Goal: Transaction & Acquisition: Purchase product/service

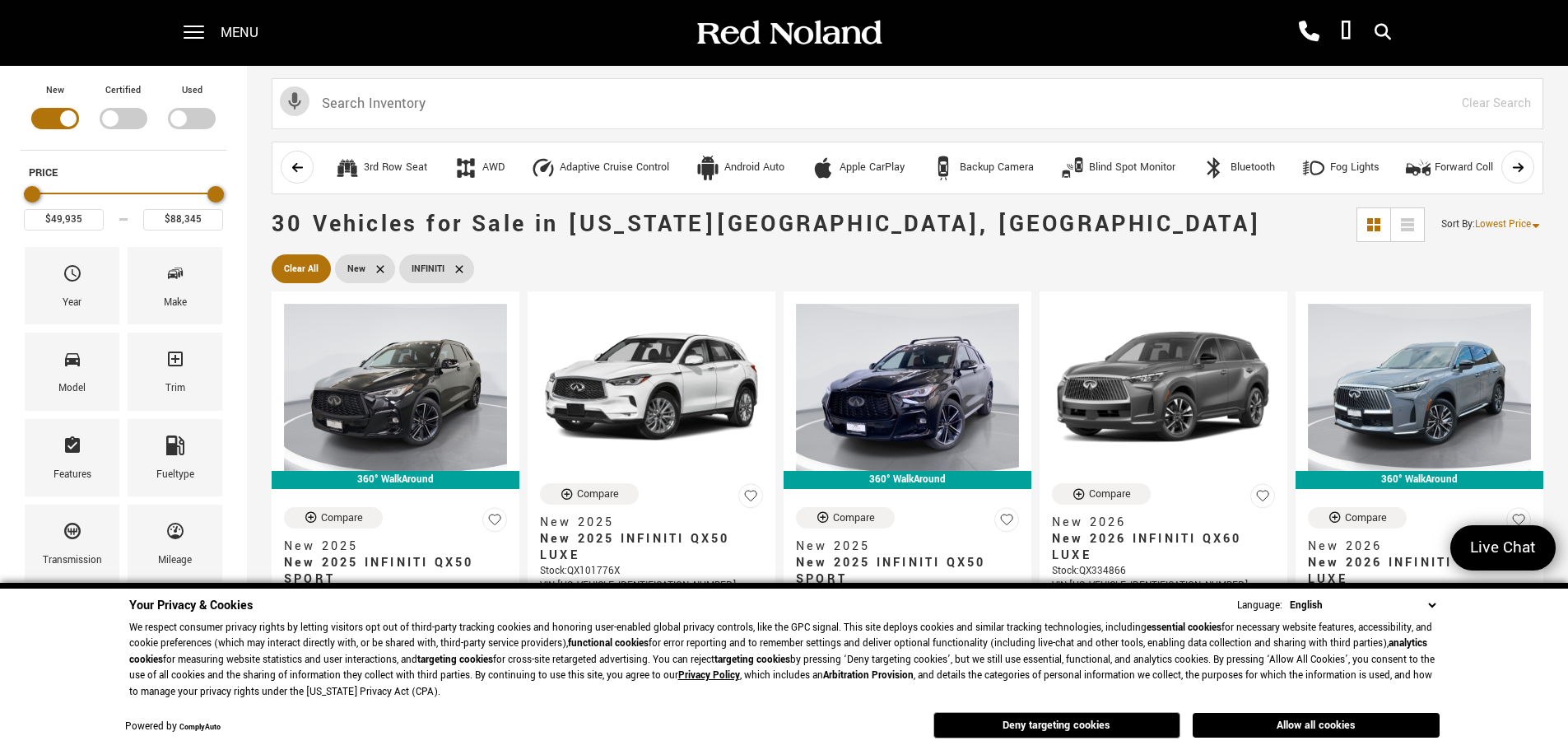
click at [218, 30] on div "Menu" at bounding box center [226, 33] width 119 height 66
click at [201, 29] on span at bounding box center [193, 33] width 20 height 66
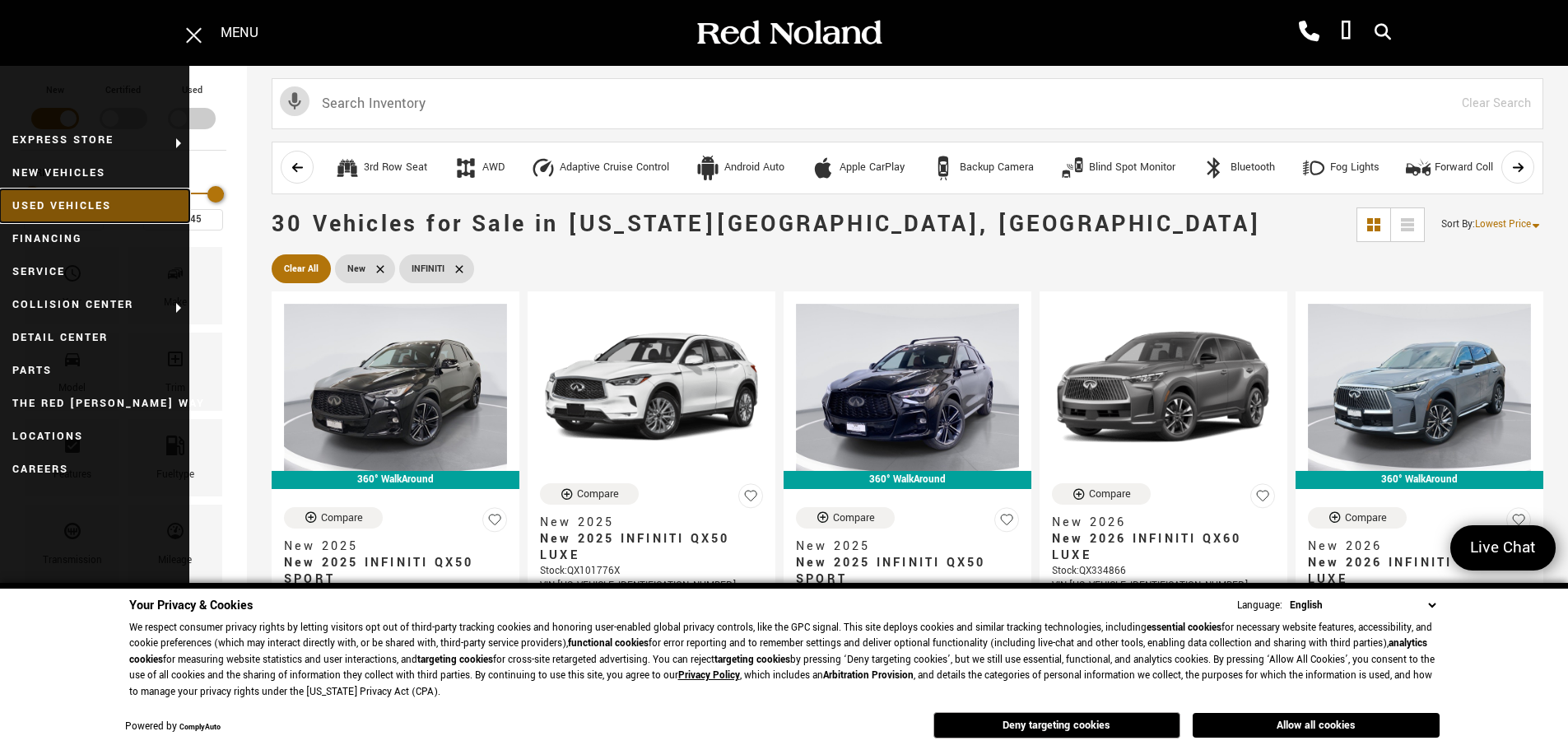
click at [64, 207] on link "Used Vehicles" at bounding box center [95, 206] width 190 height 33
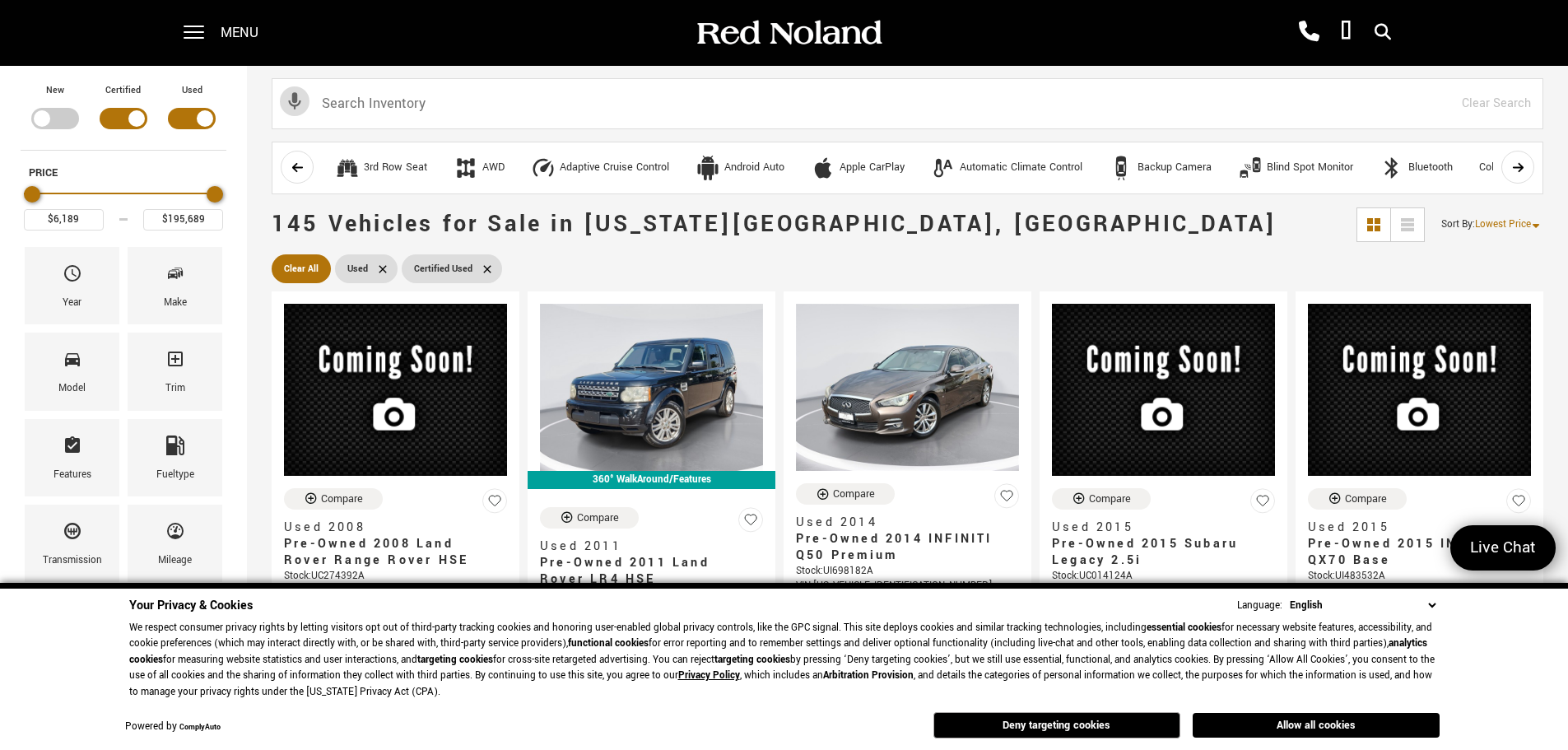
click at [1431, 602] on select "English Spanish / Español English / United Kingdom Korean / 한국어 Vietnamese / Ti…" at bounding box center [1362, 606] width 154 height 17
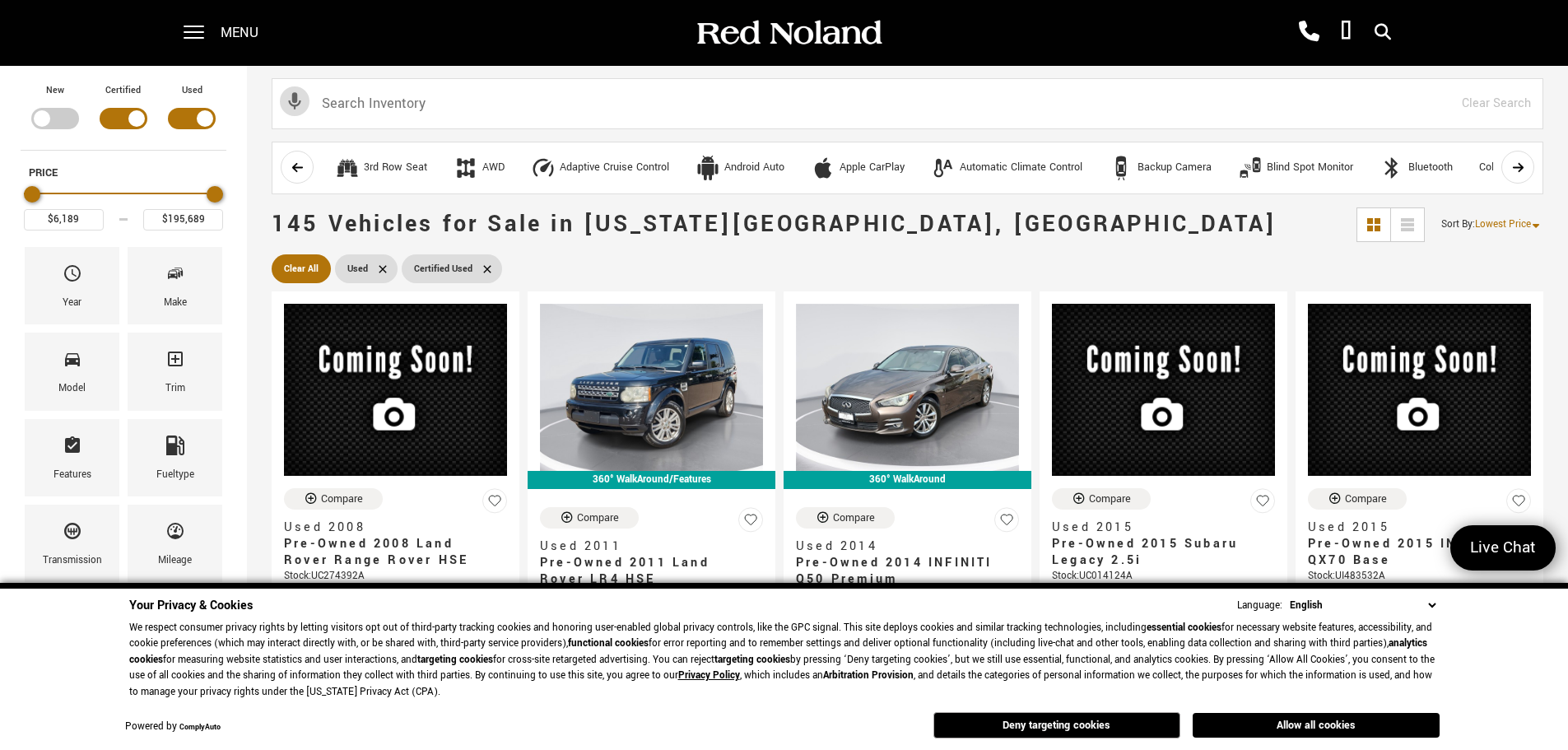
click at [1435, 606] on select "English Spanish / Español English / United Kingdom Korean / 한국어 Vietnamese / Ti…" at bounding box center [1362, 606] width 154 height 17
click at [1463, 625] on div "Your Privacy & Cookies Language: English Spanish / Español English / United Kin…" at bounding box center [784, 668] width 1568 height 168
click at [1000, 729] on button "Deny targeting cookies" at bounding box center [1056, 725] width 247 height 26
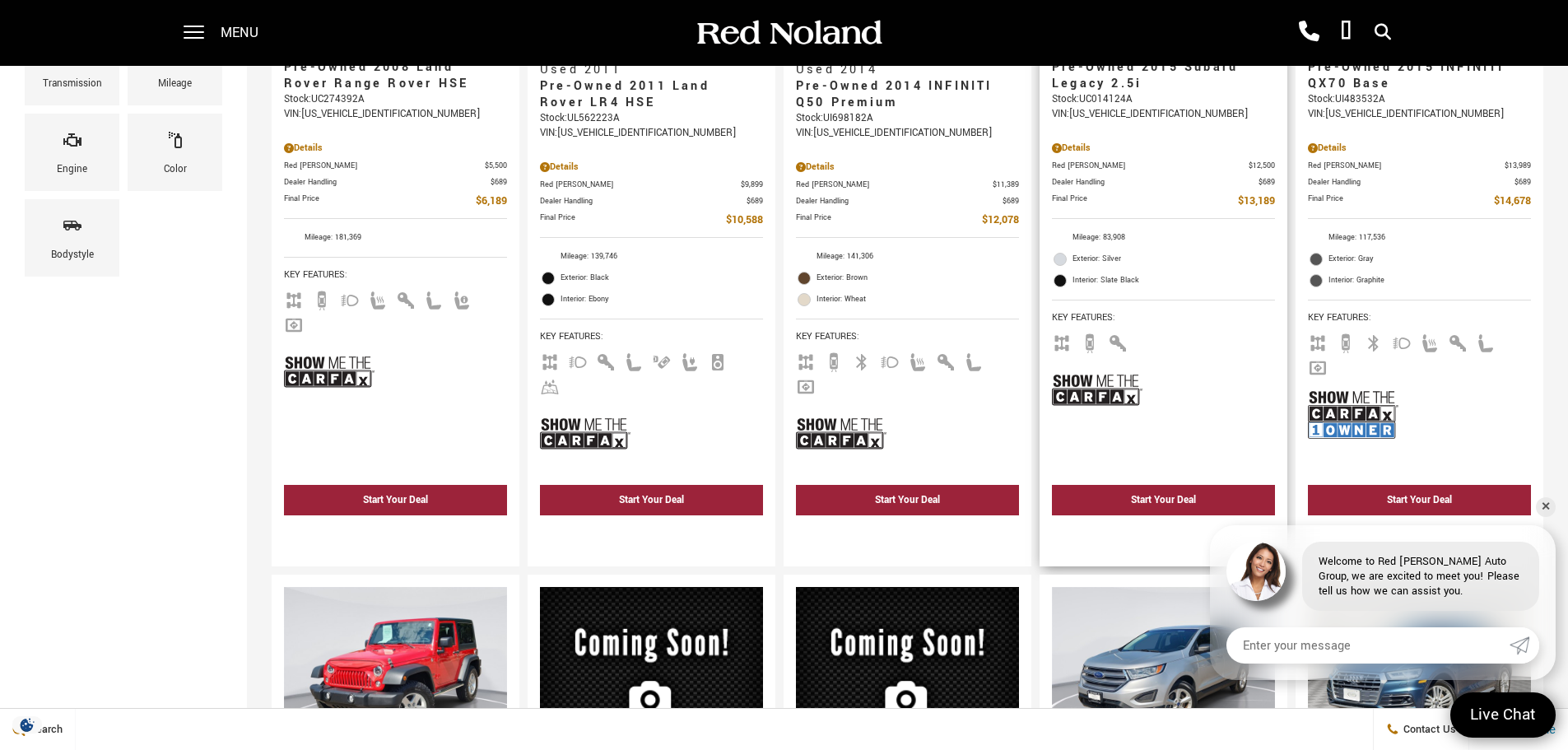
scroll to position [495, 0]
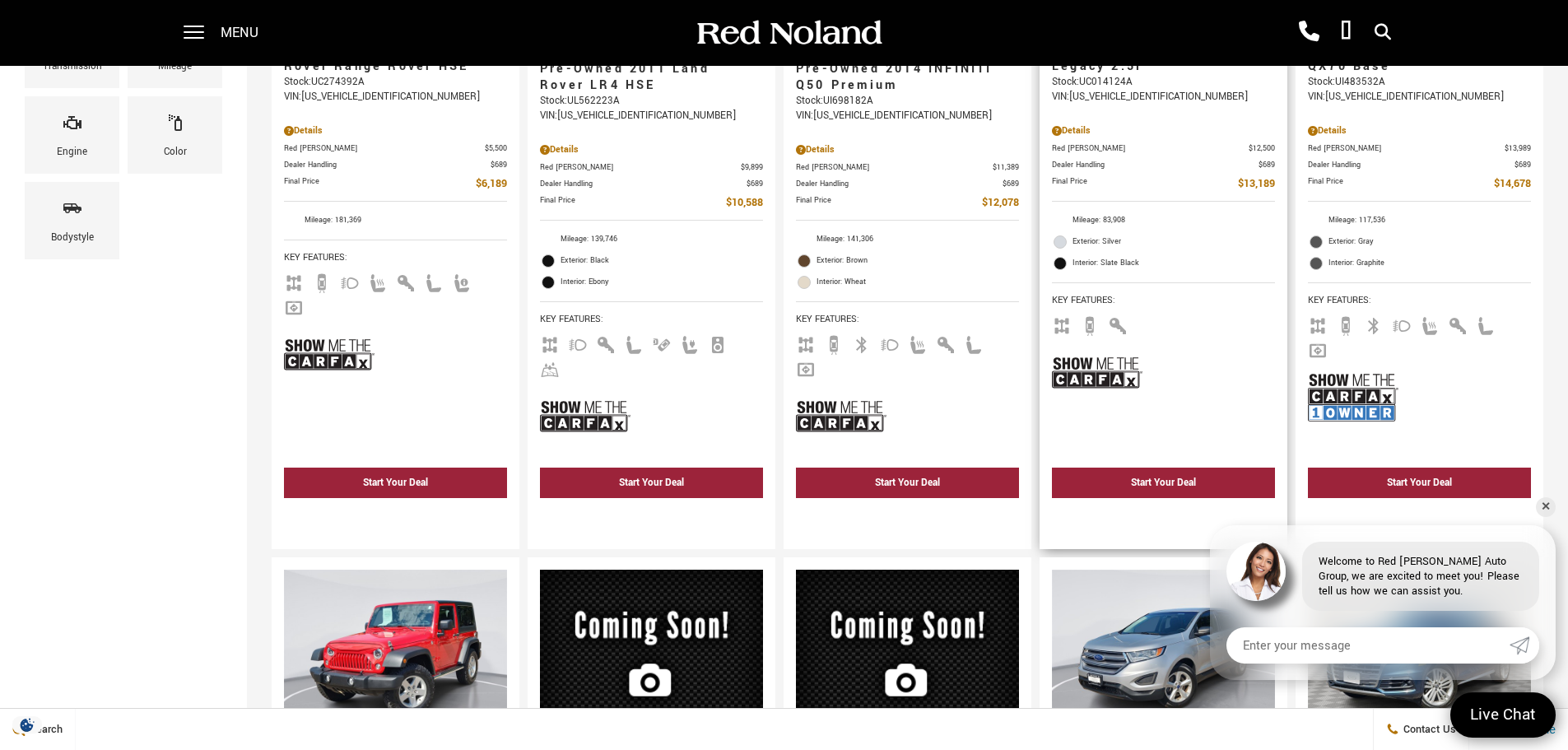
click at [1114, 376] on img at bounding box center [1098, 373] width 91 height 60
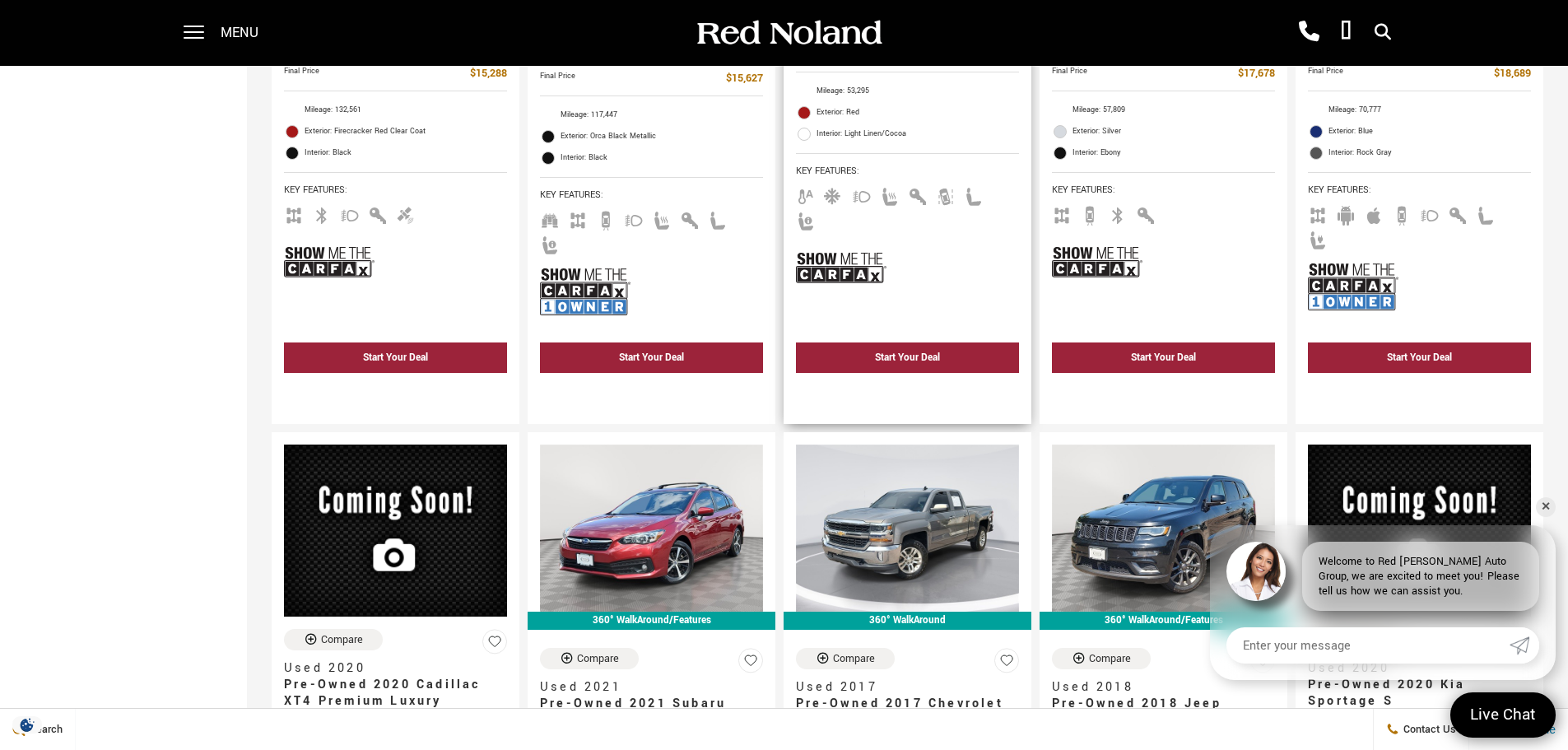
scroll to position [1400, 0]
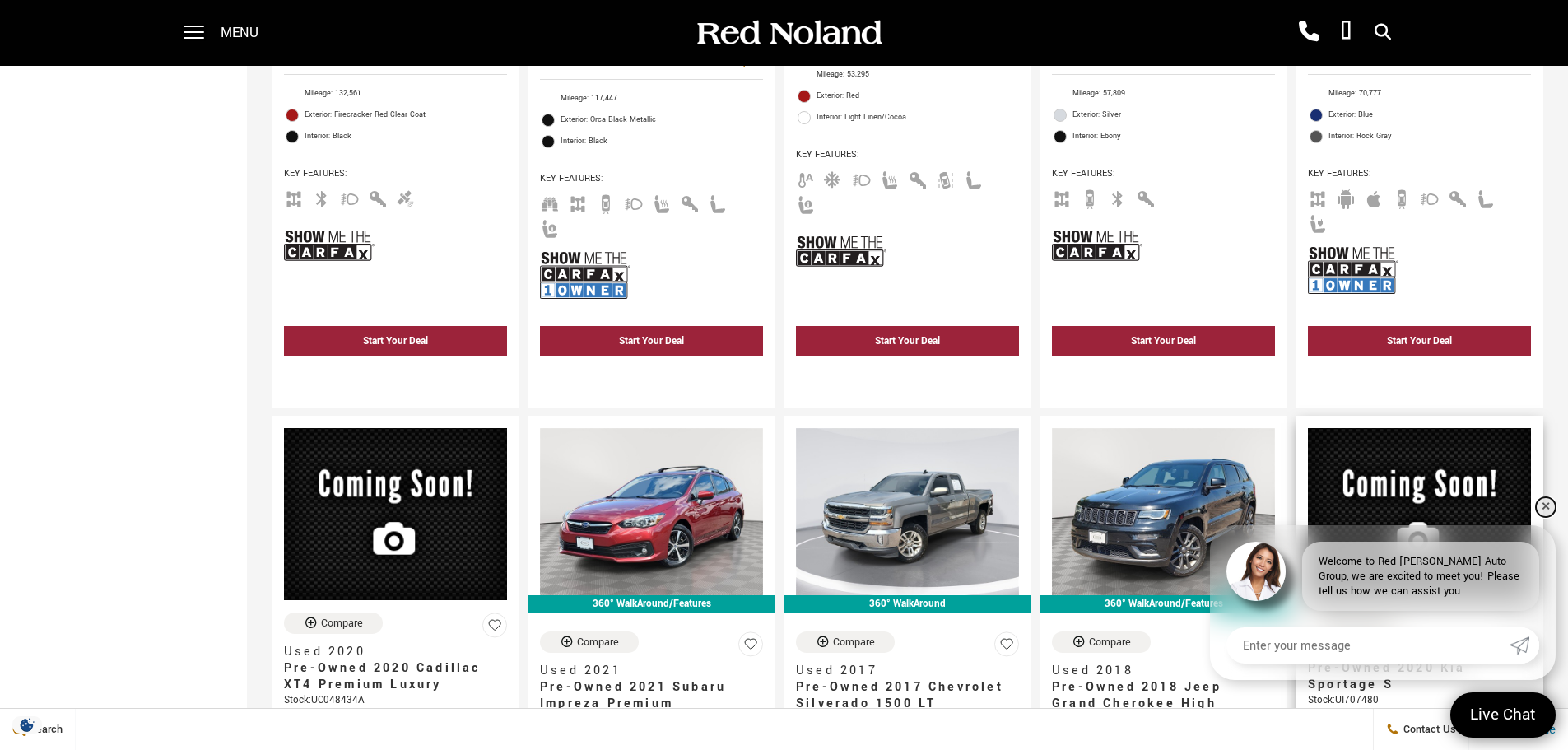
drag, startPoint x: 1546, startPoint y: 508, endPoint x: 1528, endPoint y: 517, distance: 20.1
click at [1546, 508] on link "✕" at bounding box center [1546, 507] width 19 height 19
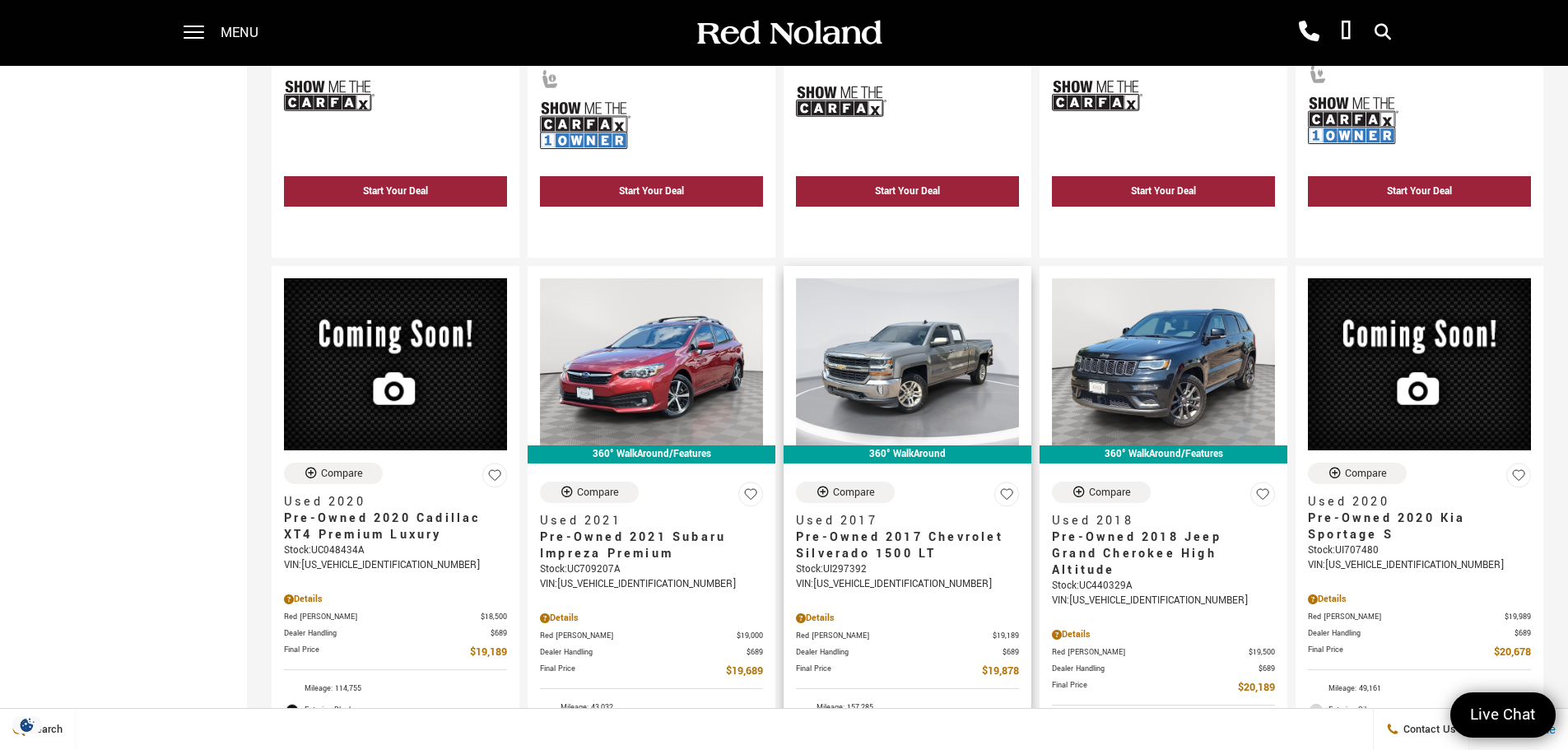
scroll to position [1565, 0]
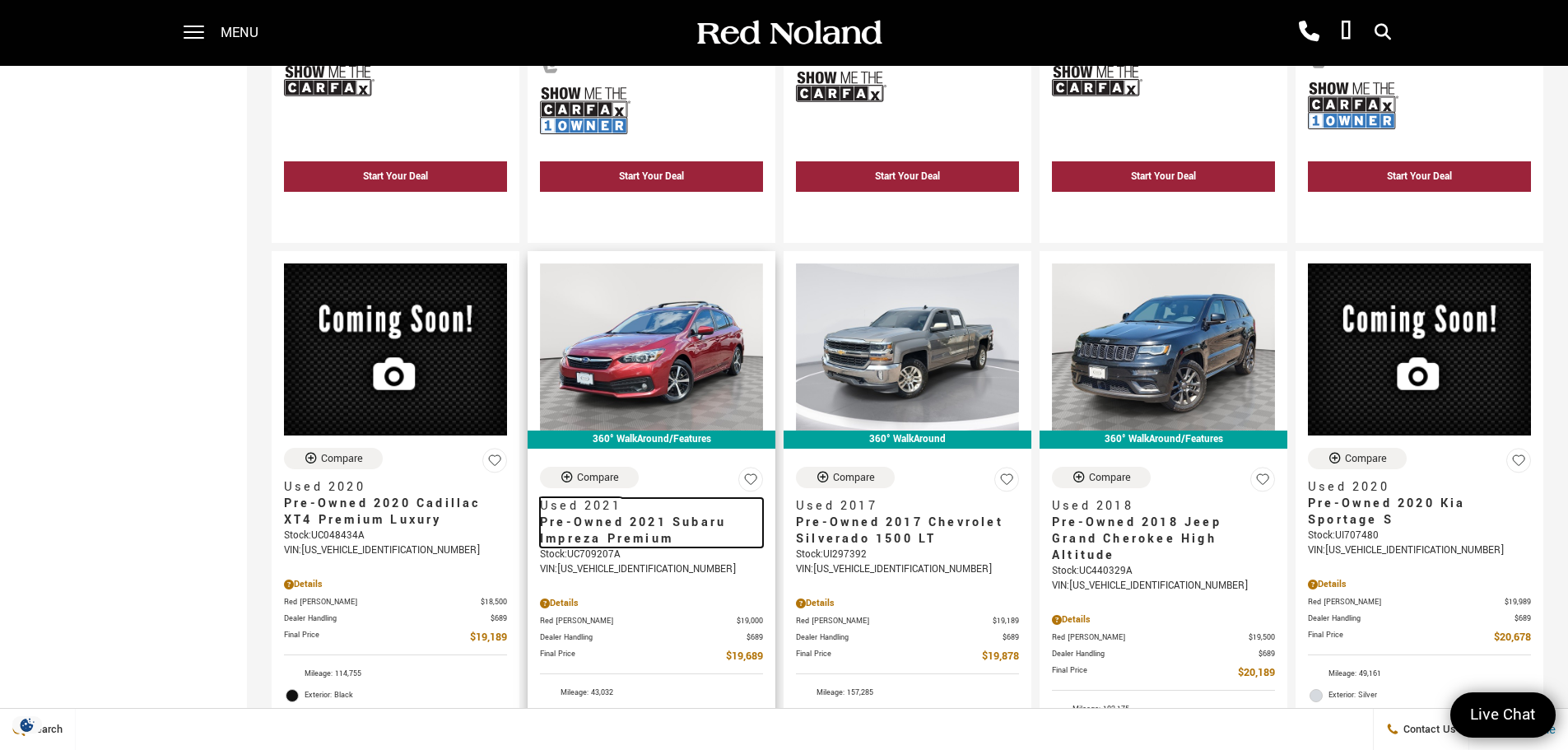
click at [616, 515] on span "Pre-Owned 2021 Subaru Impreza Premium" at bounding box center [645, 531] width 211 height 33
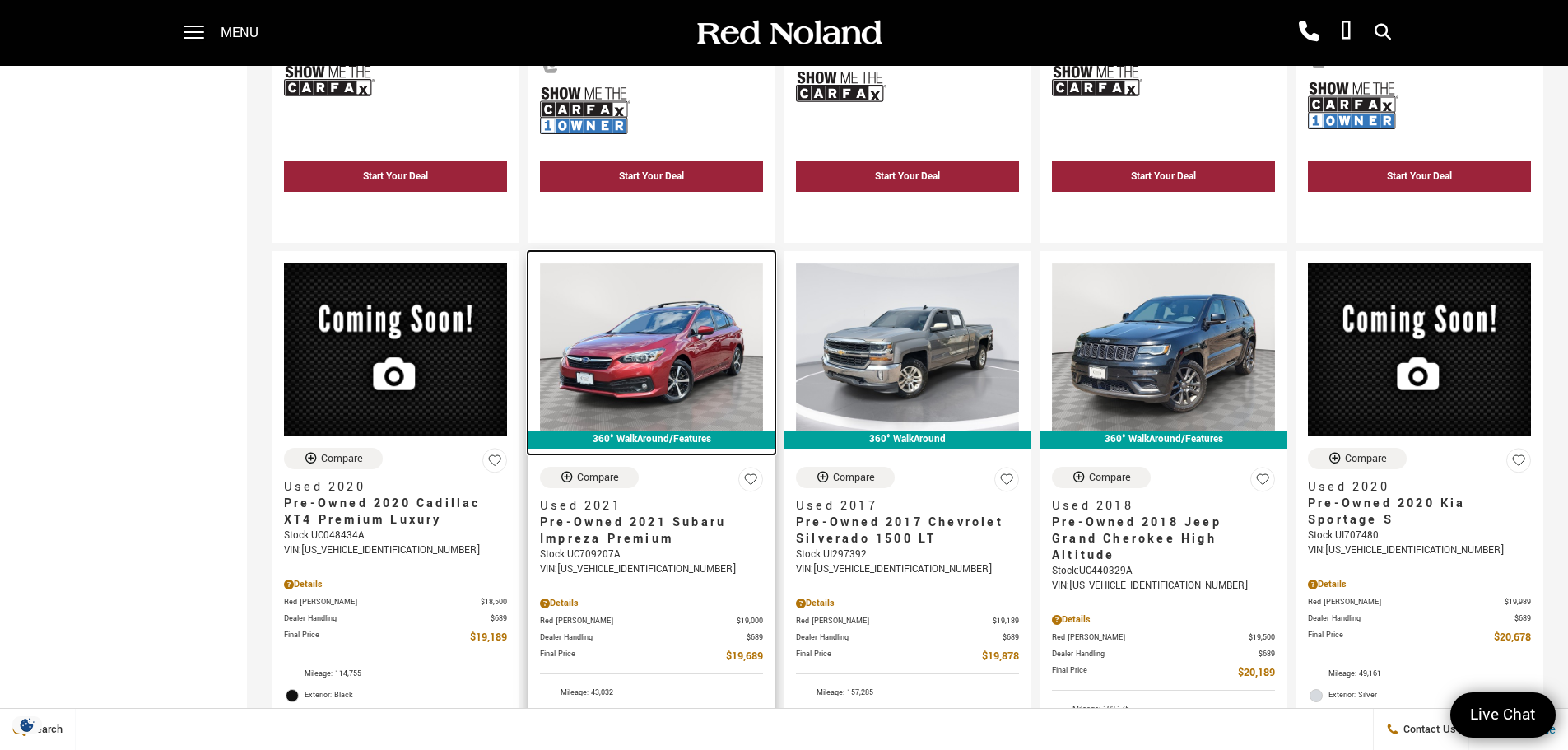
click at [639, 362] on img at bounding box center [651, 346] width 223 height 167
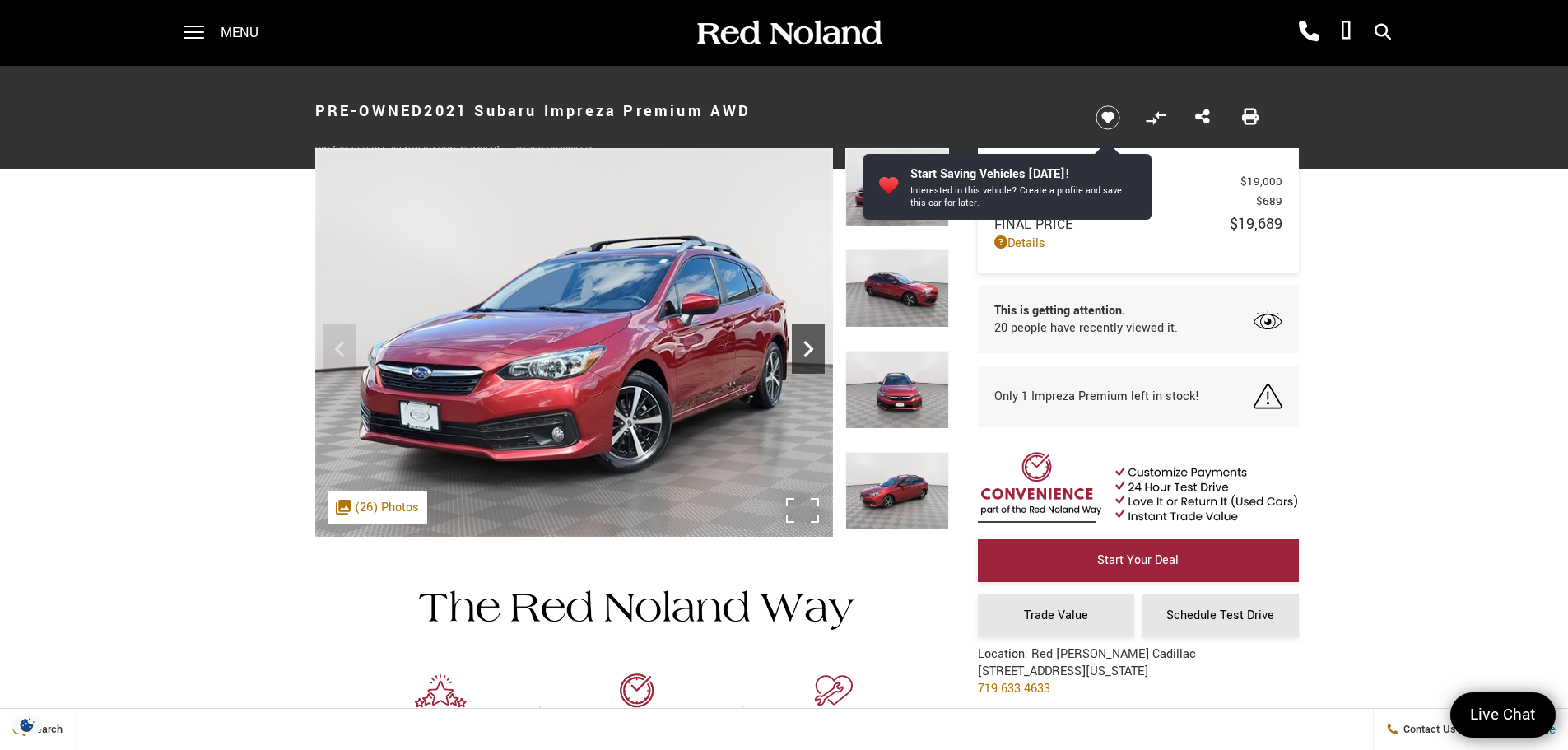
click at [820, 349] on icon "Next" at bounding box center [809, 349] width 33 height 33
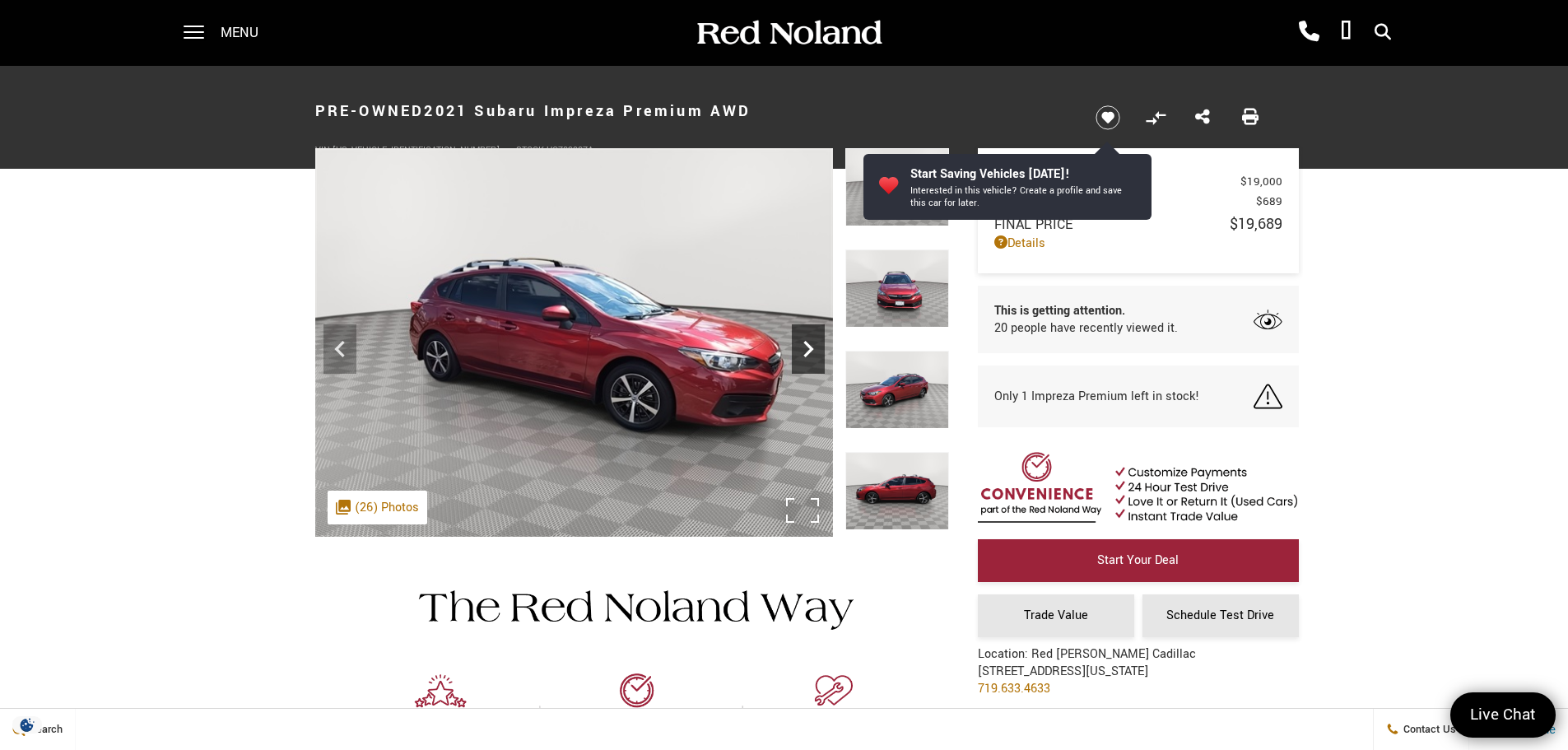
click at [813, 349] on icon "Next" at bounding box center [809, 348] width 10 height 16
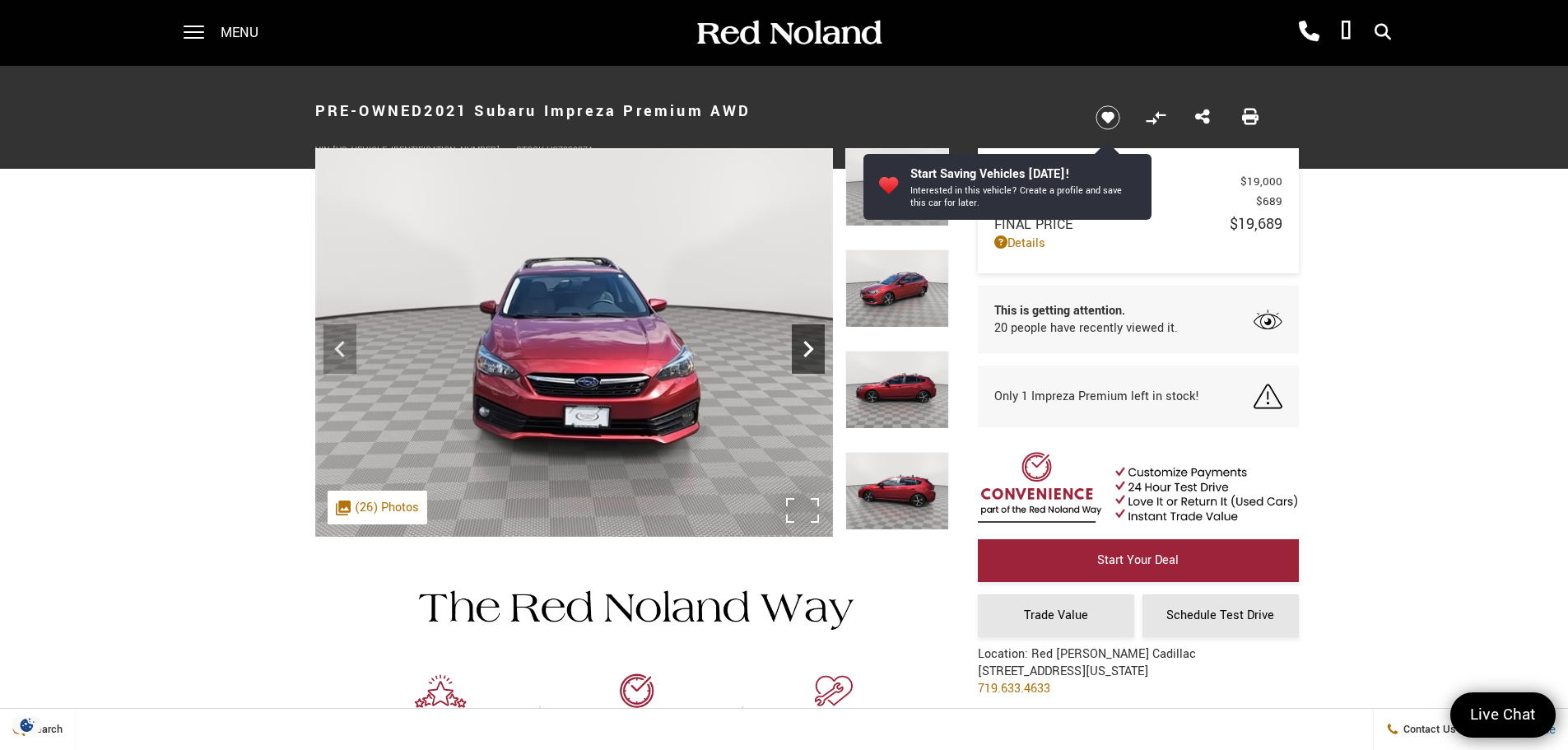
click at [813, 349] on icon "Next" at bounding box center [809, 348] width 10 height 16
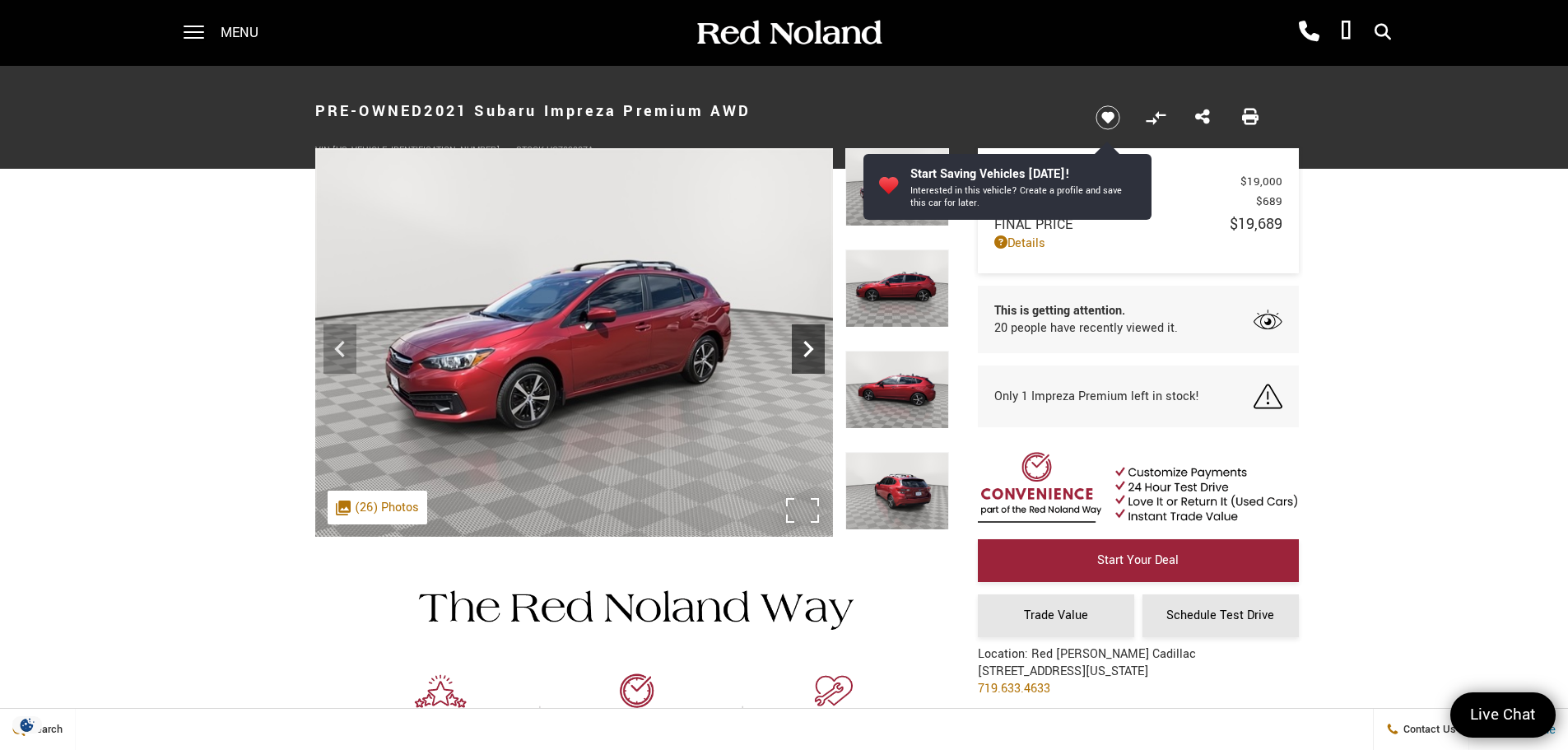
click at [813, 349] on icon "Next" at bounding box center [809, 348] width 10 height 16
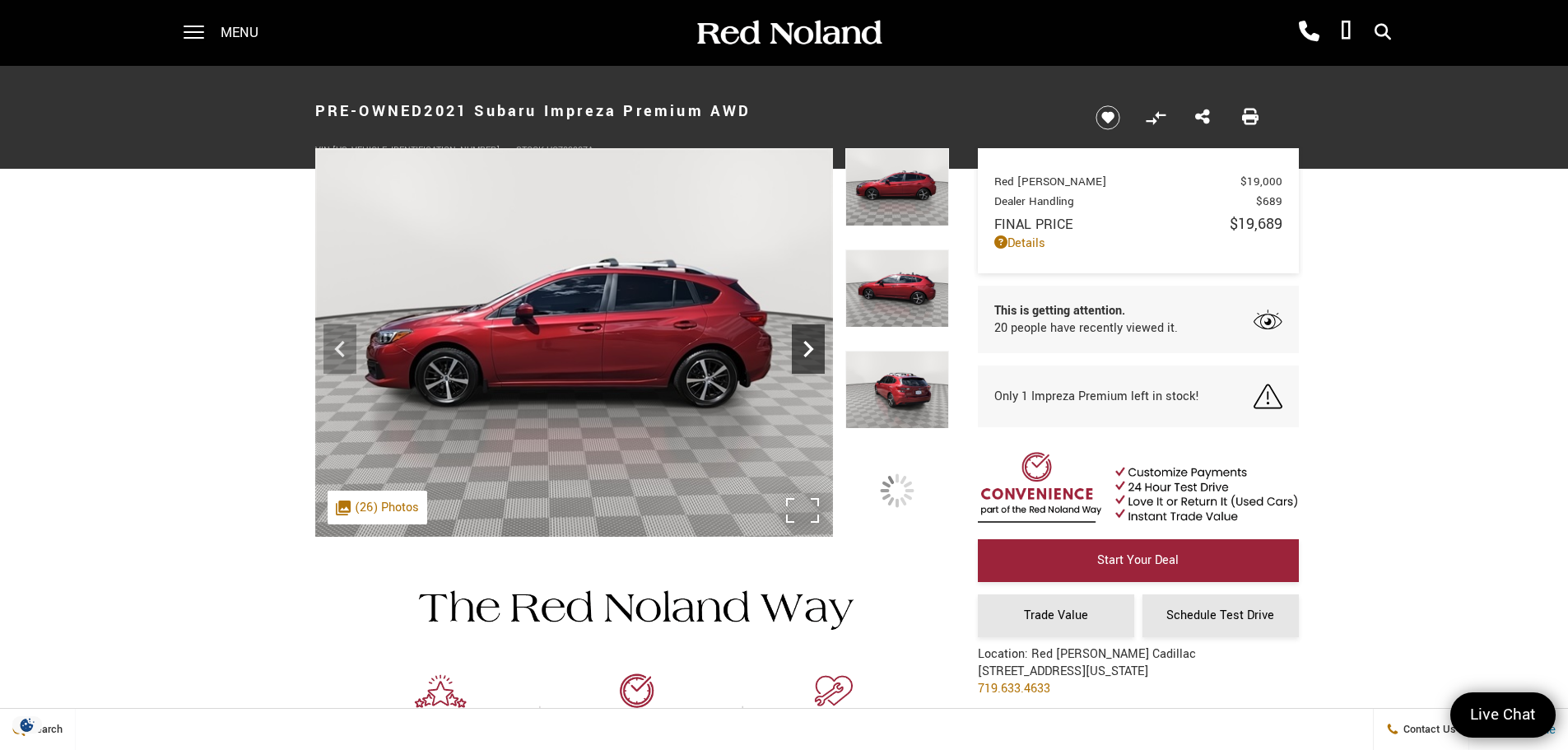
click at [813, 349] on icon "Next" at bounding box center [809, 348] width 10 height 16
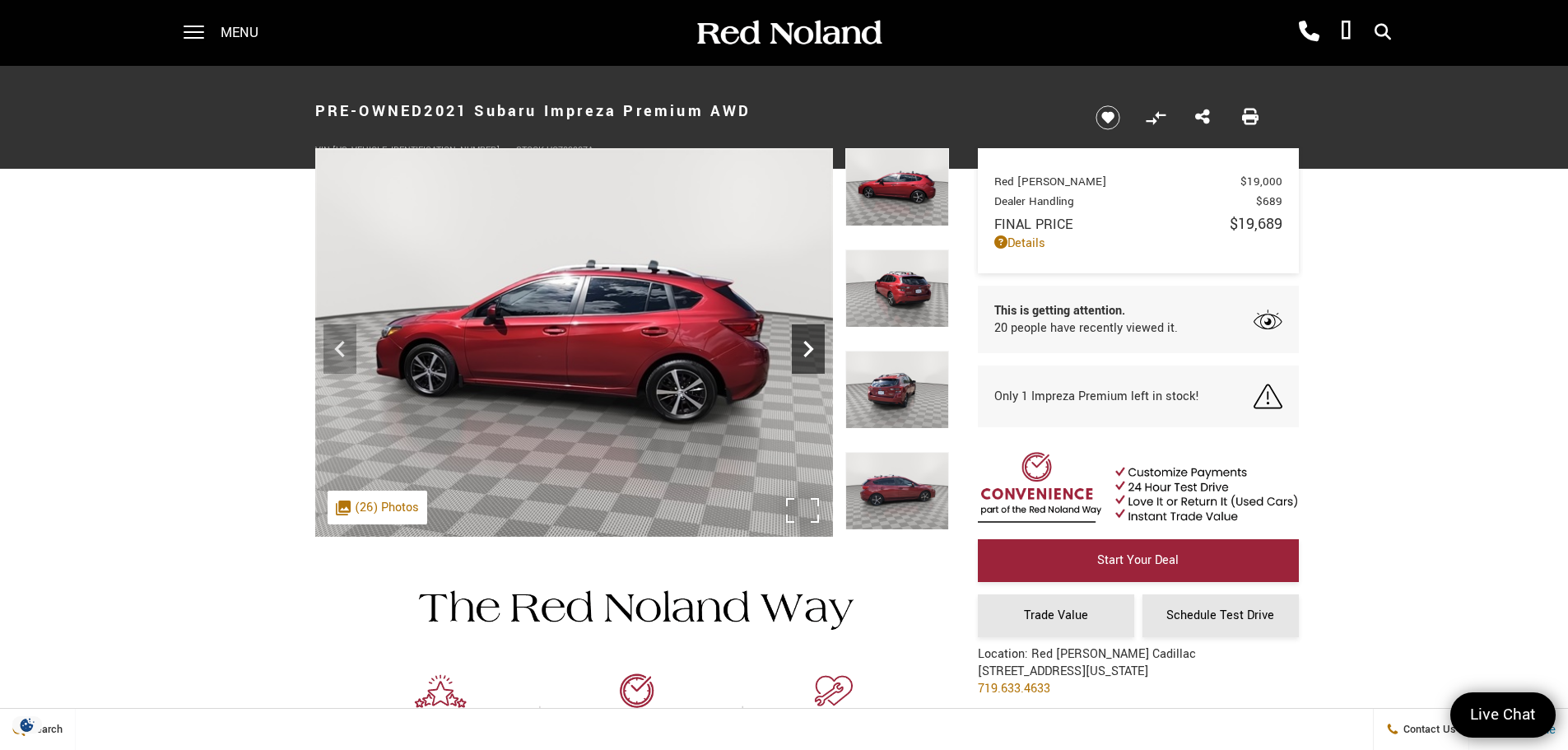
click at [813, 349] on icon "Next" at bounding box center [809, 348] width 10 height 16
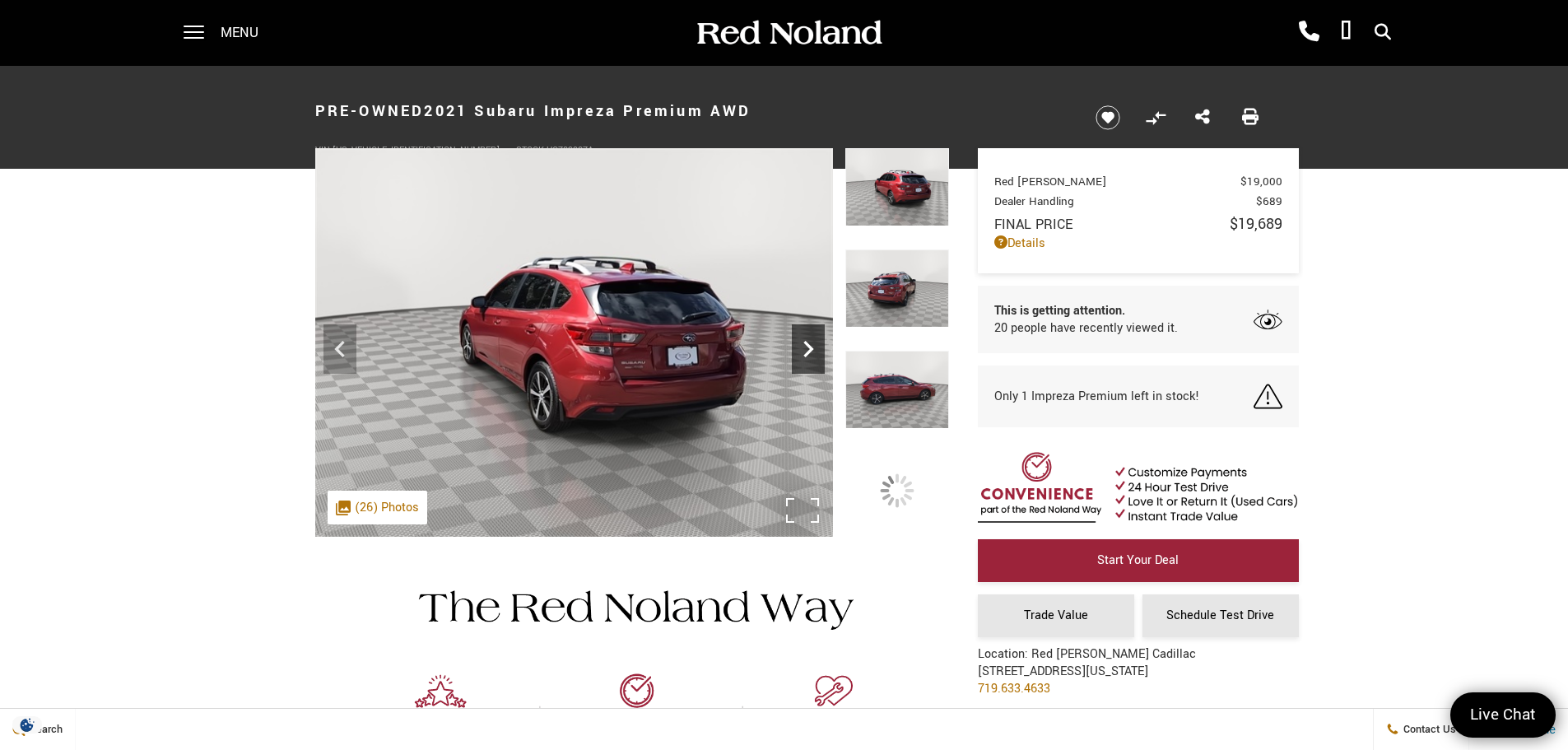
click at [813, 349] on icon "Next" at bounding box center [809, 348] width 10 height 16
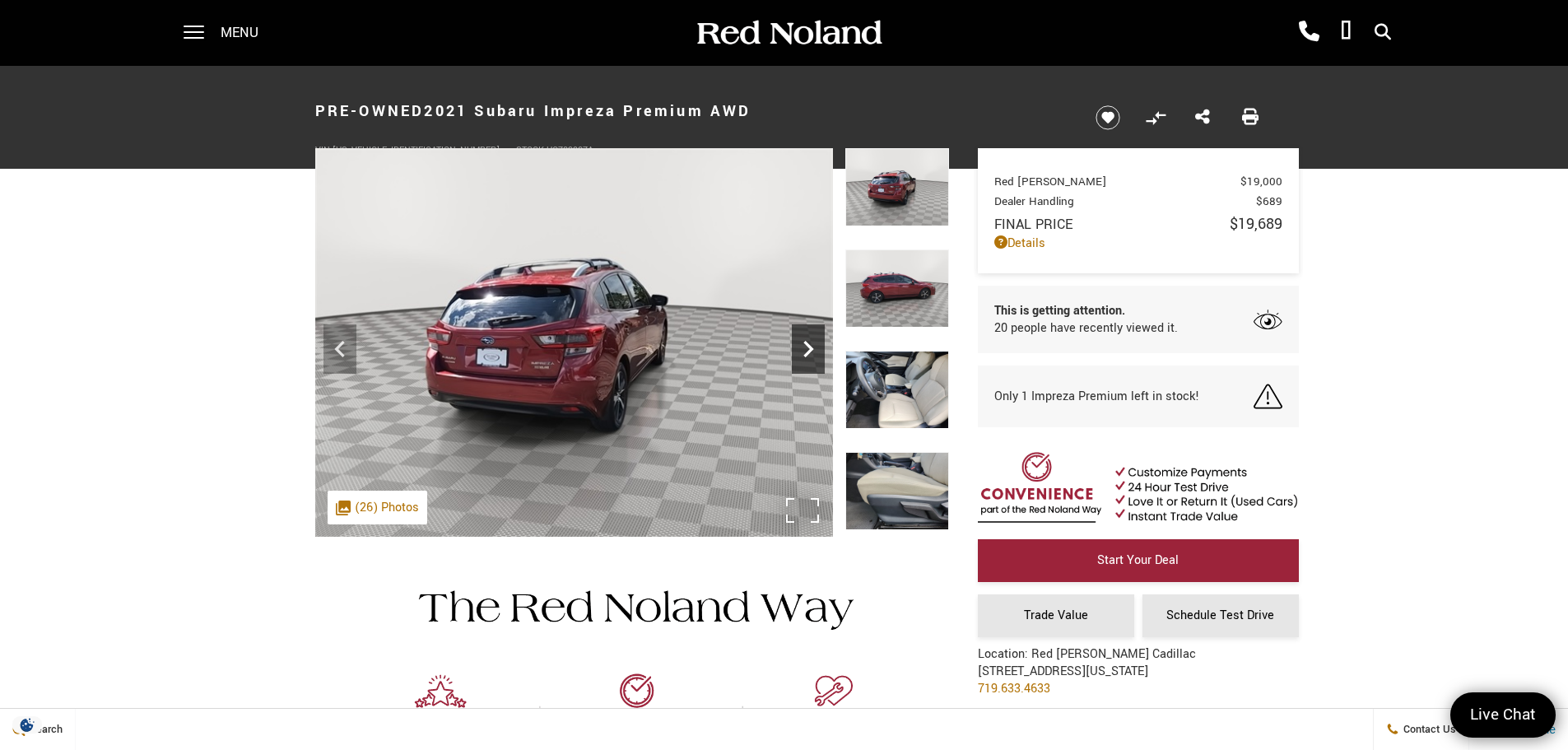
click at [813, 349] on icon "Next" at bounding box center [809, 348] width 10 height 16
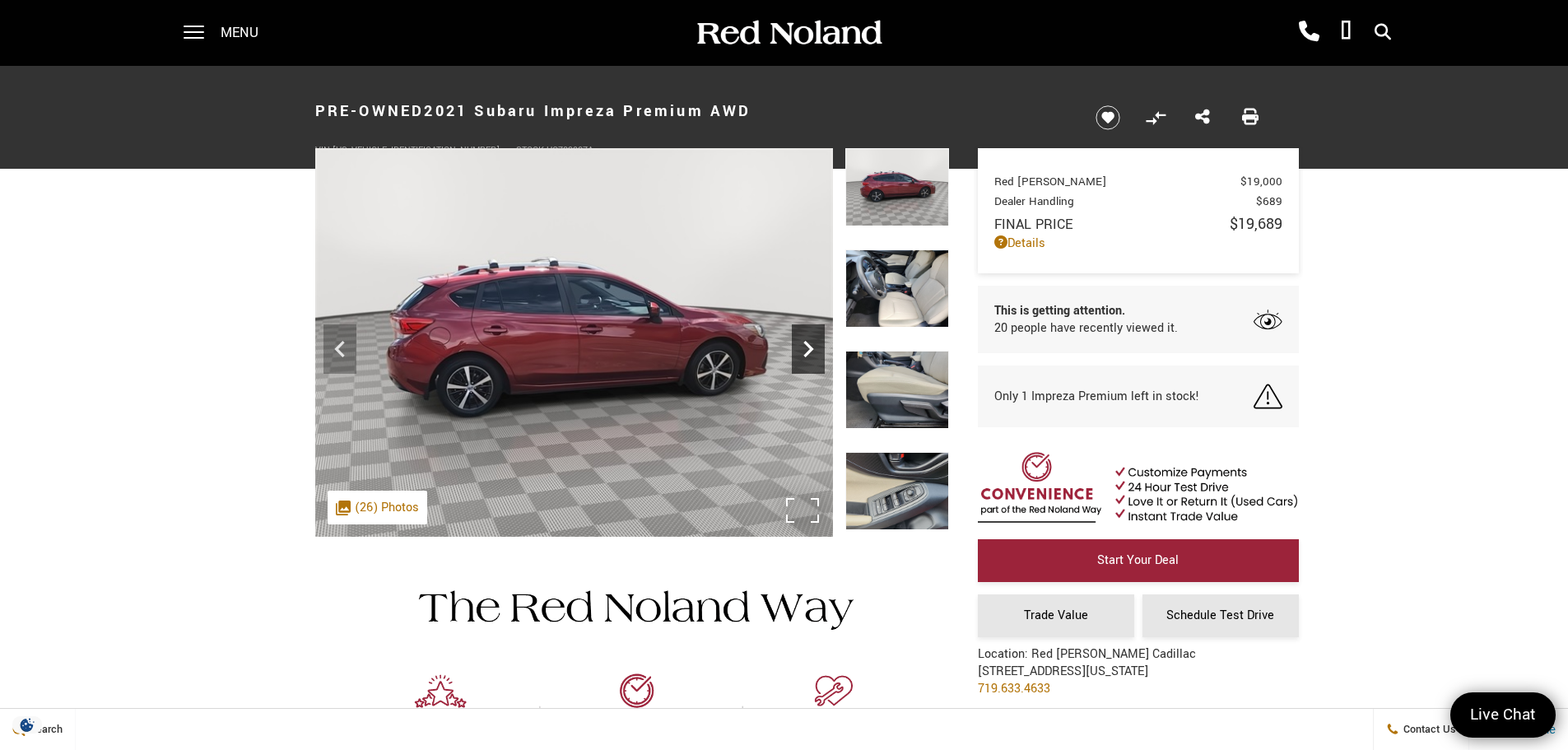
click at [813, 349] on icon "Next" at bounding box center [809, 348] width 10 height 16
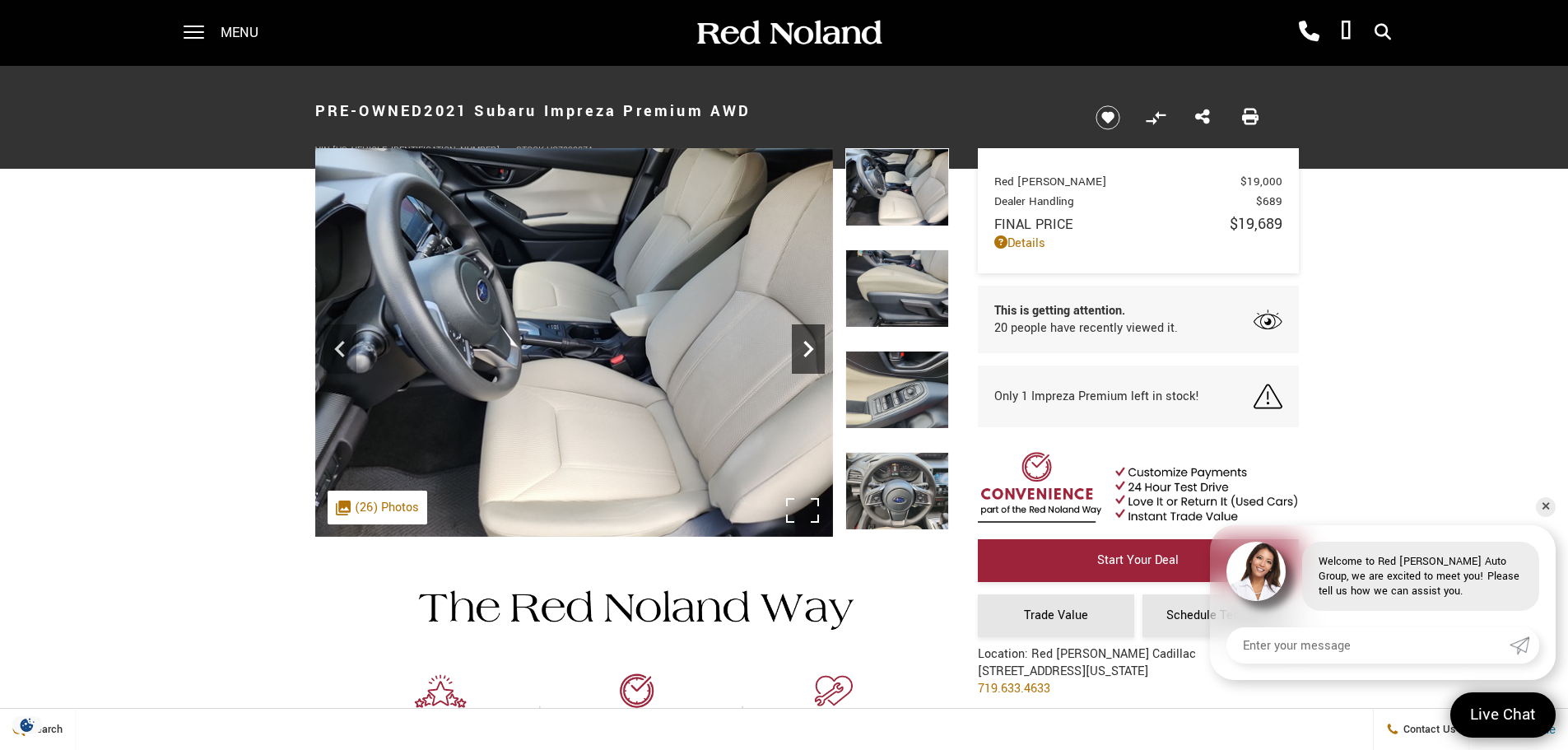
click at [813, 349] on icon "Next" at bounding box center [809, 348] width 10 height 16
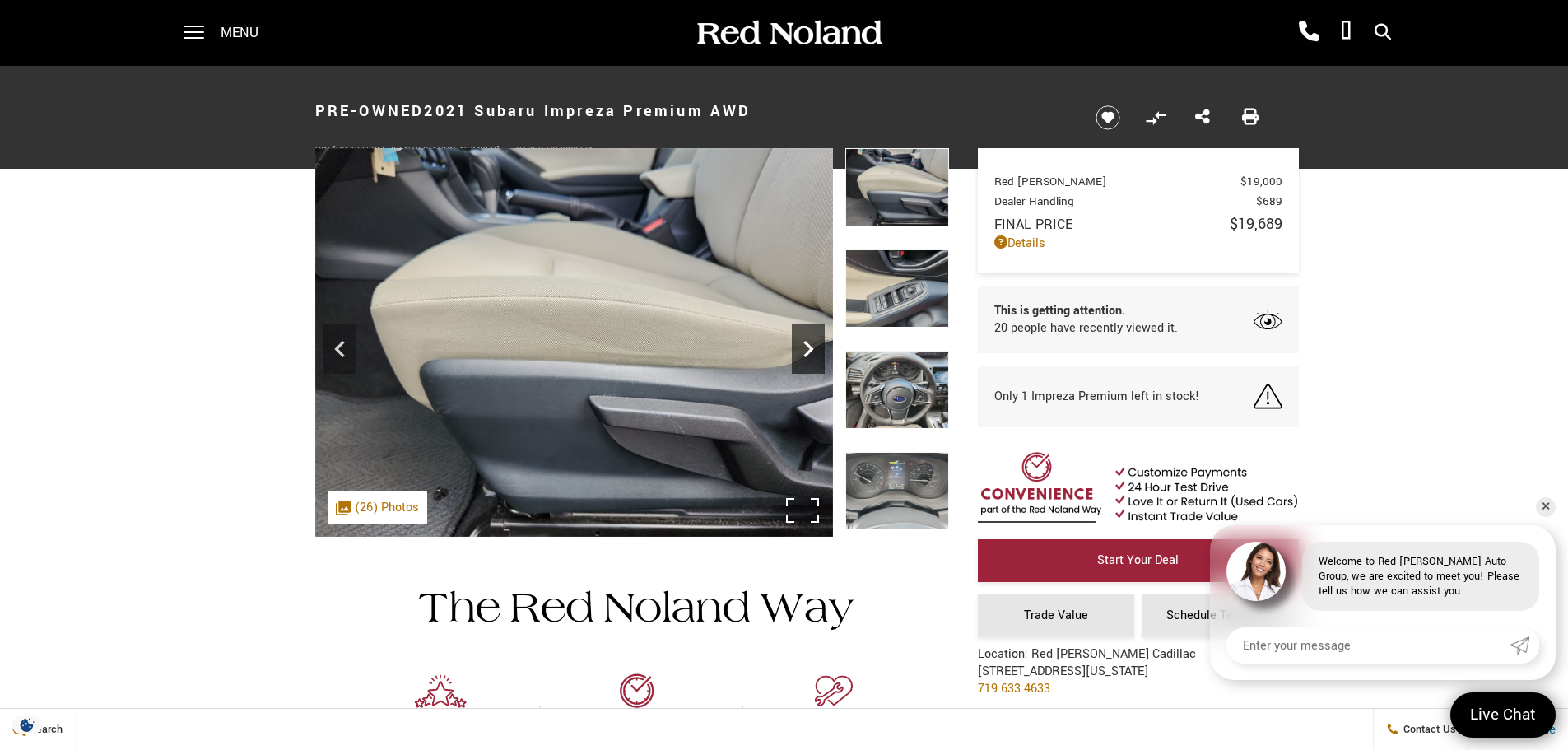
click at [813, 349] on icon "Next" at bounding box center [809, 348] width 10 height 16
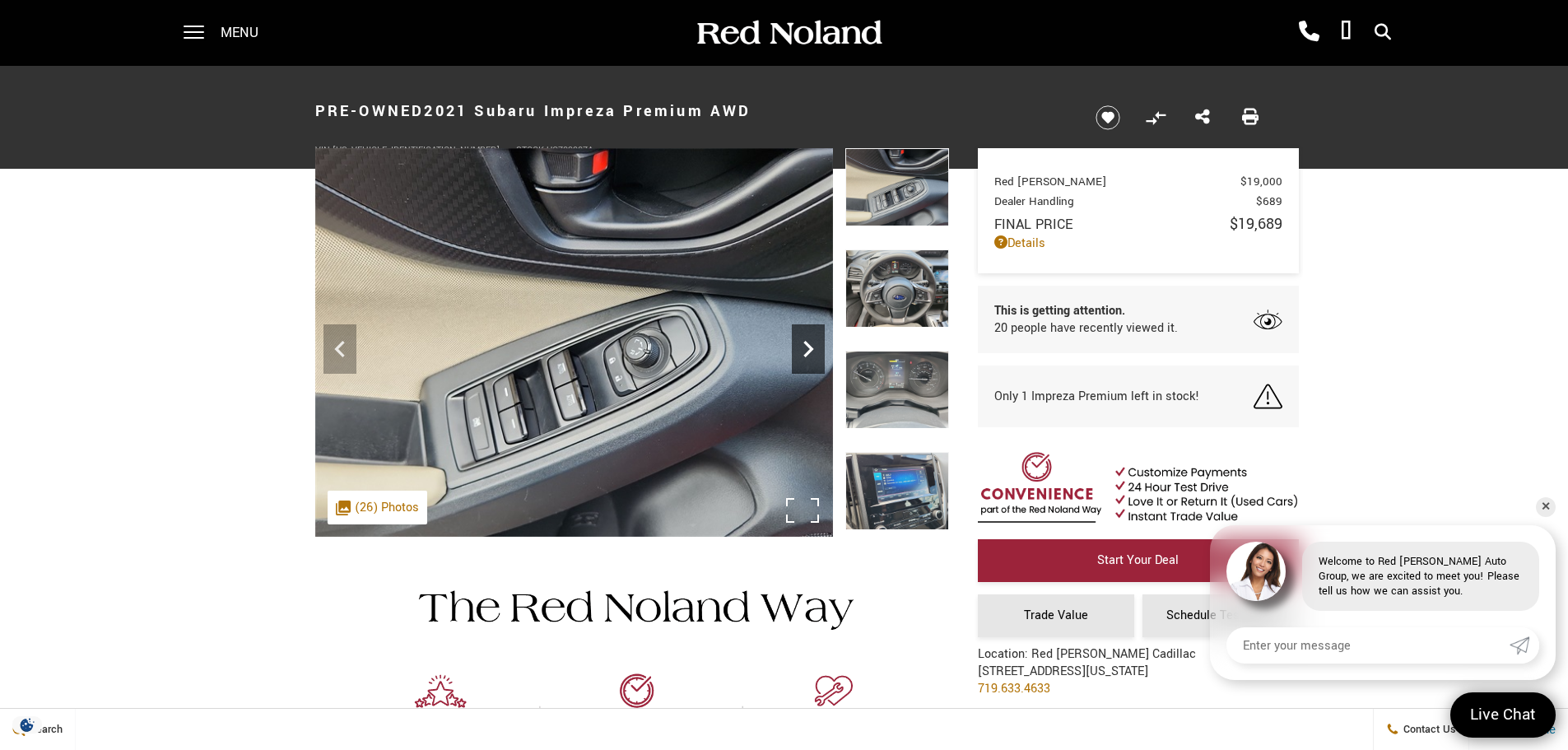
click at [813, 349] on icon "Next" at bounding box center [809, 348] width 10 height 16
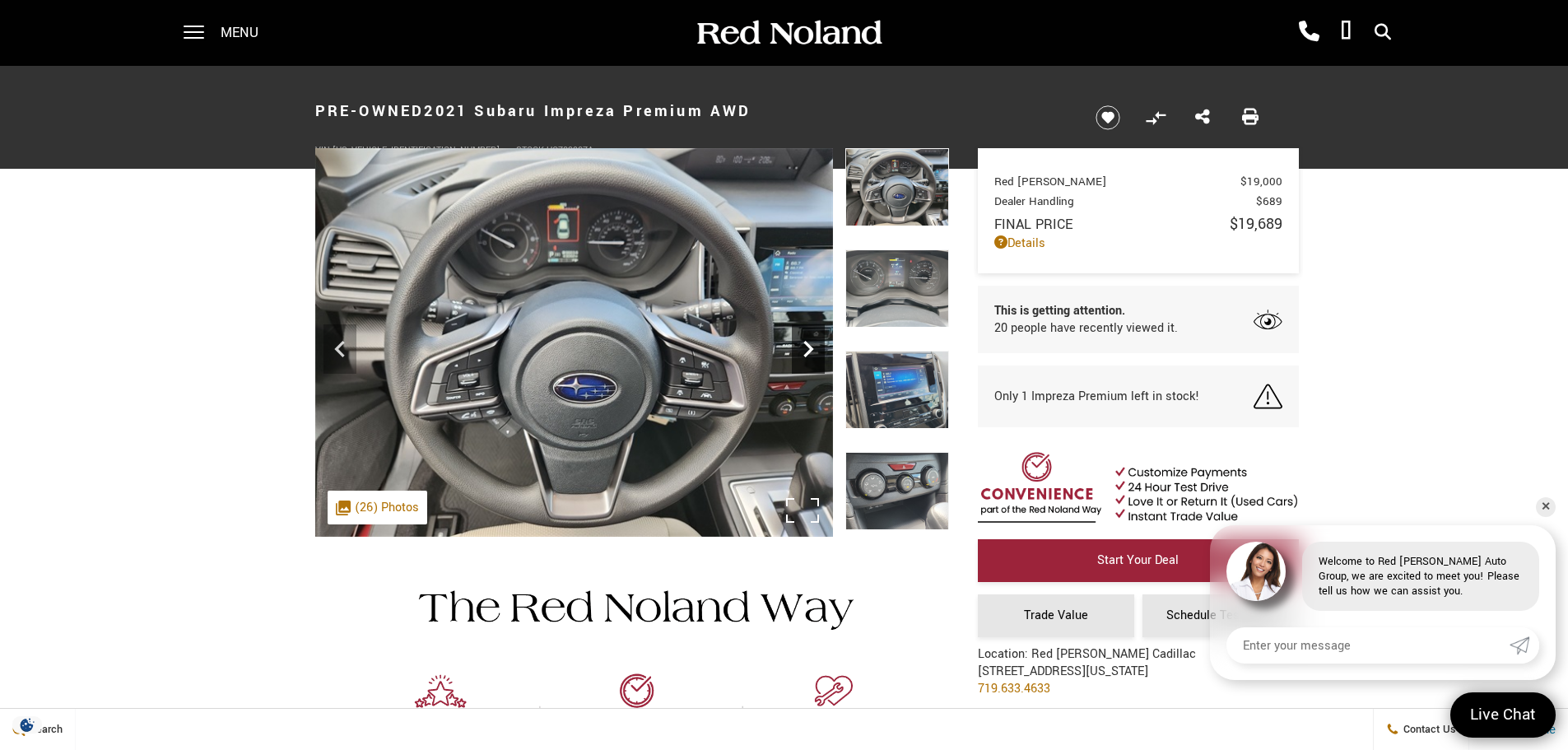
click at [813, 349] on icon "Next" at bounding box center [809, 348] width 10 height 16
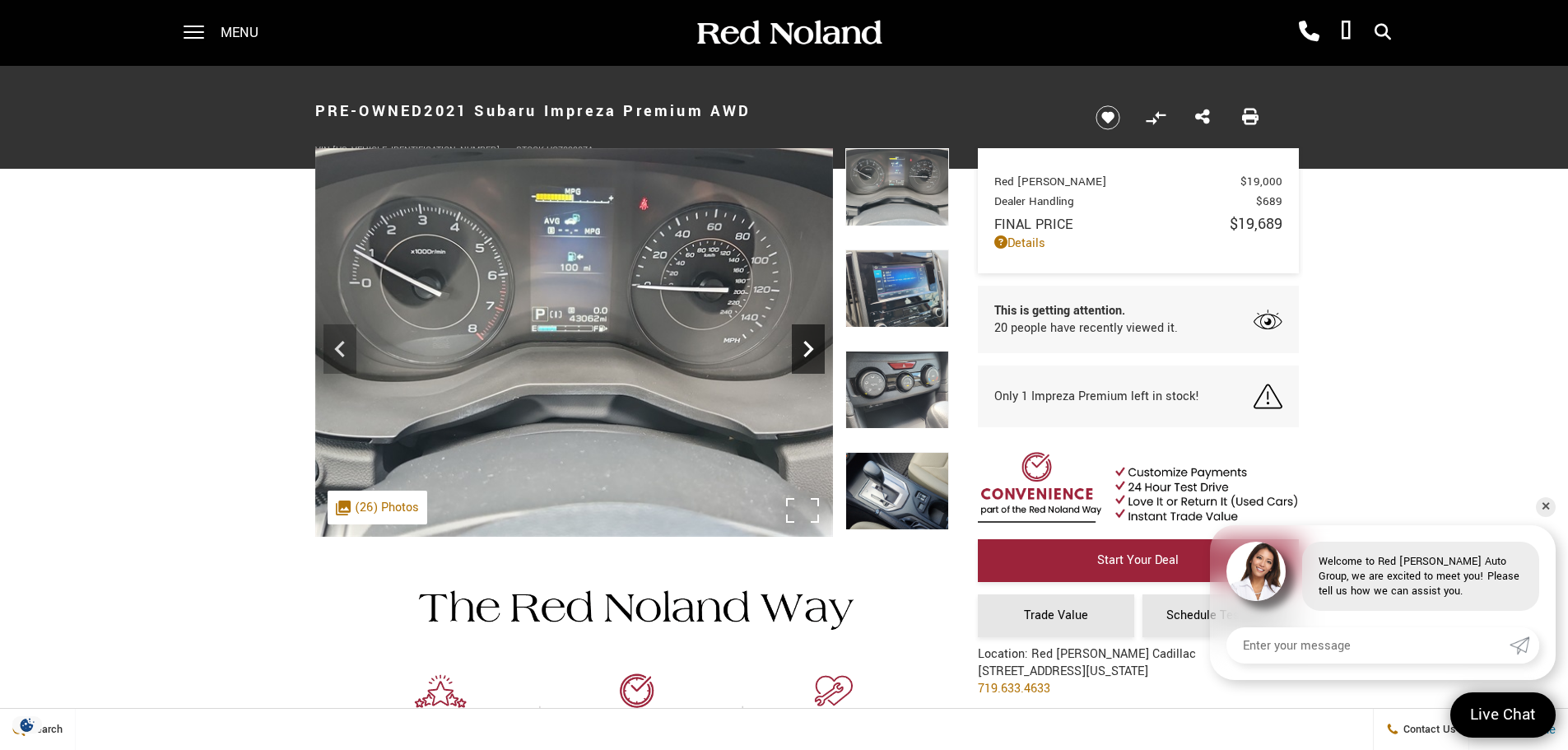
click at [813, 349] on icon "Next" at bounding box center [809, 348] width 10 height 16
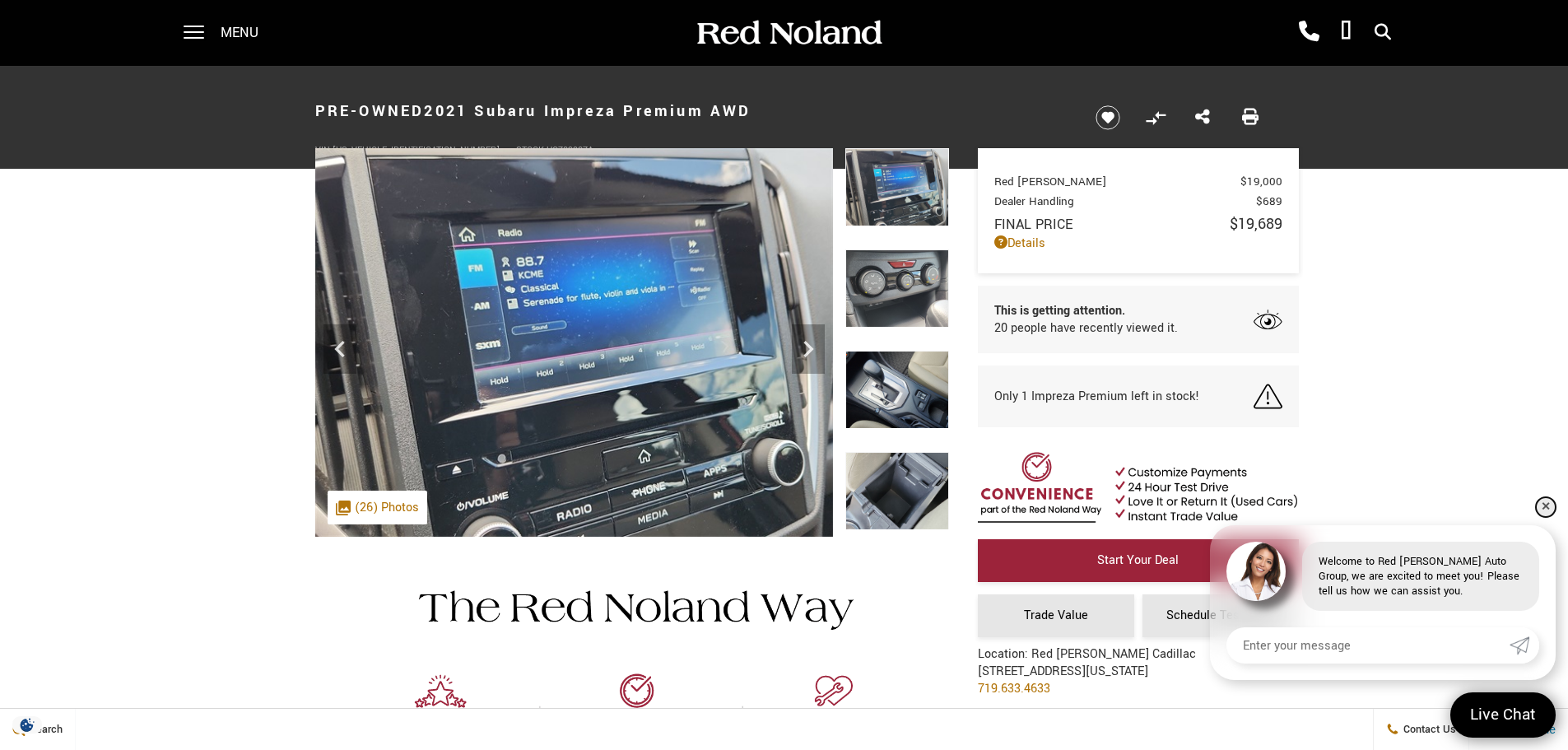
click at [1544, 512] on link "✕" at bounding box center [1546, 507] width 19 height 19
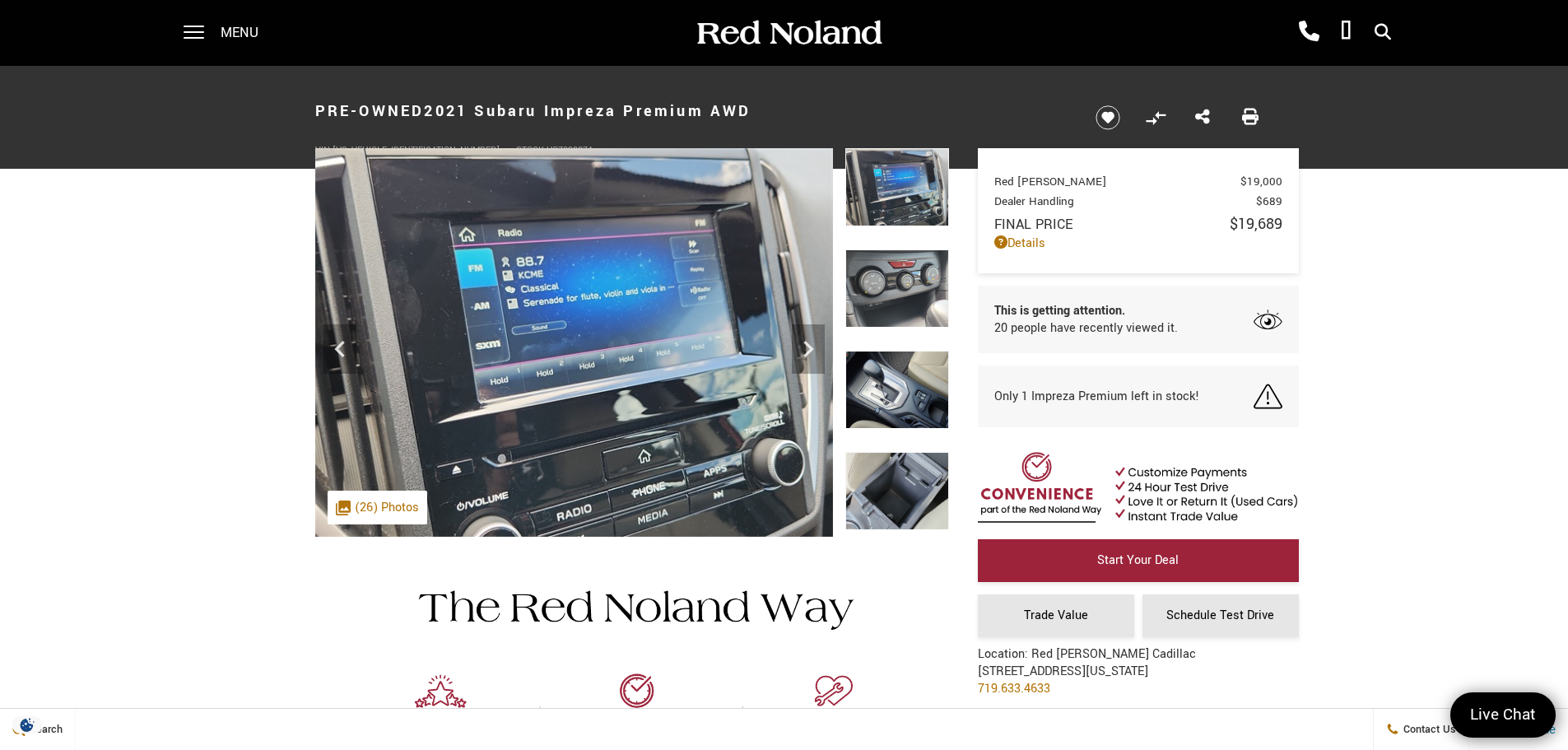
scroll to position [12, 0]
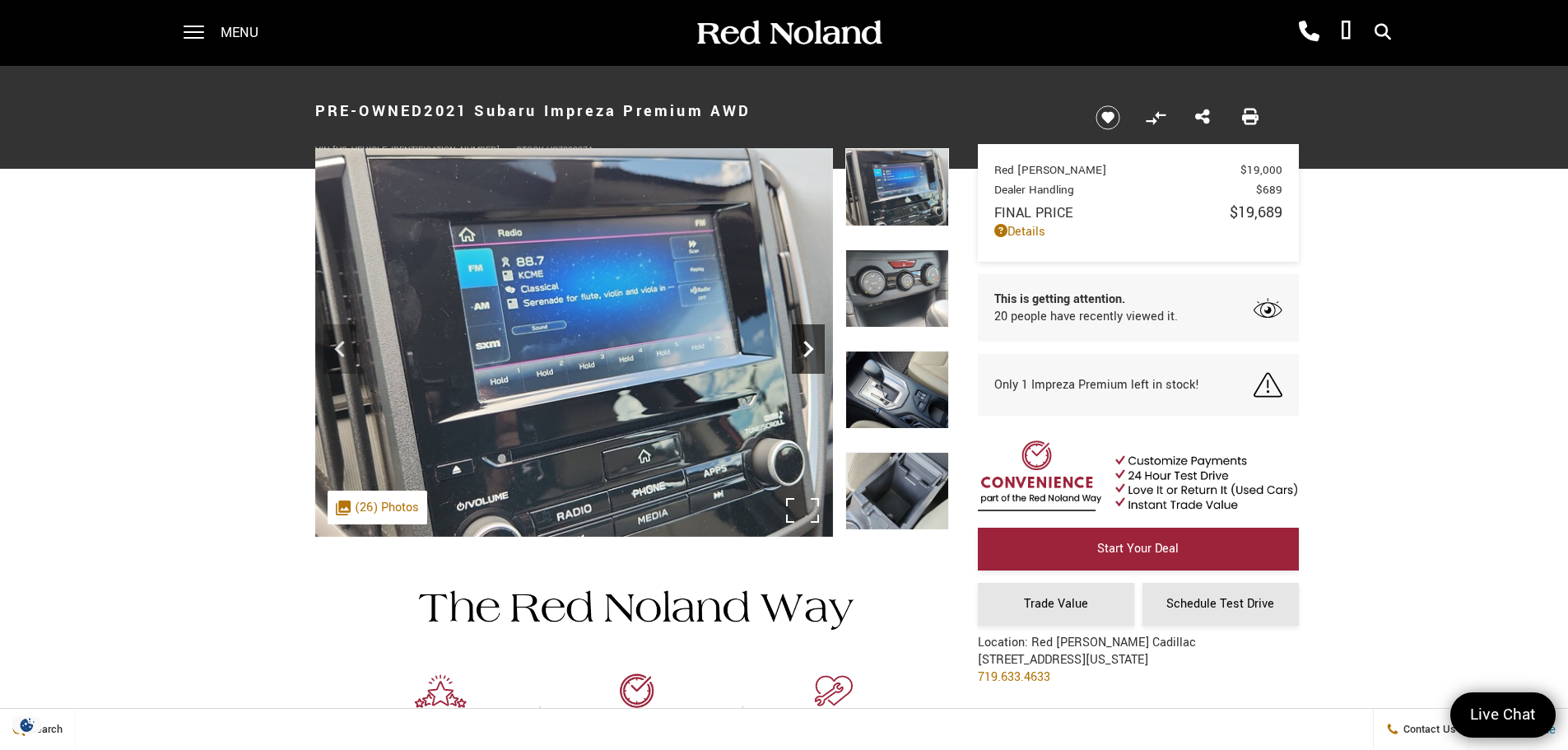
click at [799, 346] on icon "Next" at bounding box center [809, 349] width 33 height 33
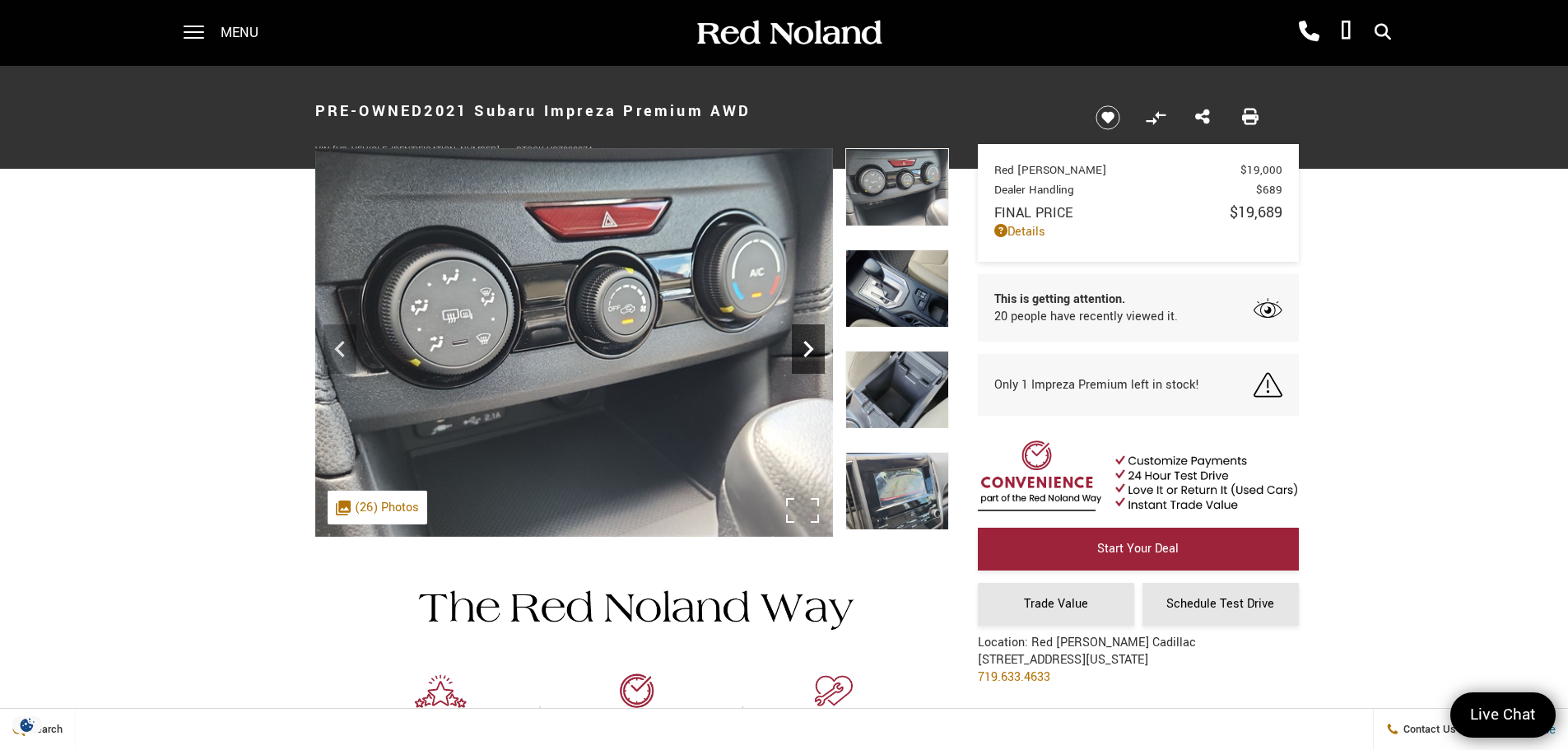
click at [799, 346] on icon "Next" at bounding box center [809, 349] width 33 height 33
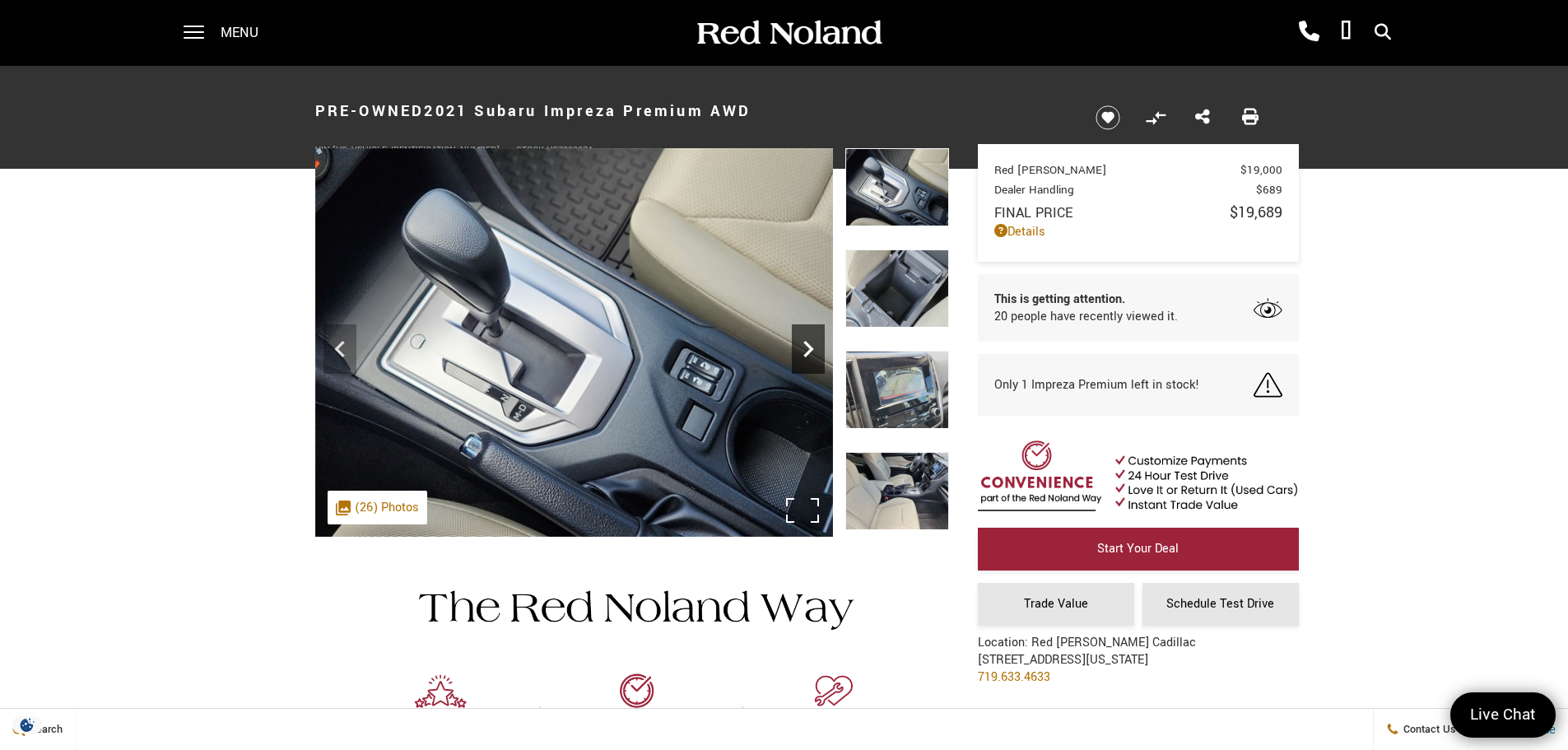
click at [799, 346] on icon "Next" at bounding box center [809, 349] width 33 height 33
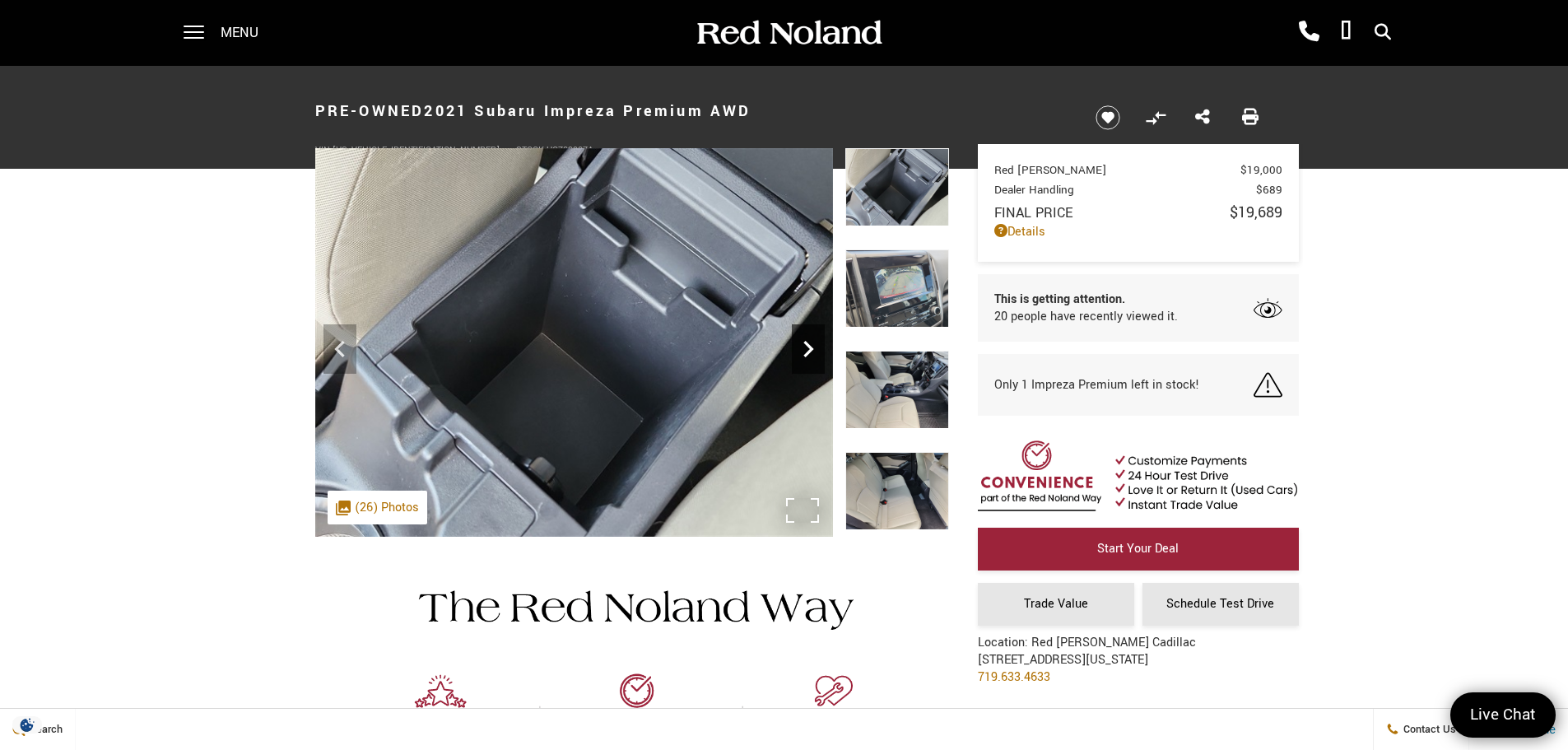
click at [799, 346] on icon "Next" at bounding box center [809, 349] width 33 height 33
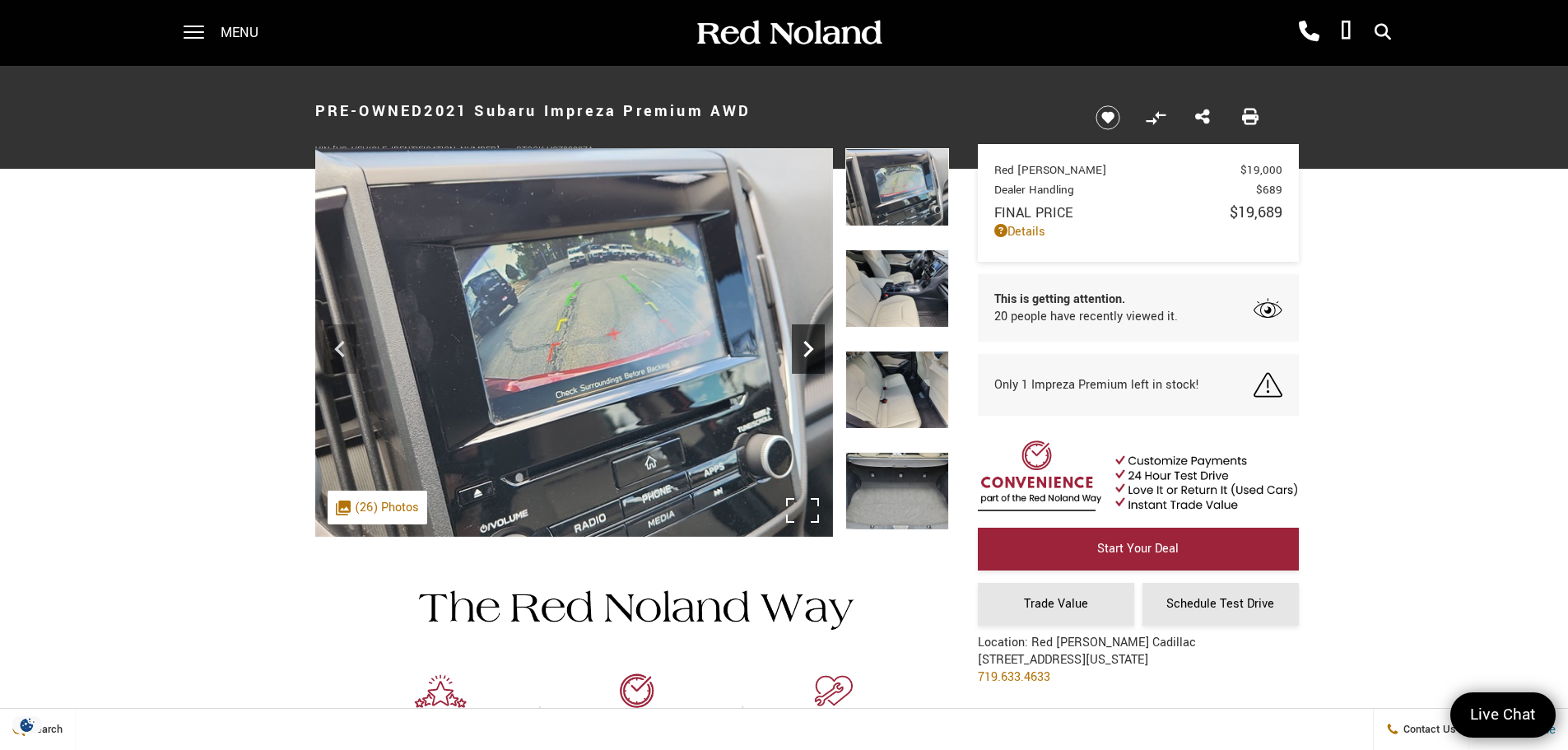
click at [799, 346] on icon "Next" at bounding box center [809, 349] width 33 height 33
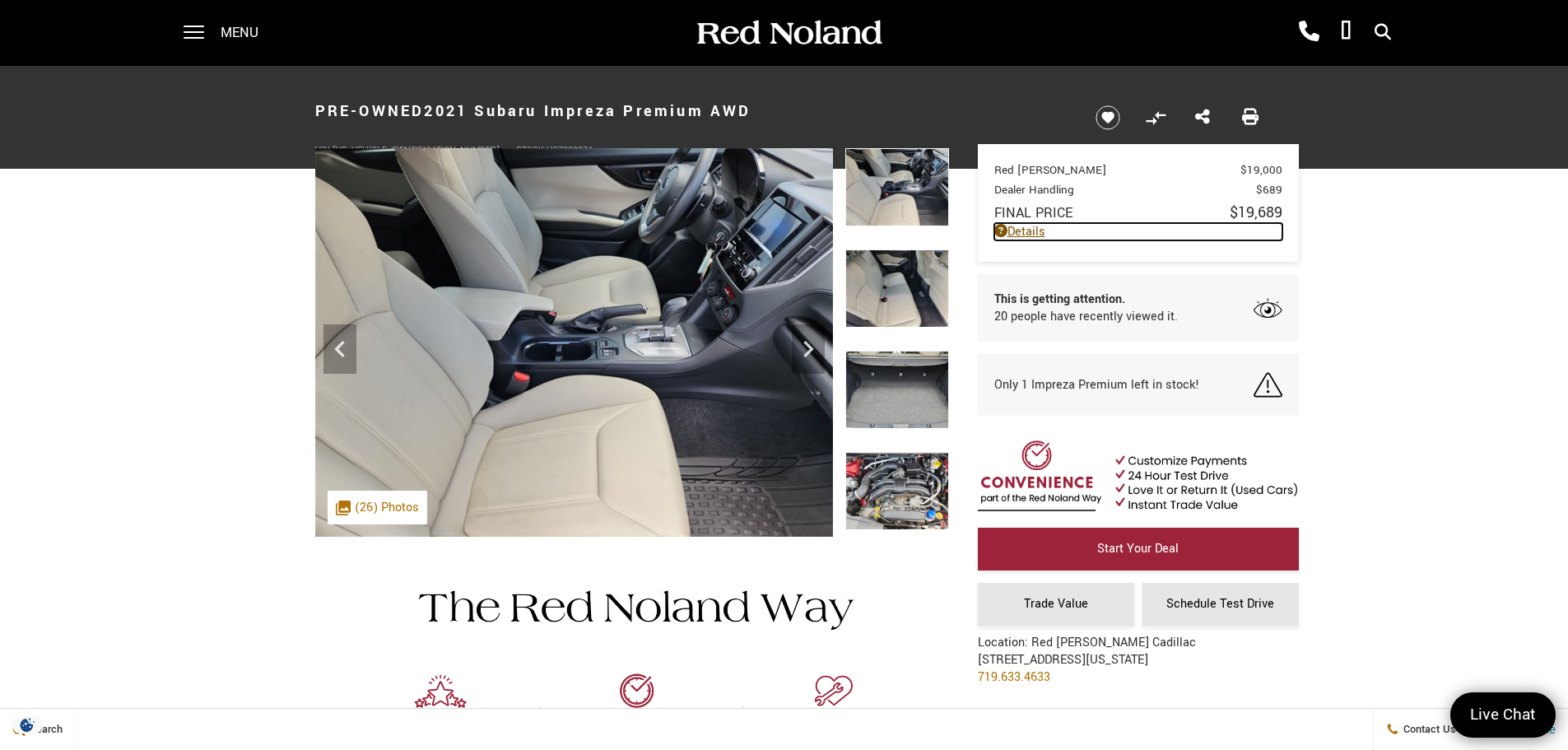
click at [1035, 236] on link "Details" at bounding box center [1139, 232] width 288 height 17
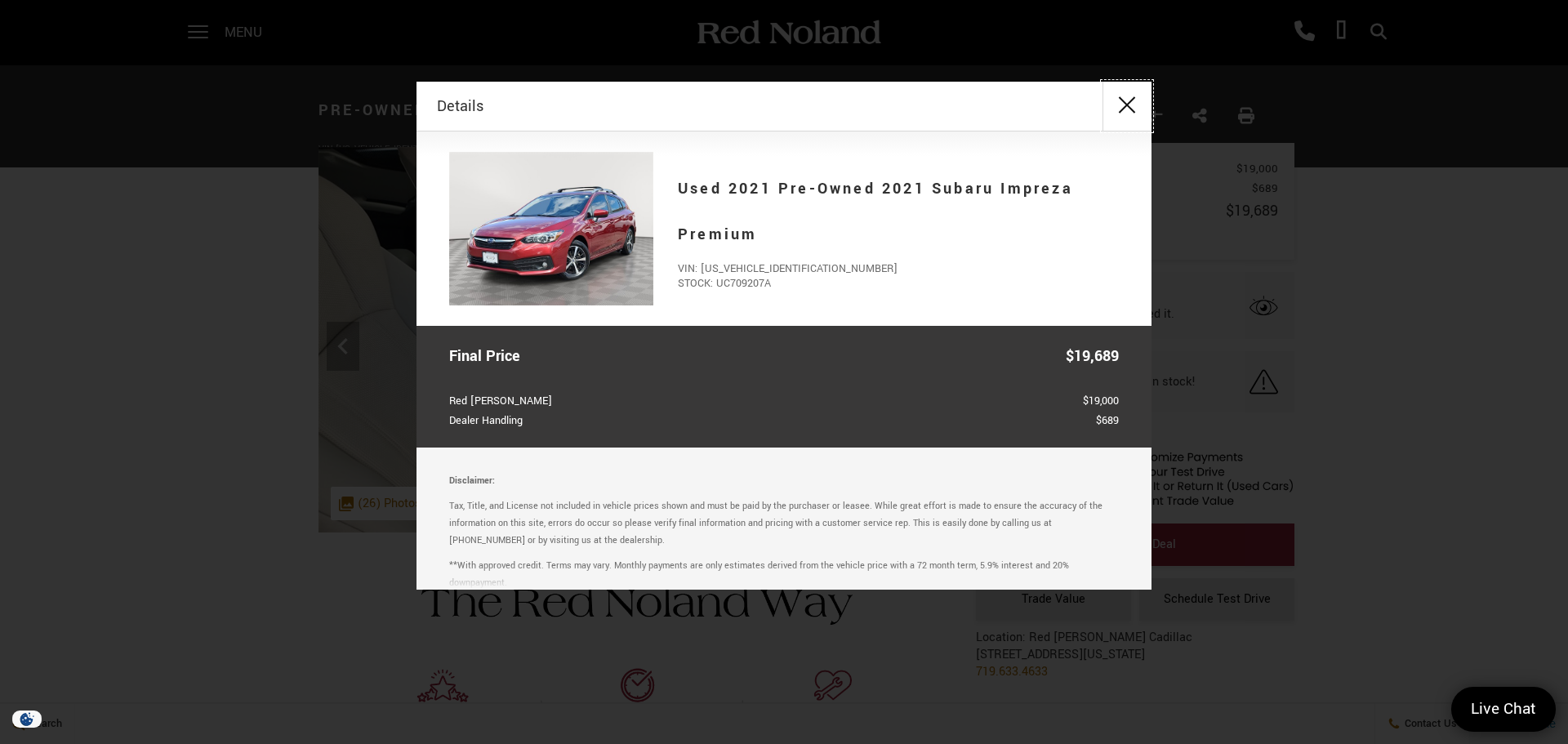
click at [1126, 102] on button "close" at bounding box center [1127, 106] width 49 height 49
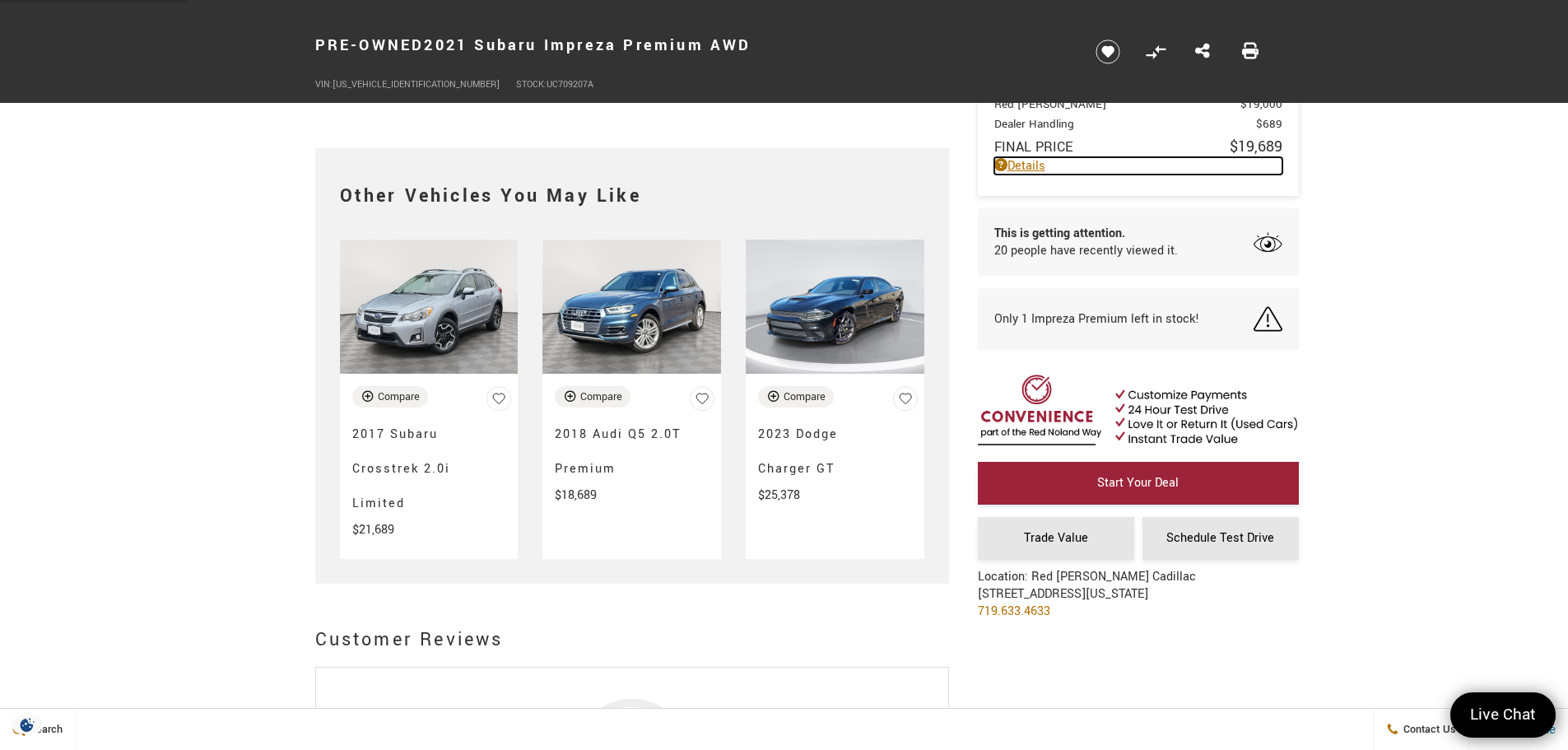
scroll to position [3460, 0]
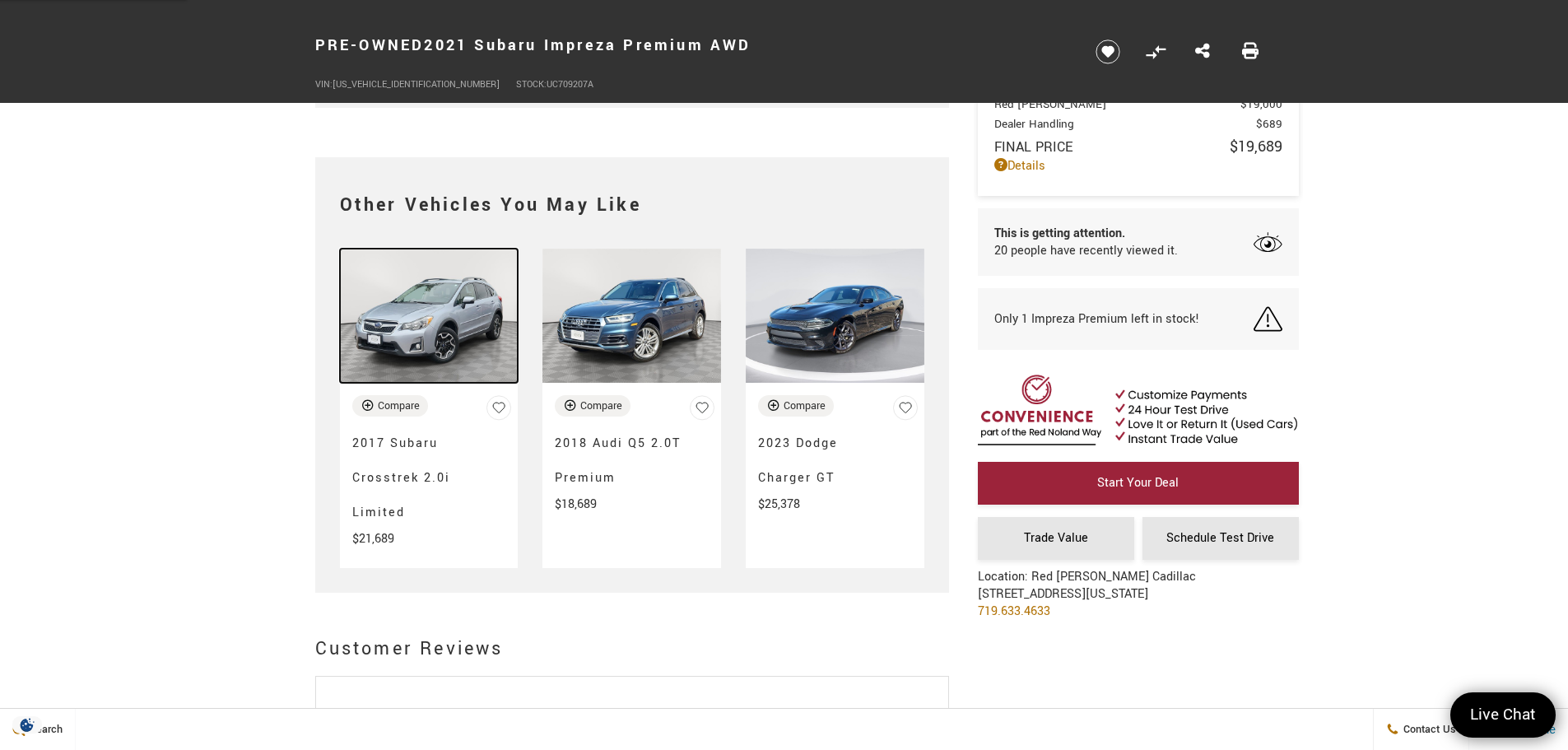
click at [434, 358] on img at bounding box center [429, 315] width 179 height 135
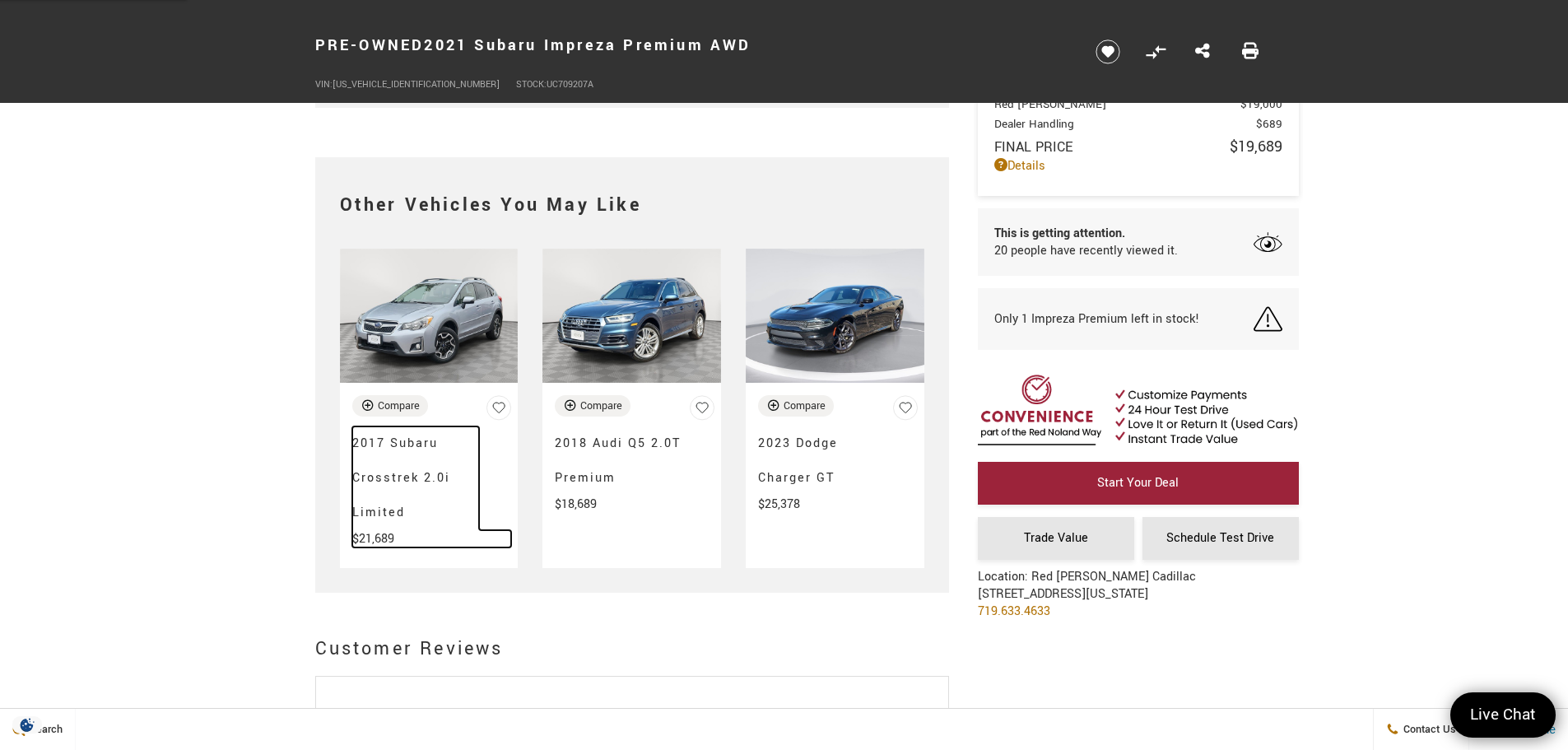
click at [404, 450] on h3 "2017 Subaru Crosstrek 2.0i Limited" at bounding box center [416, 478] width 128 height 104
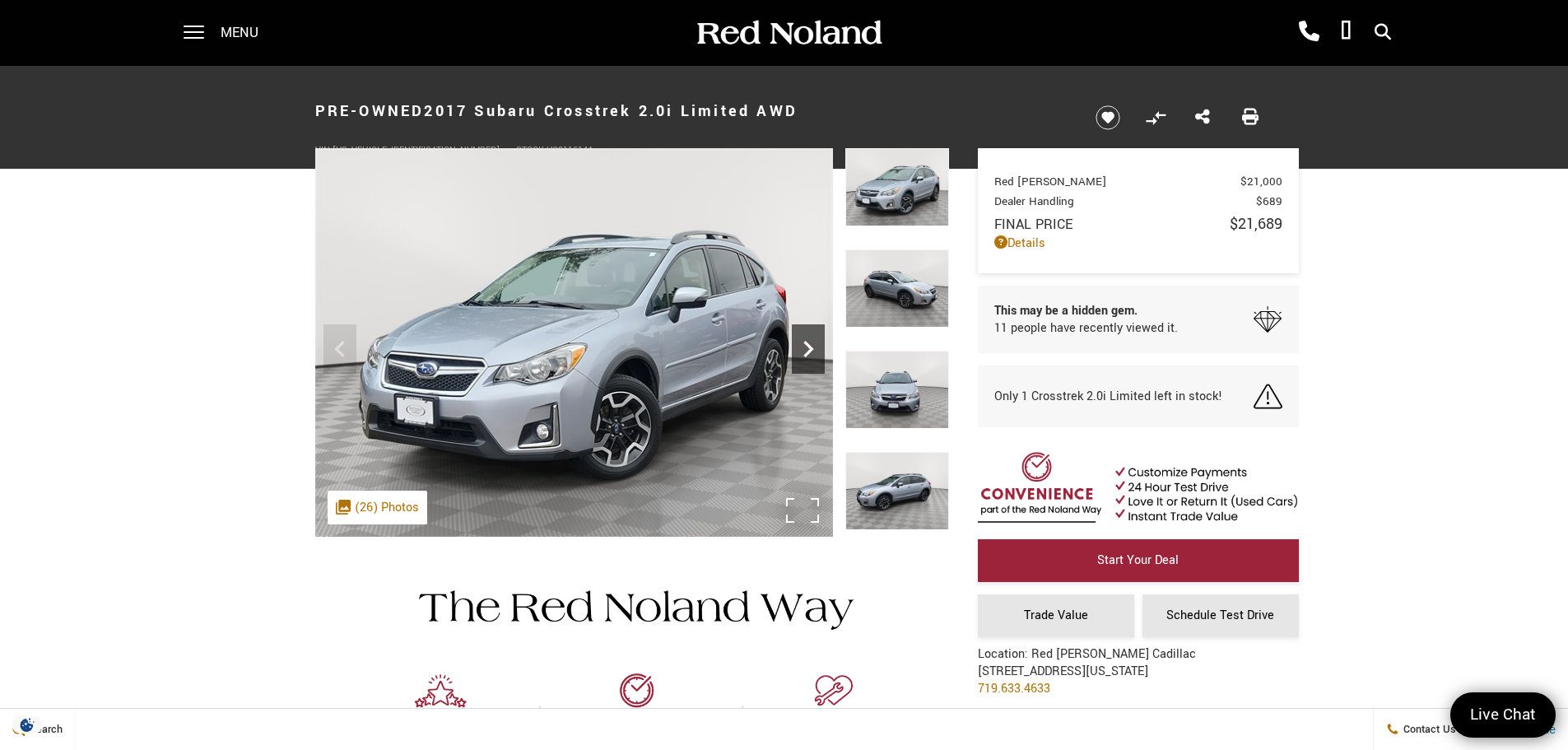
click at [815, 358] on icon "Next" at bounding box center [809, 349] width 33 height 33
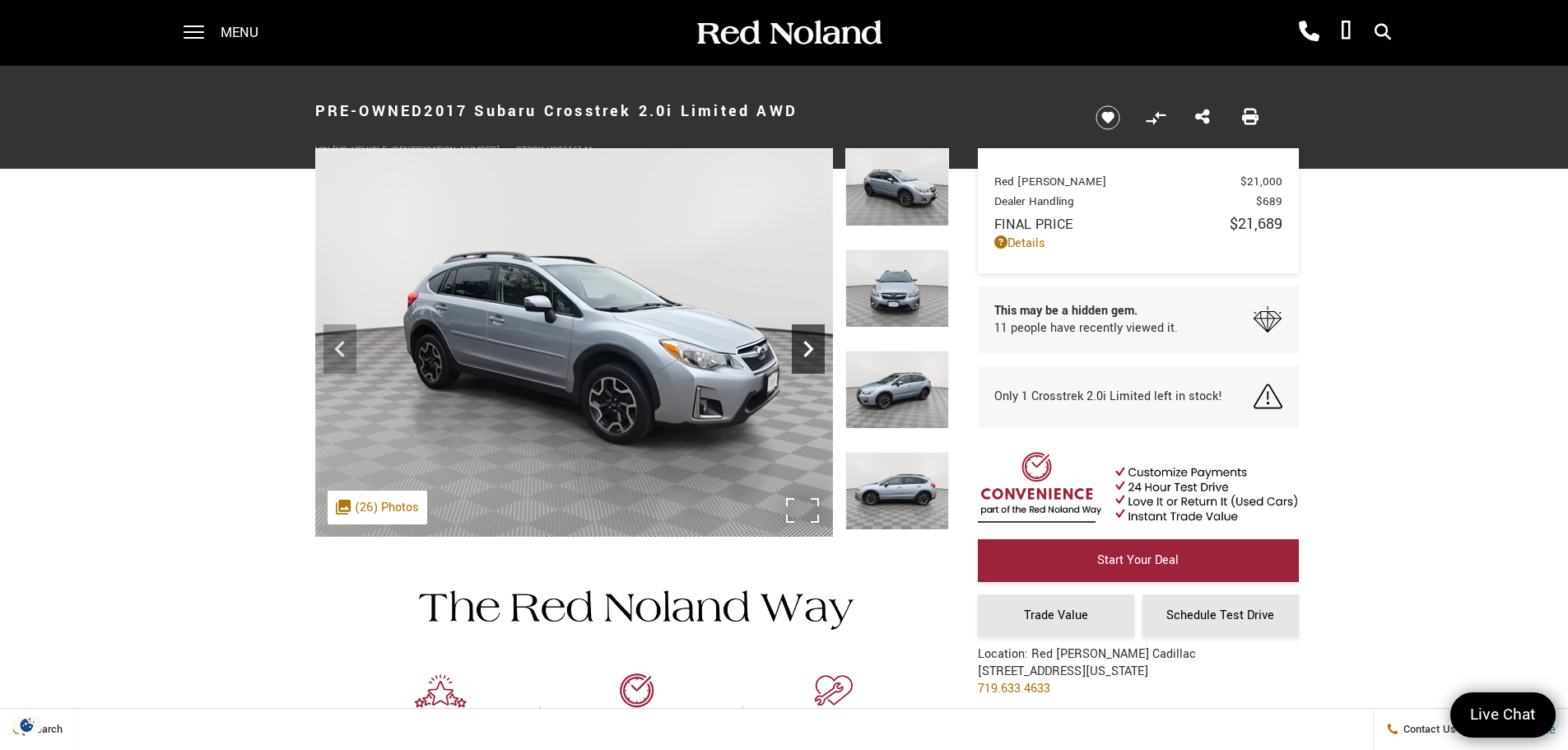
click at [815, 358] on icon "Next" at bounding box center [809, 349] width 33 height 33
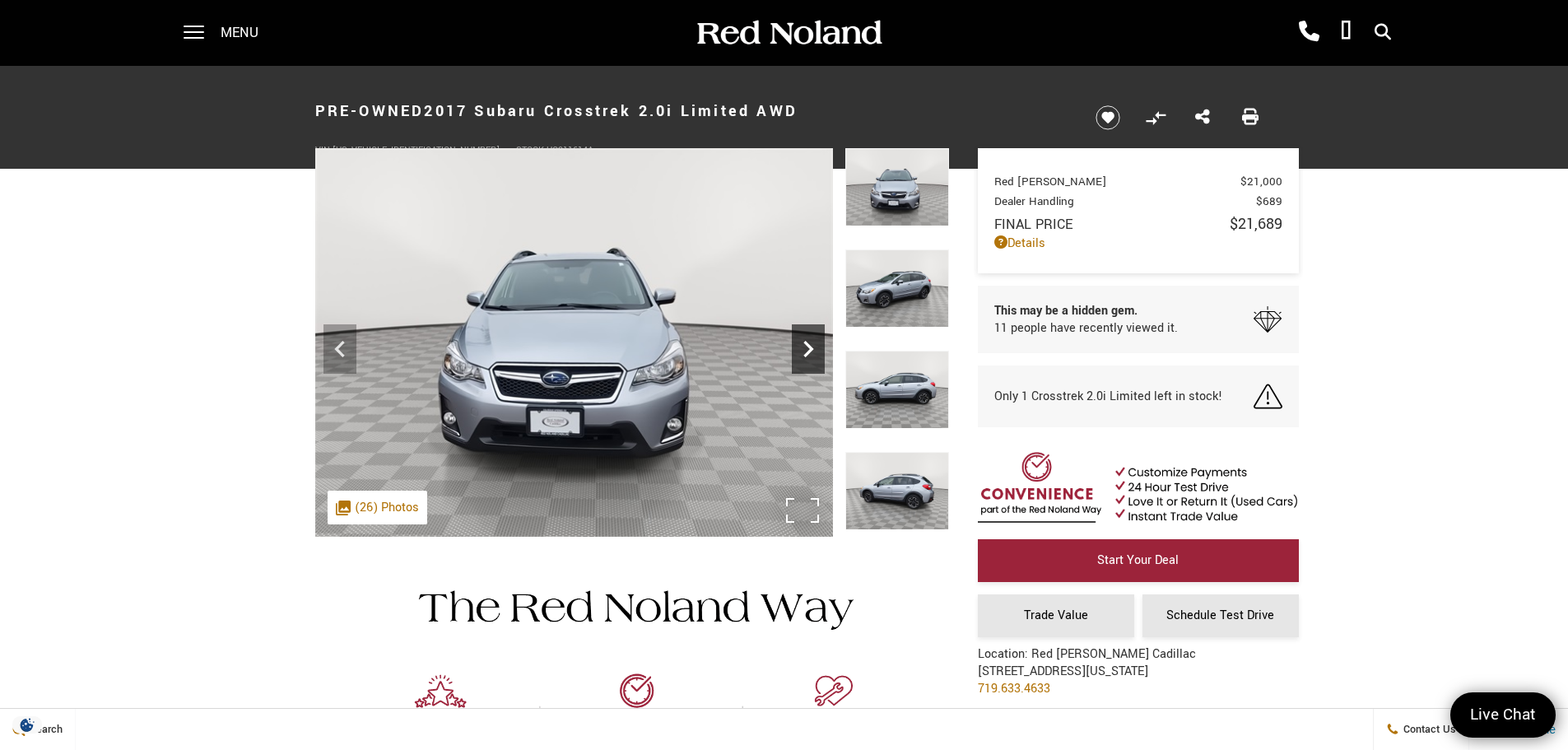
click at [815, 358] on icon "Next" at bounding box center [809, 349] width 33 height 33
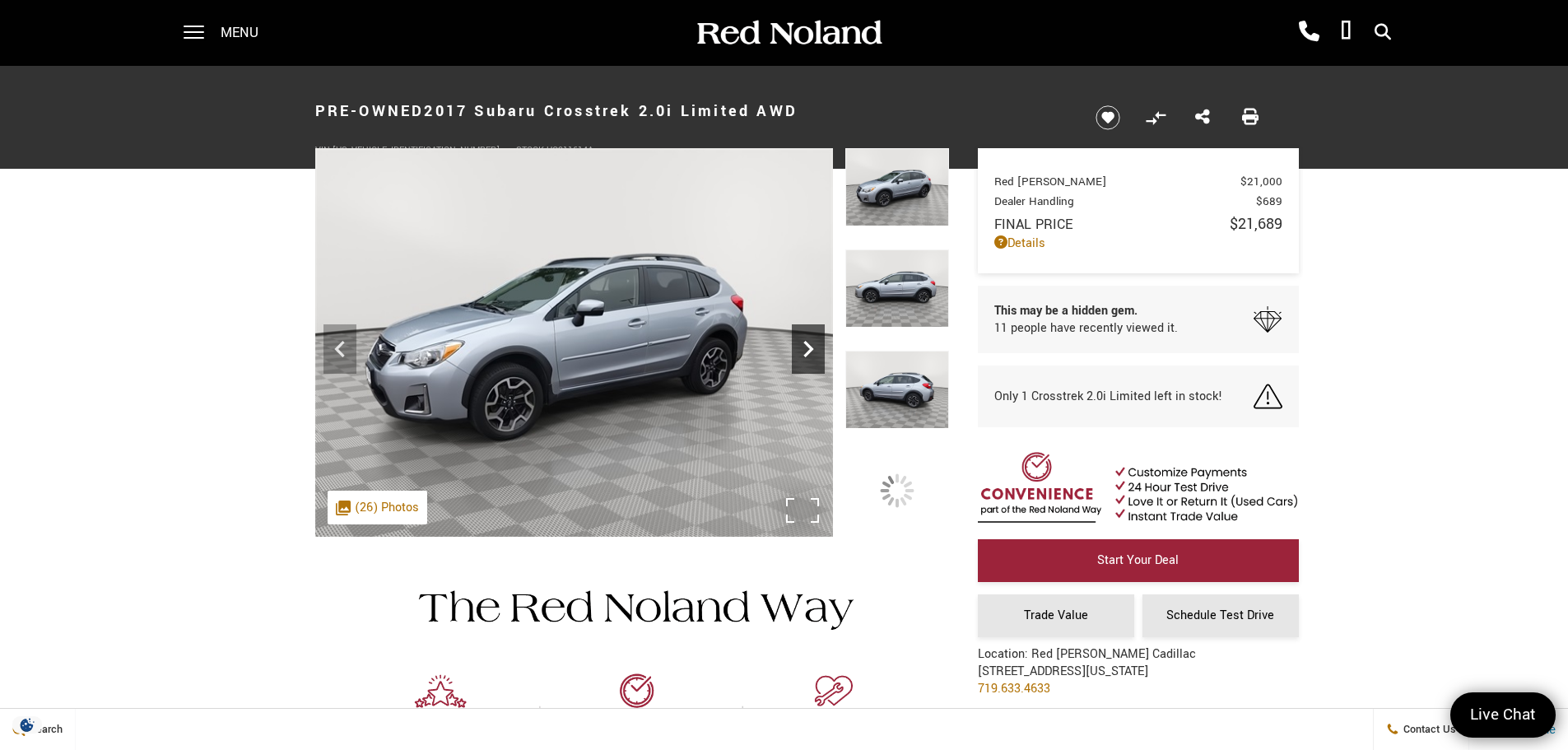
click at [815, 358] on icon "Next" at bounding box center [809, 349] width 33 height 33
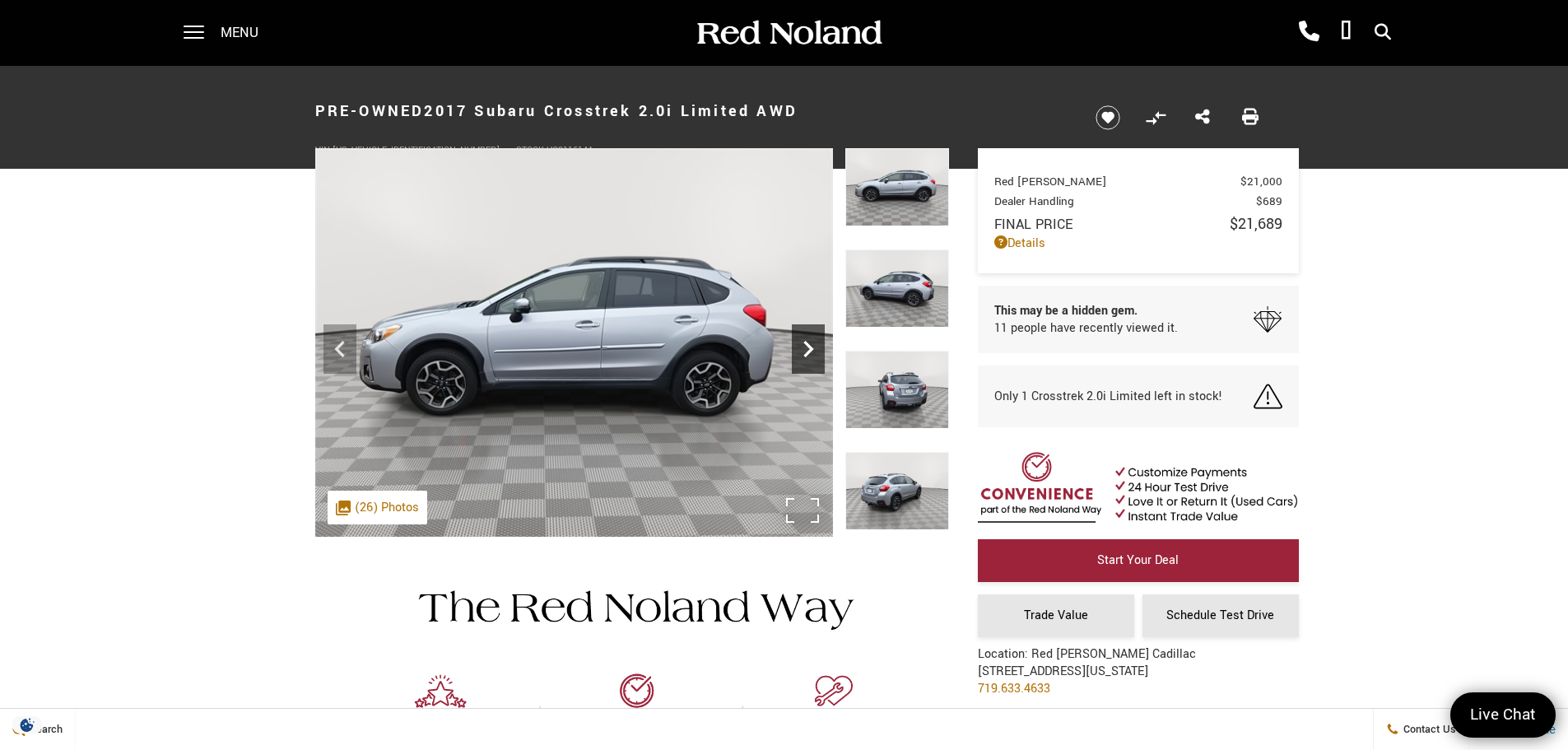
click at [815, 358] on icon "Next" at bounding box center [809, 349] width 33 height 33
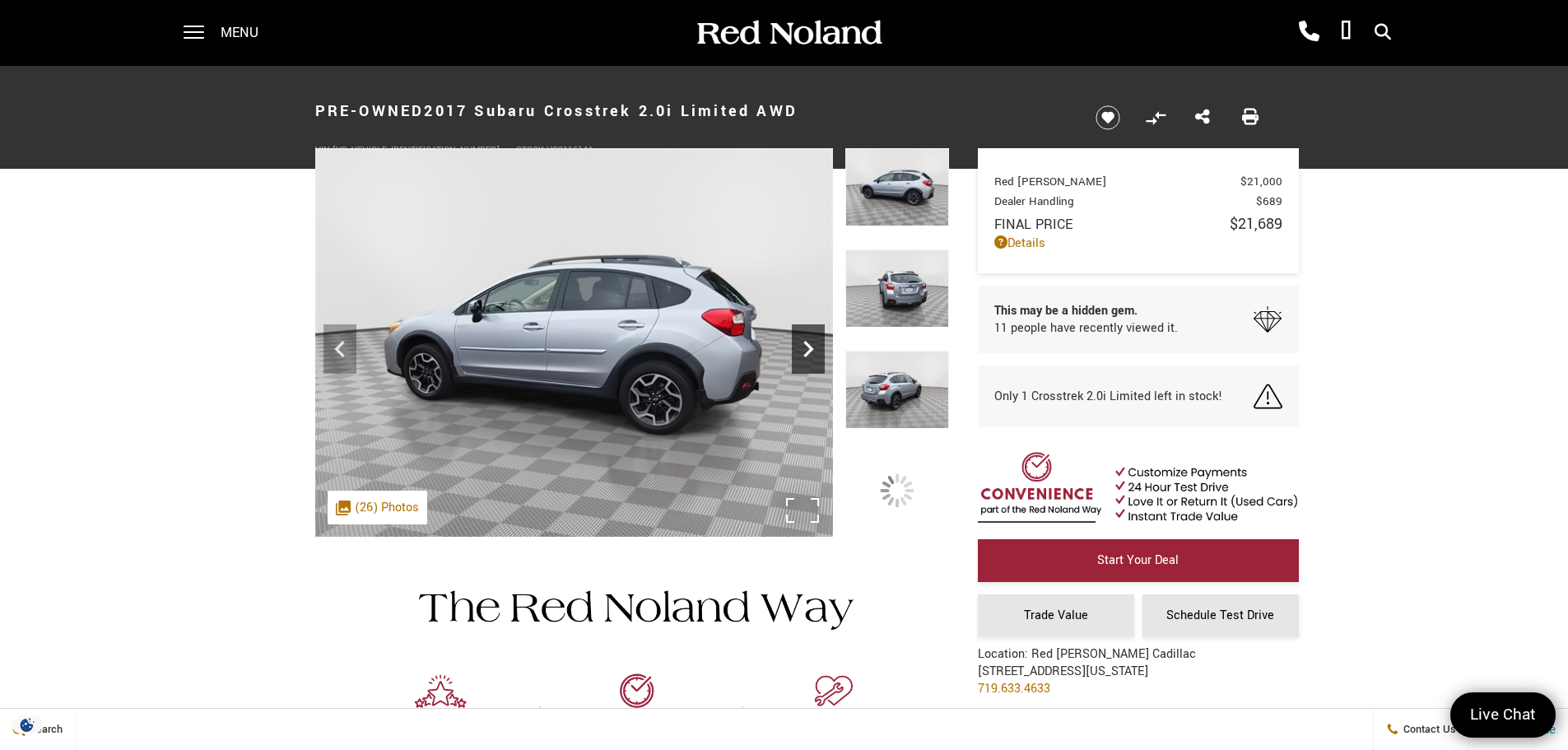
click at [815, 358] on icon "Next" at bounding box center [809, 349] width 33 height 33
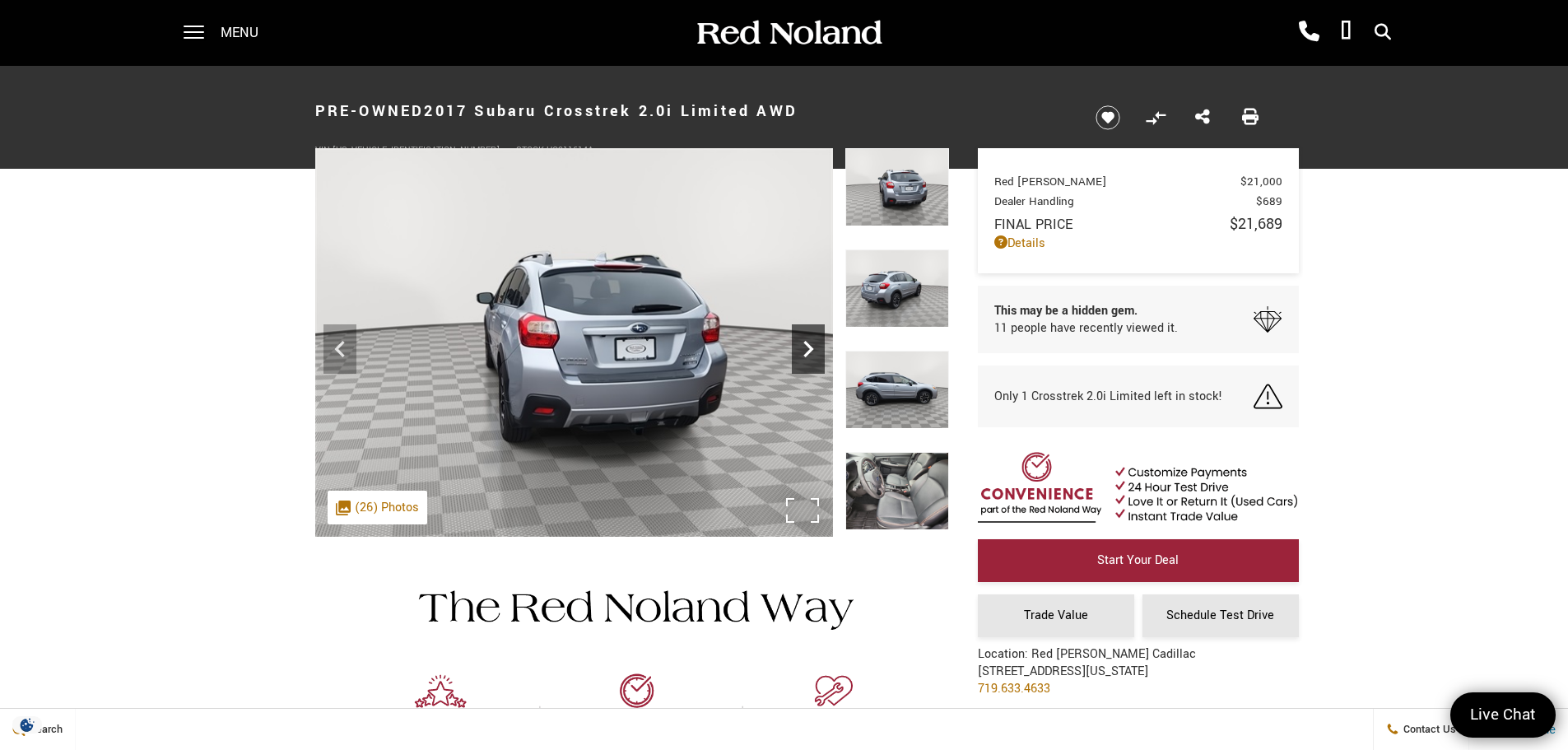
click at [815, 358] on icon "Next" at bounding box center [809, 349] width 33 height 33
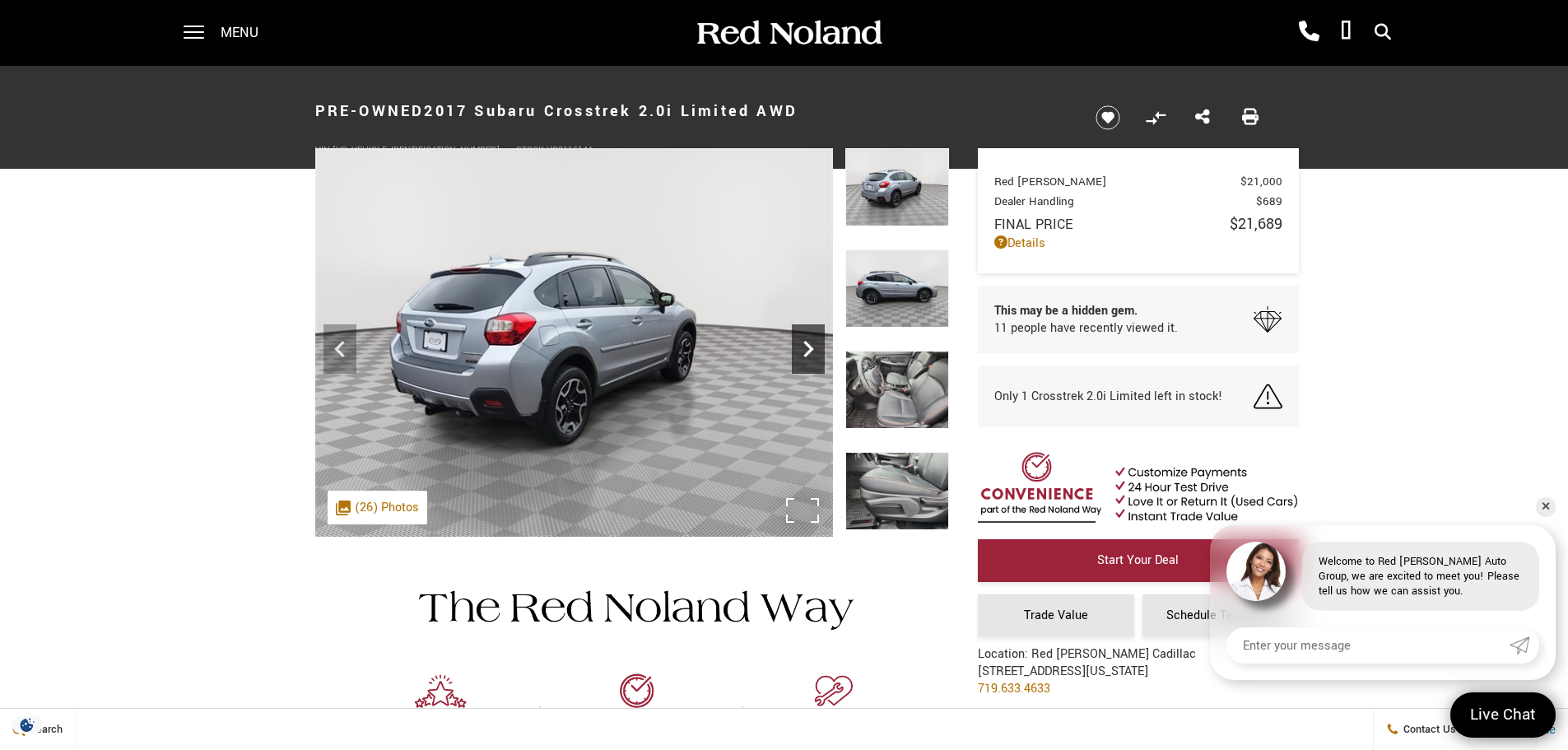
click at [815, 358] on icon "Next" at bounding box center [809, 349] width 33 height 33
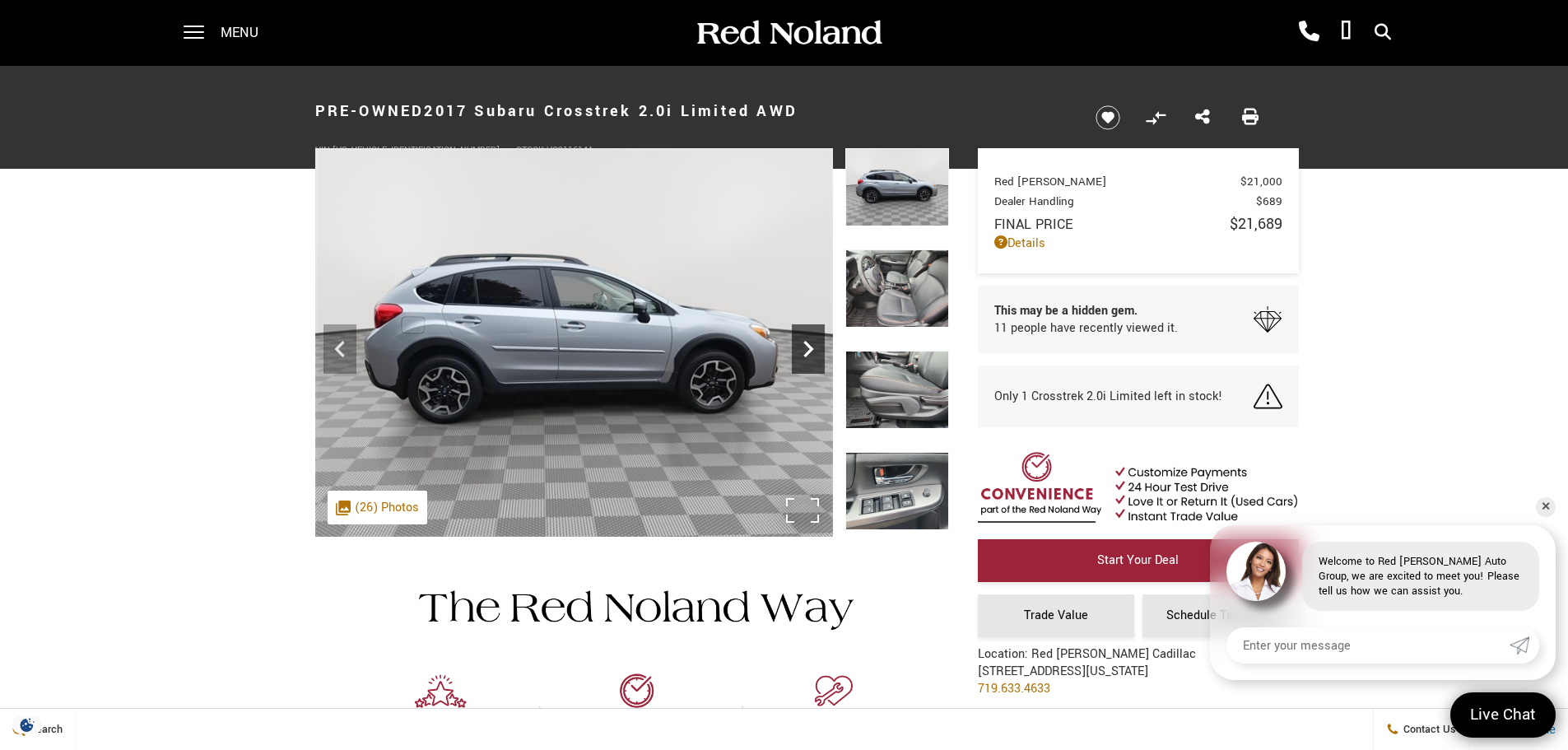
click at [815, 358] on icon "Next" at bounding box center [809, 349] width 33 height 33
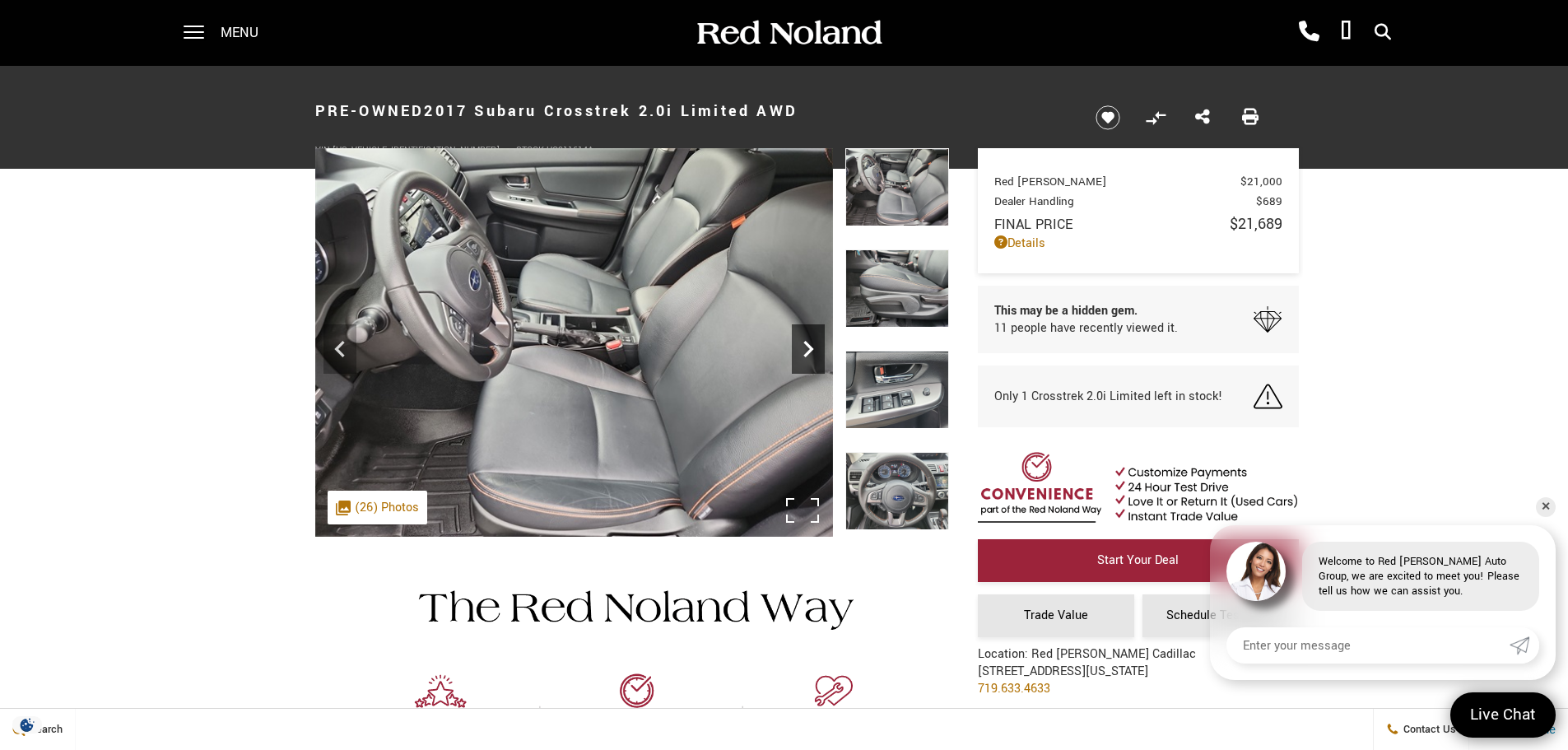
click at [815, 358] on icon "Next" at bounding box center [809, 349] width 33 height 33
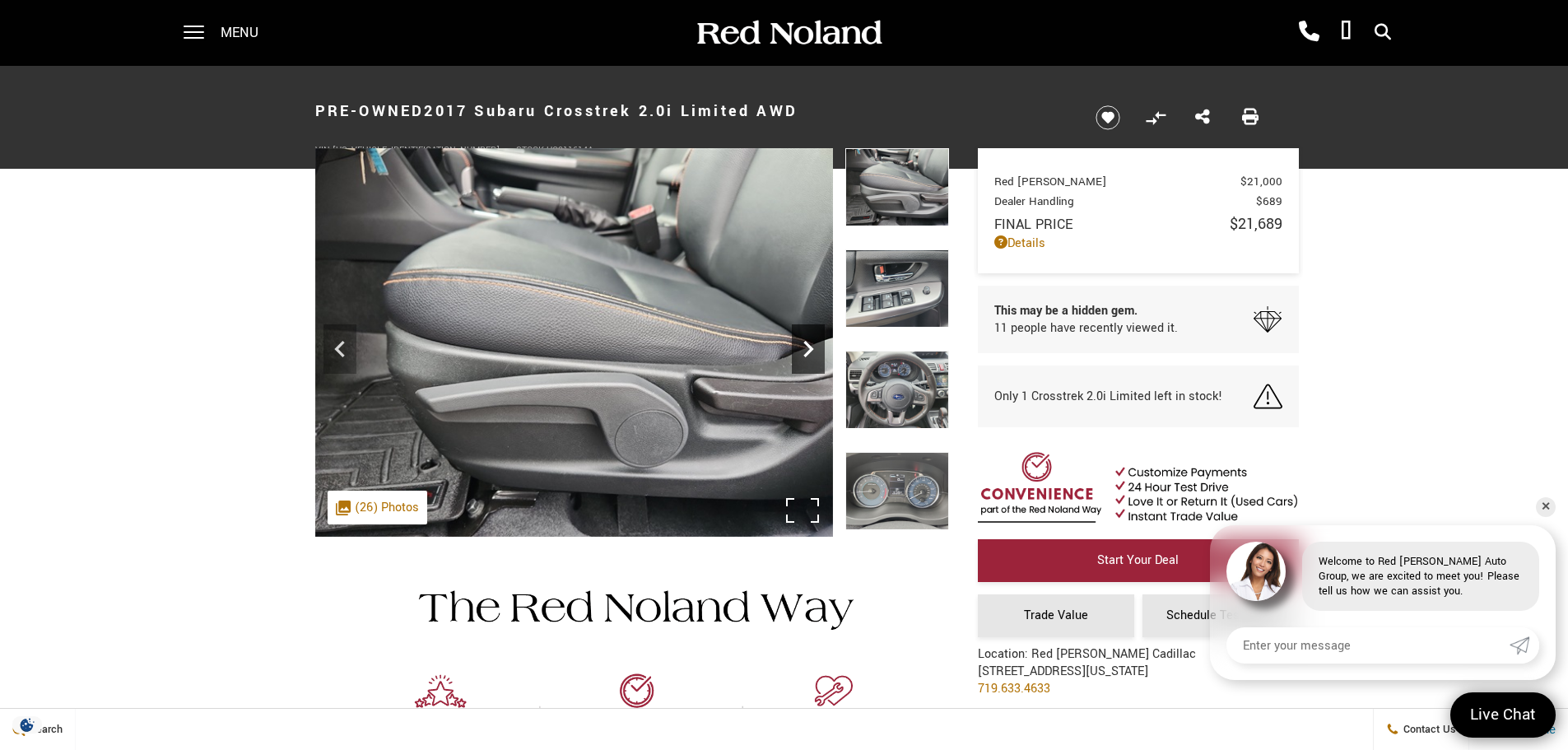
click at [815, 358] on icon "Next" at bounding box center [809, 349] width 33 height 33
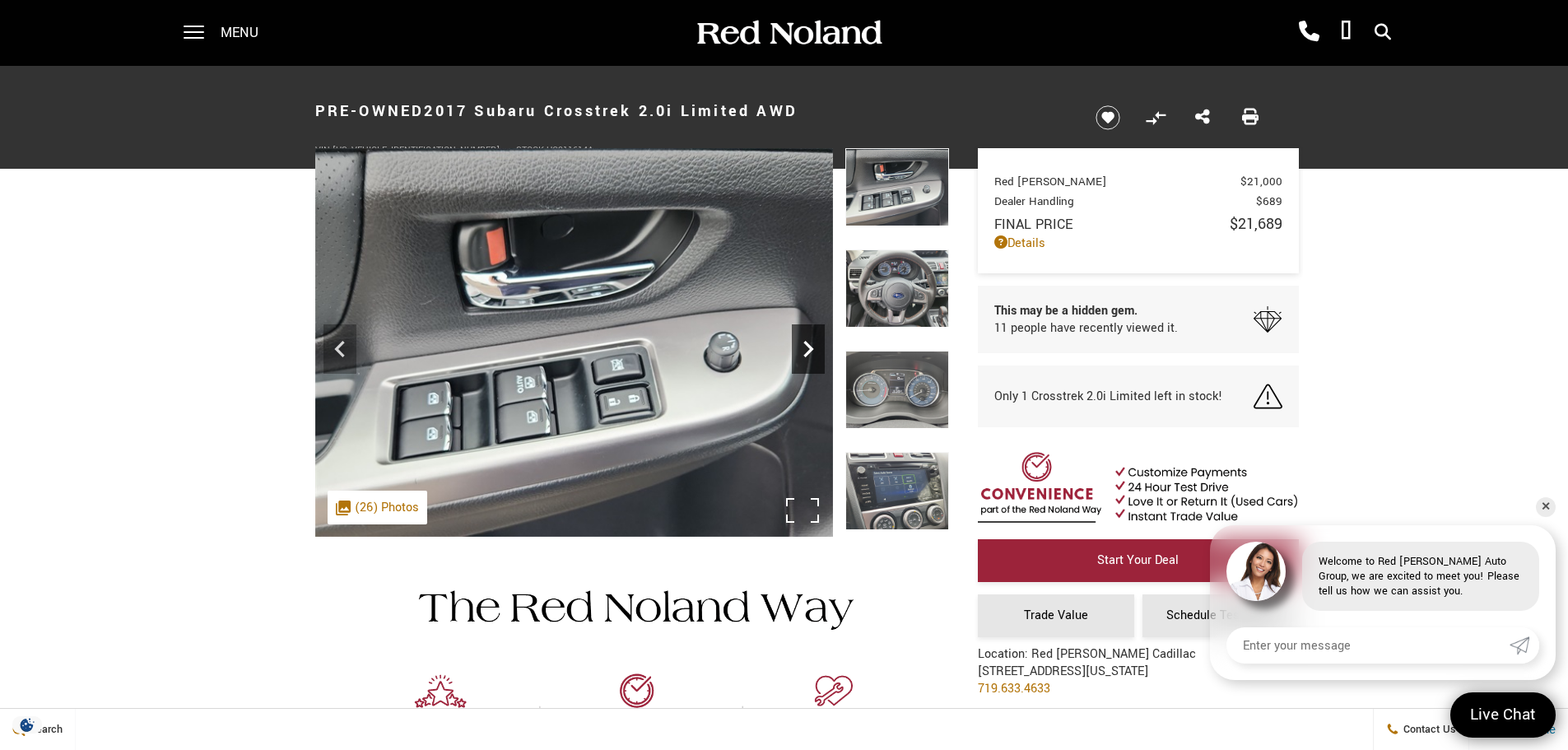
click at [815, 358] on icon "Next" at bounding box center [809, 349] width 33 height 33
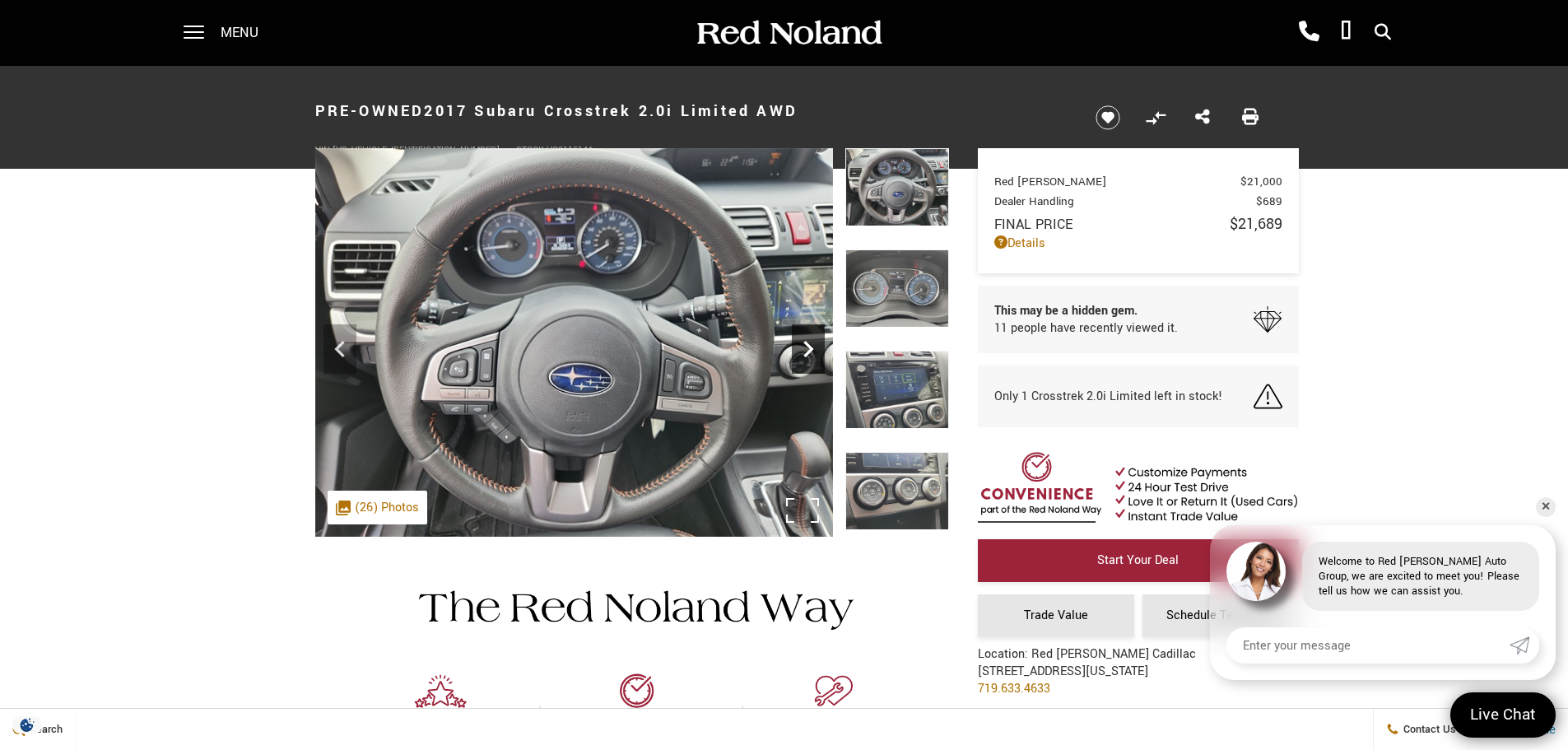
click at [815, 358] on icon "Next" at bounding box center [809, 349] width 33 height 33
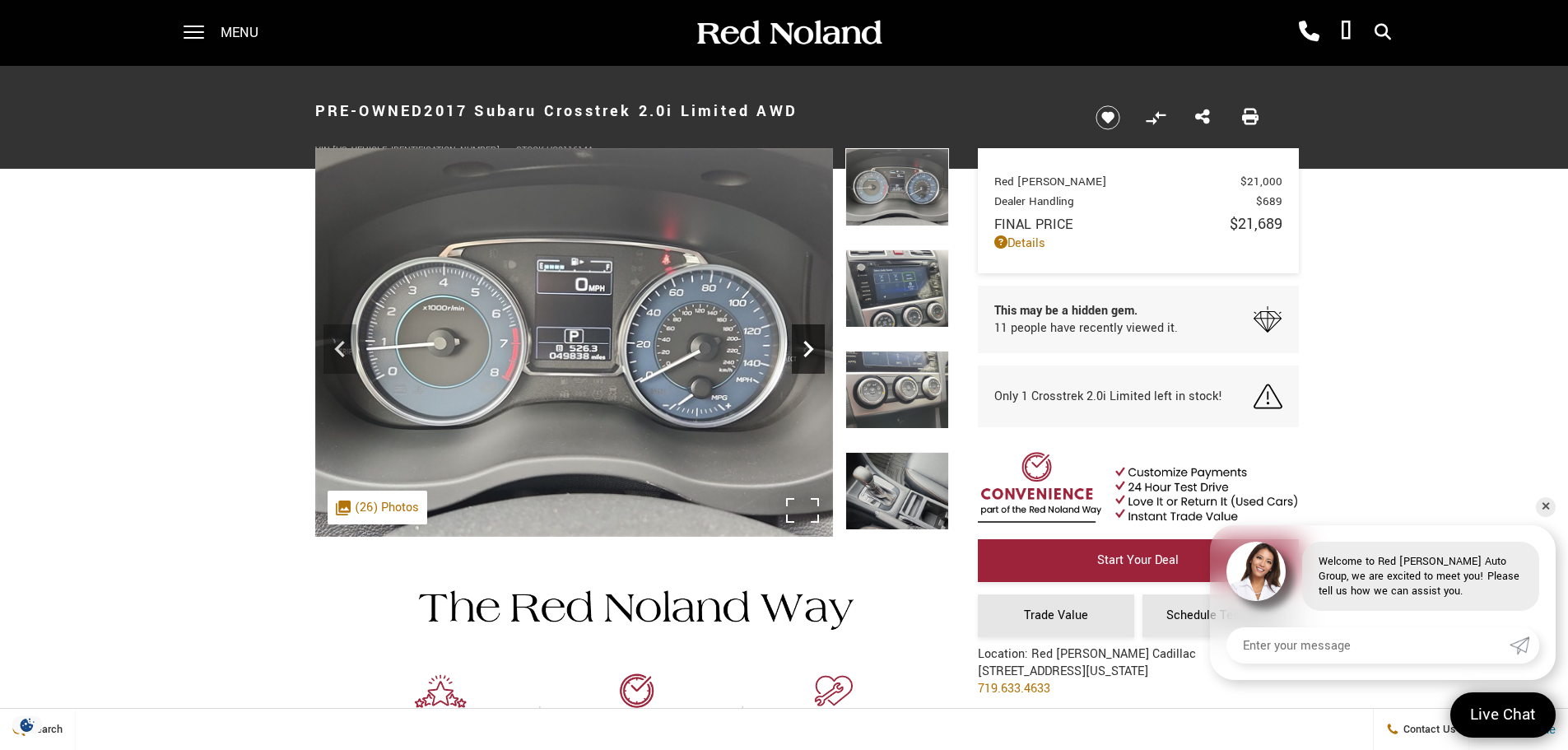
click at [815, 358] on icon "Next" at bounding box center [809, 349] width 33 height 33
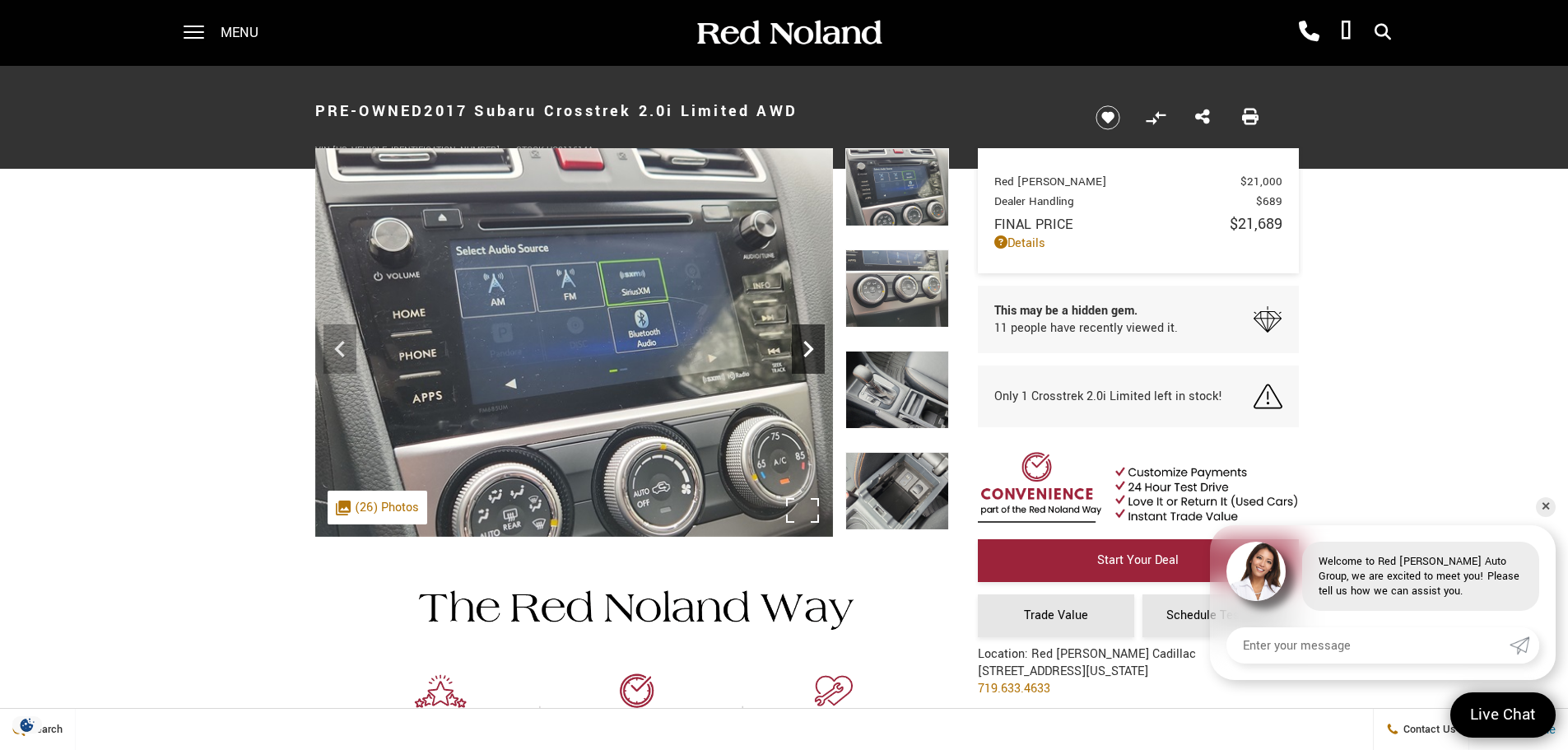
click at [815, 358] on icon "Next" at bounding box center [809, 349] width 33 height 33
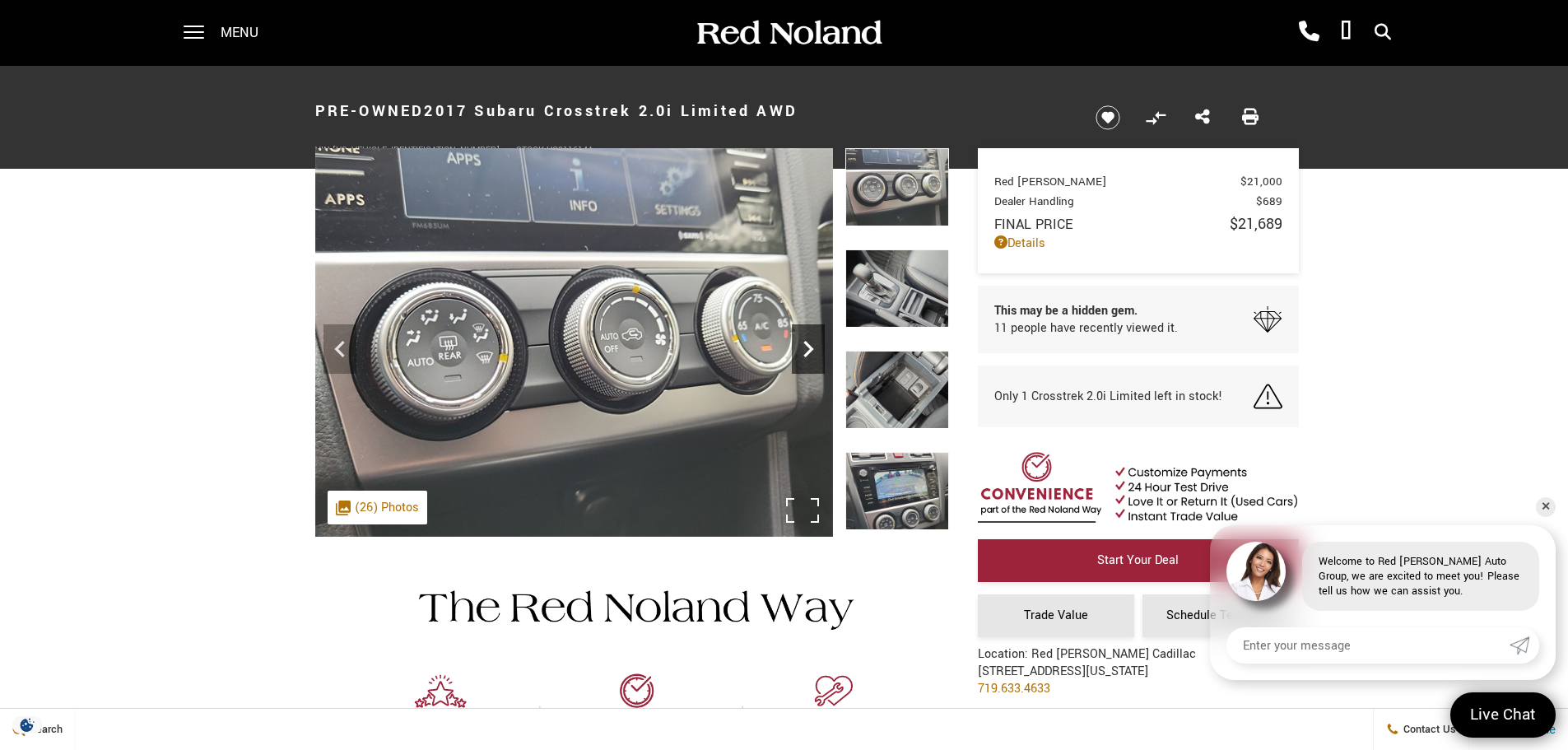
click at [815, 358] on icon "Next" at bounding box center [809, 349] width 33 height 33
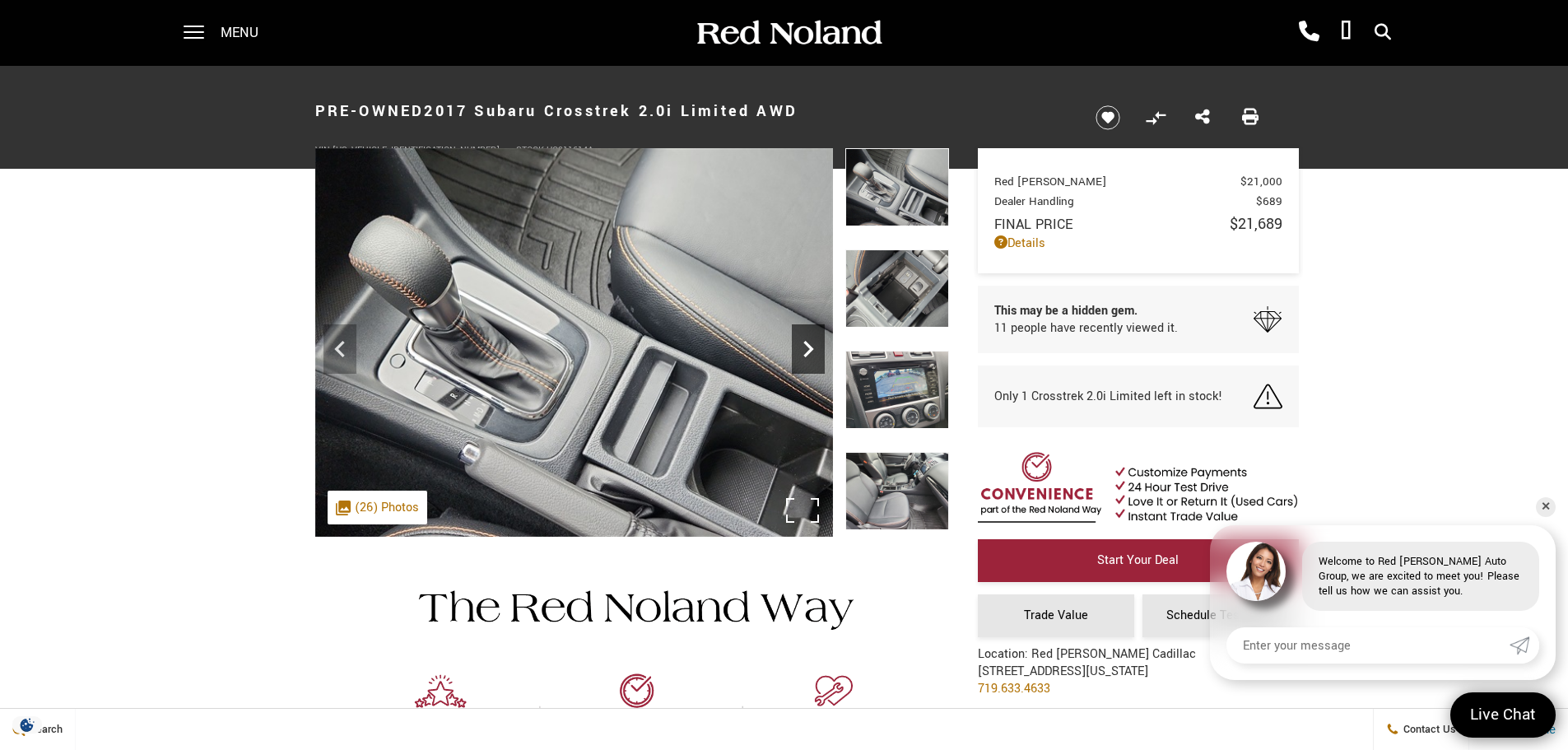
click at [815, 358] on icon "Next" at bounding box center [809, 349] width 33 height 33
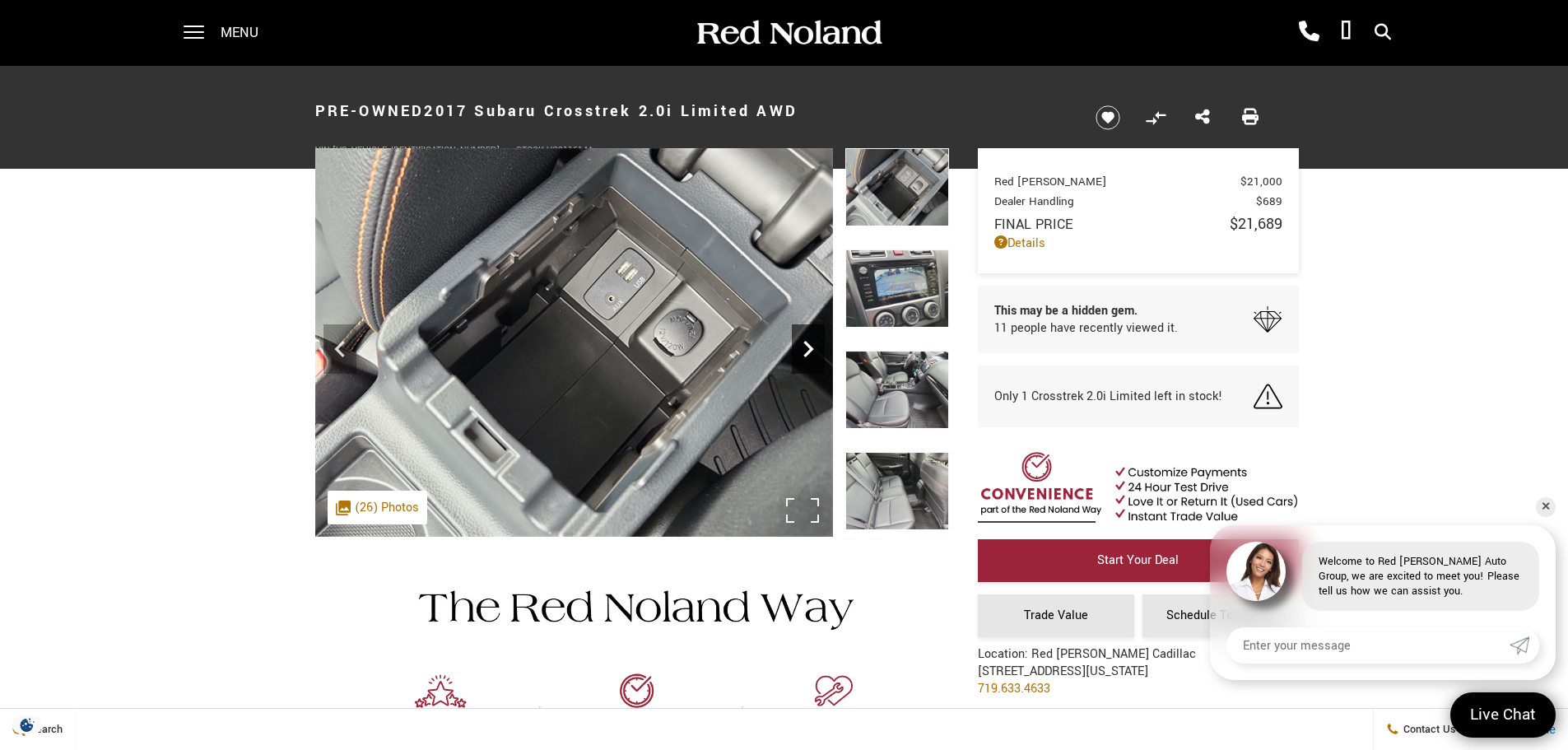
click at [815, 358] on icon "Next" at bounding box center [809, 349] width 33 height 33
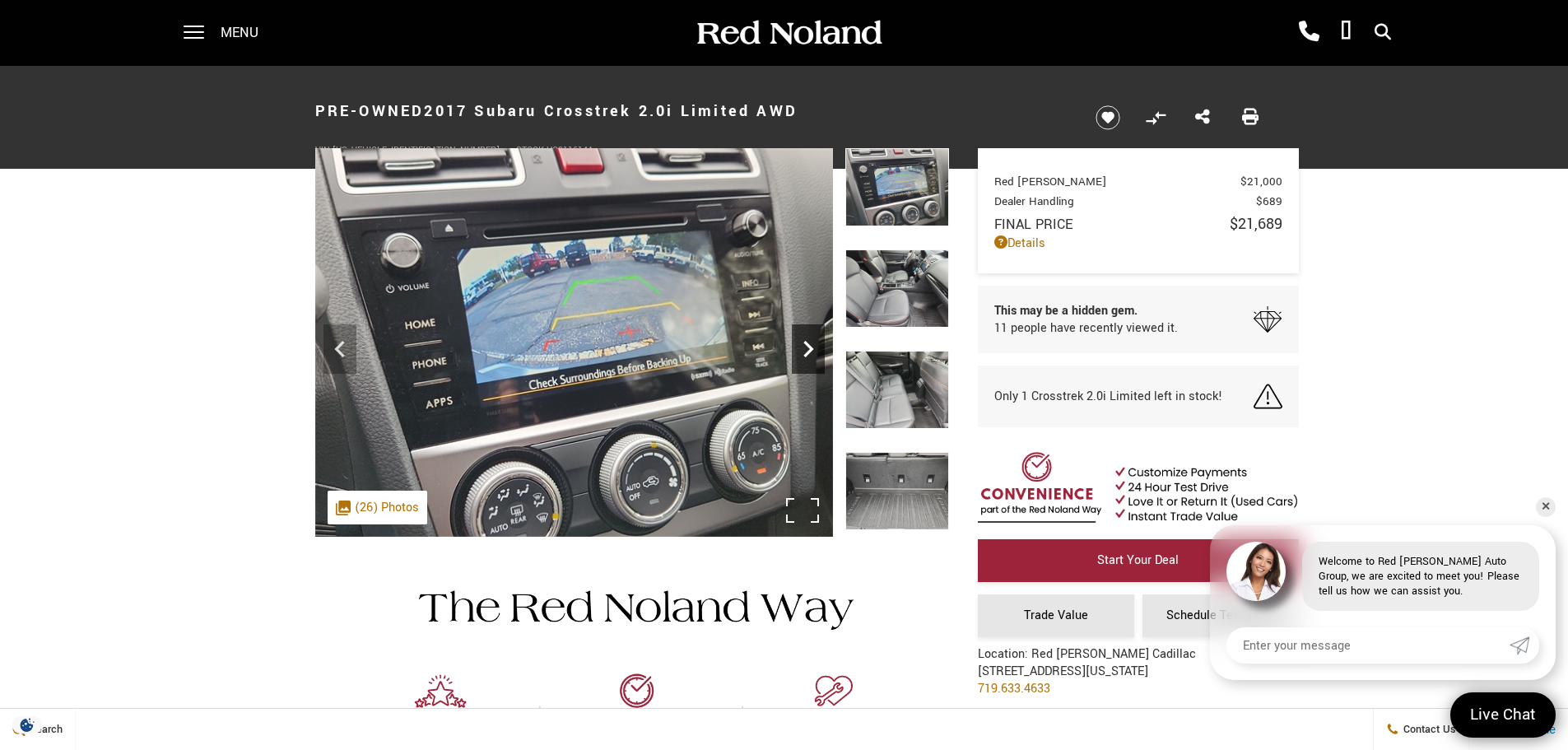
click at [815, 358] on icon "Next" at bounding box center [809, 349] width 33 height 33
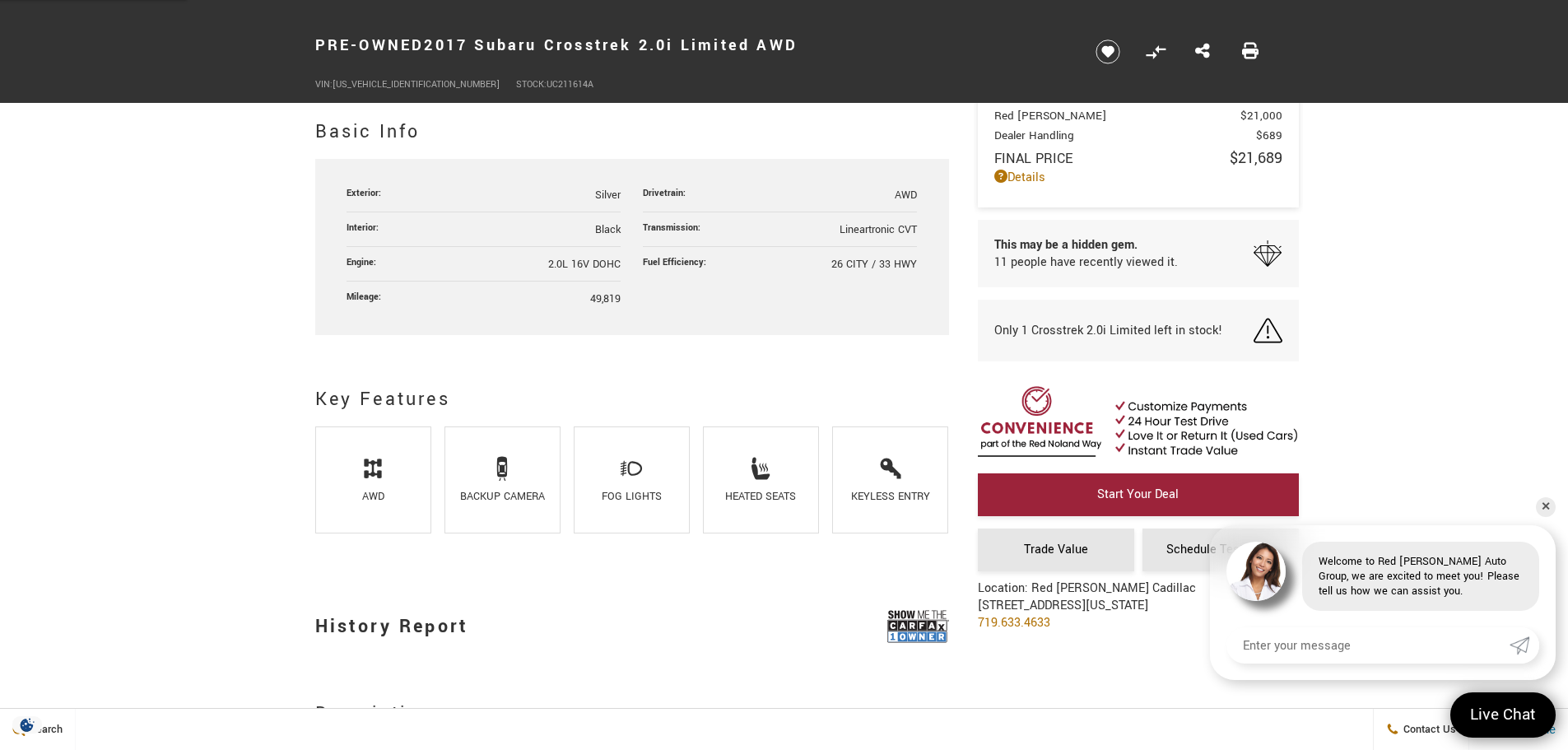
scroll to position [838, 0]
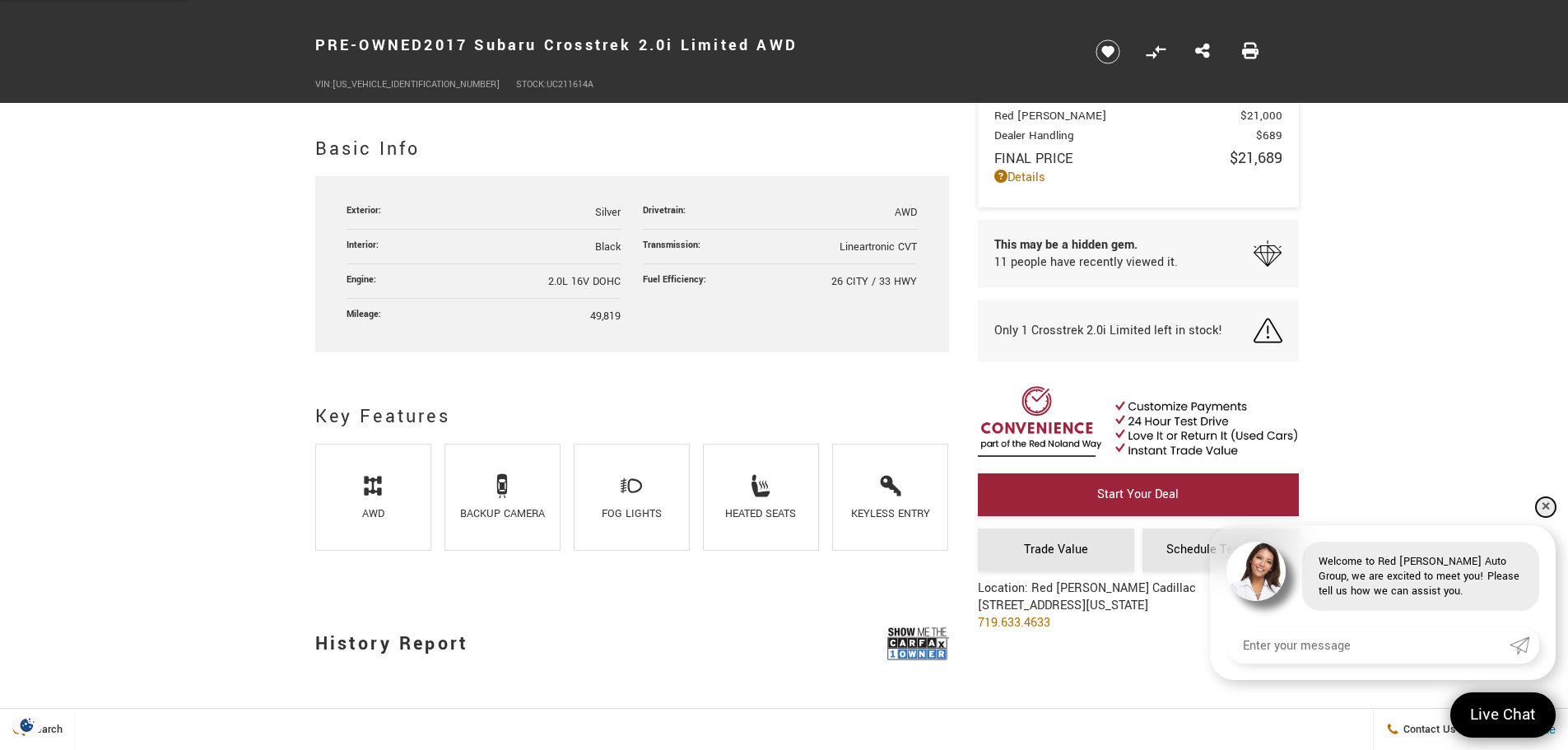
click at [1549, 499] on link "✕" at bounding box center [1546, 507] width 19 height 19
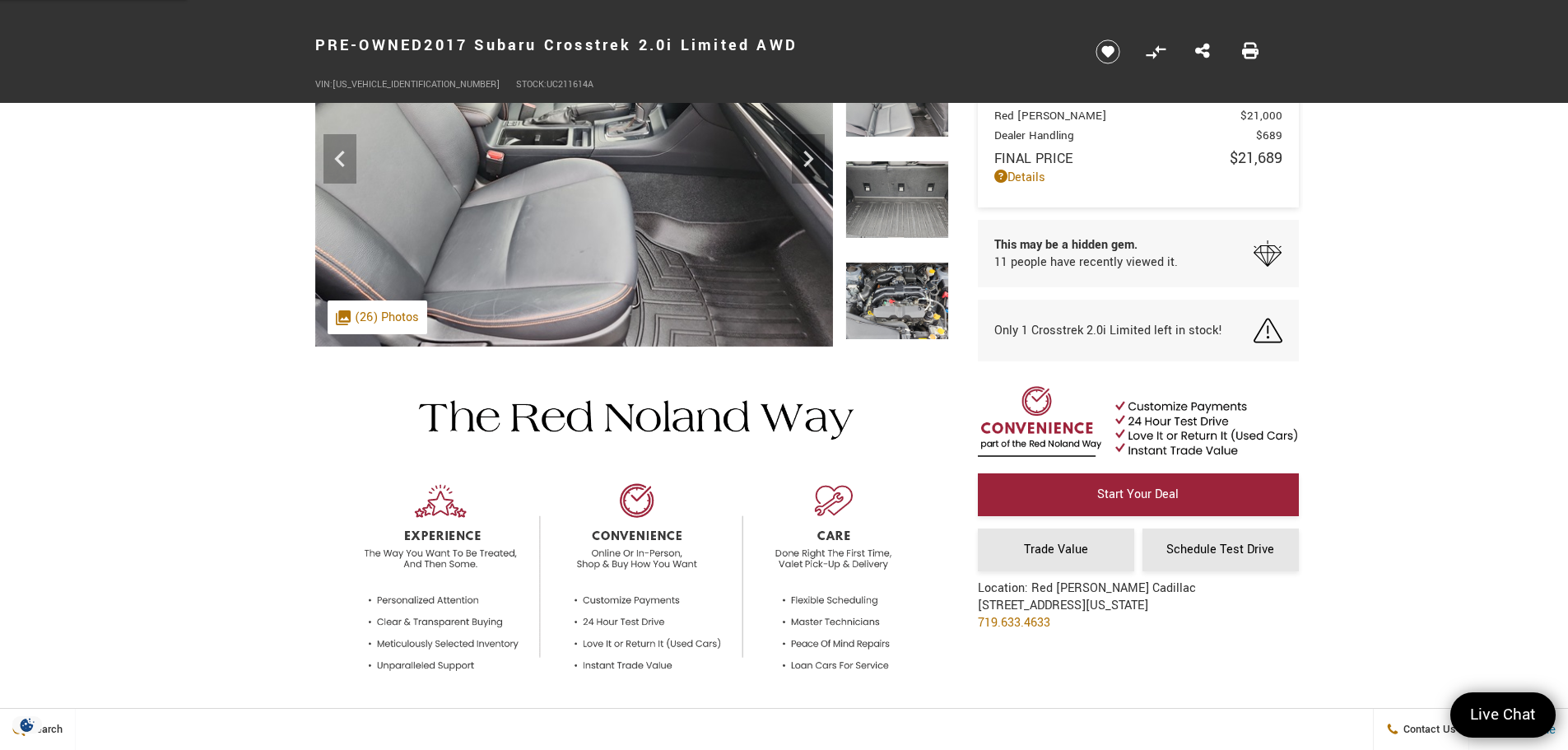
scroll to position [0, 0]
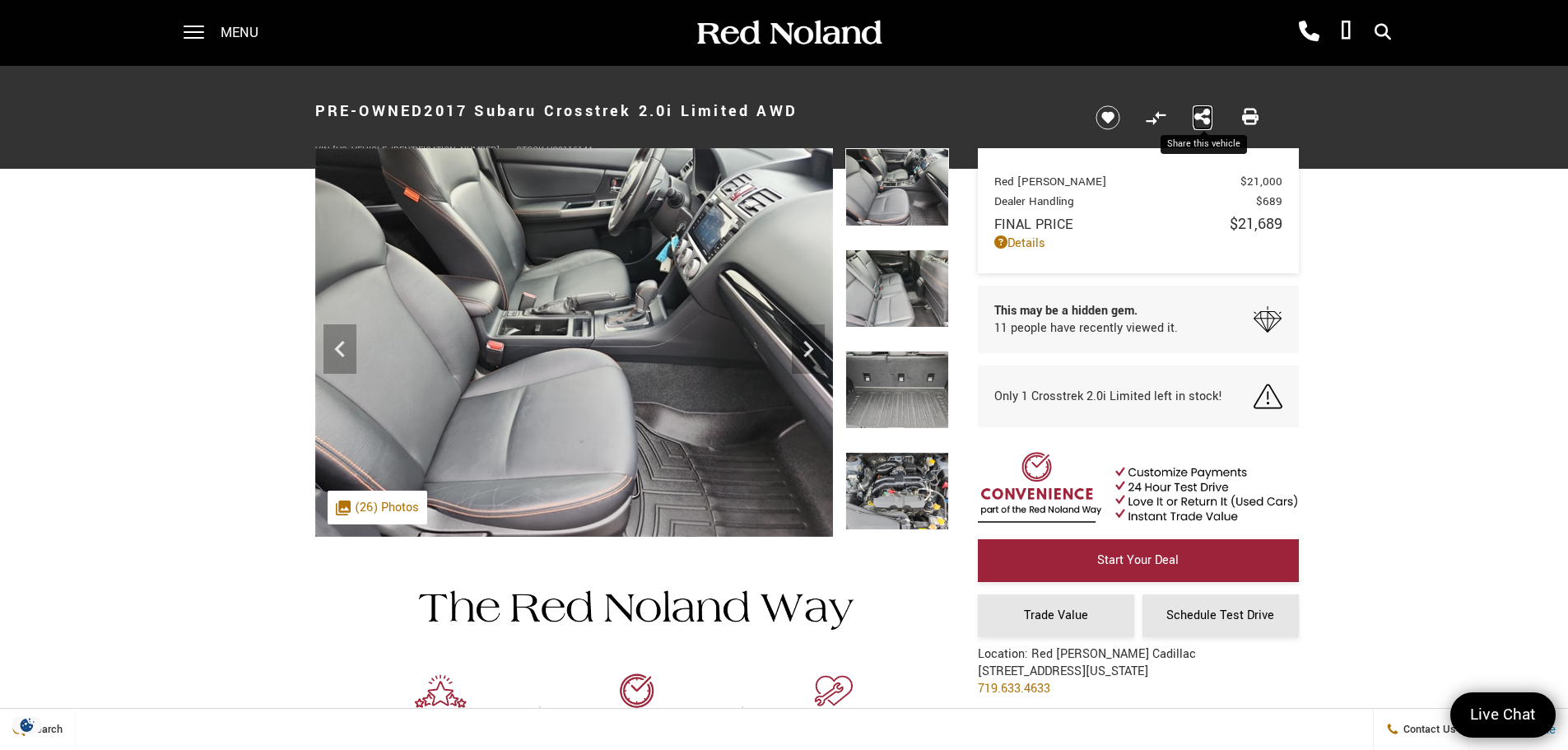
click at [1200, 118] on icon "Share this Pre-Owned 2017 Subaru Crosstrek 2.0i Limited AWD" at bounding box center [1202, 116] width 16 height 18
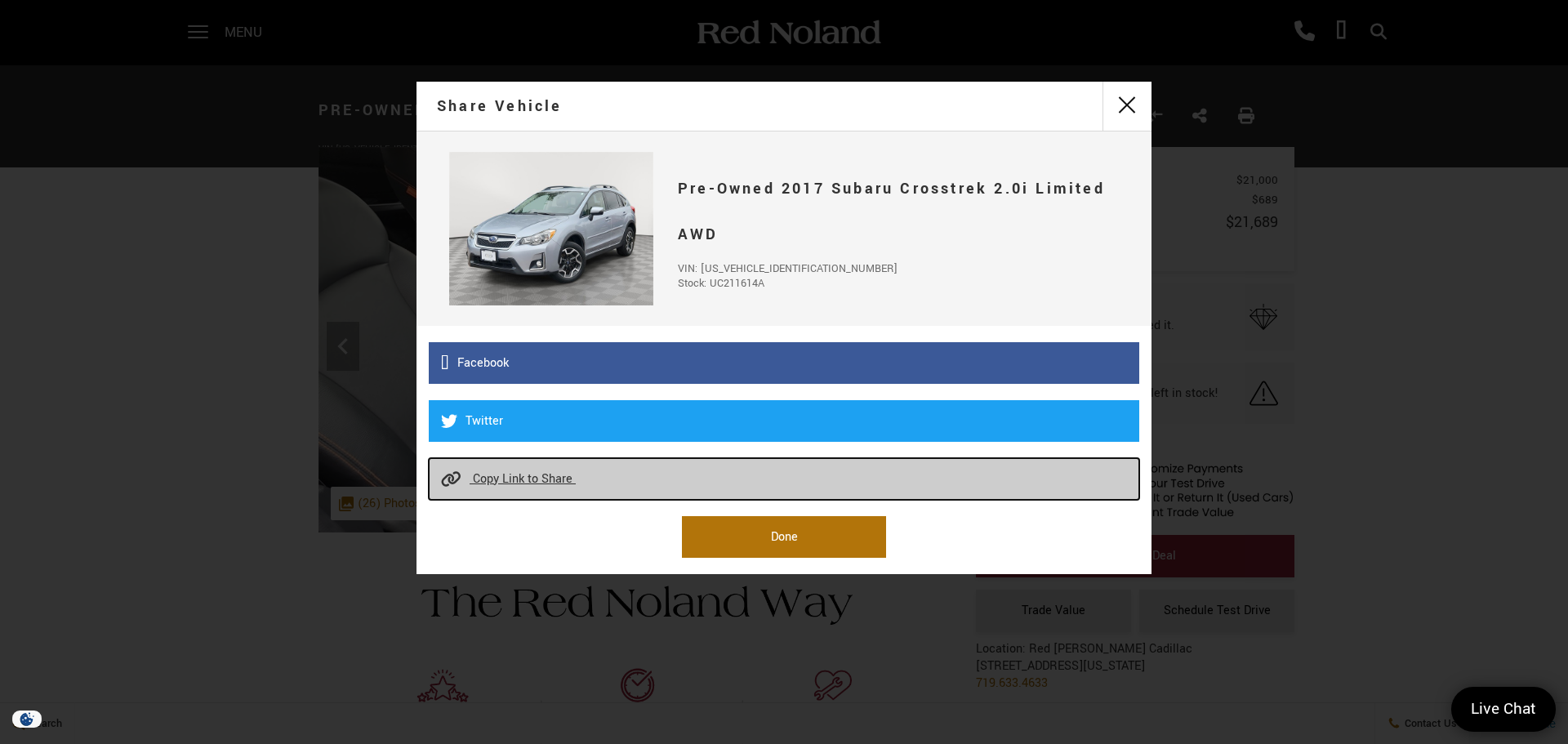
click at [711, 483] on link "Copy Link to Share Copied [URL][DOMAIN_NAME]" at bounding box center [784, 478] width 710 height 41
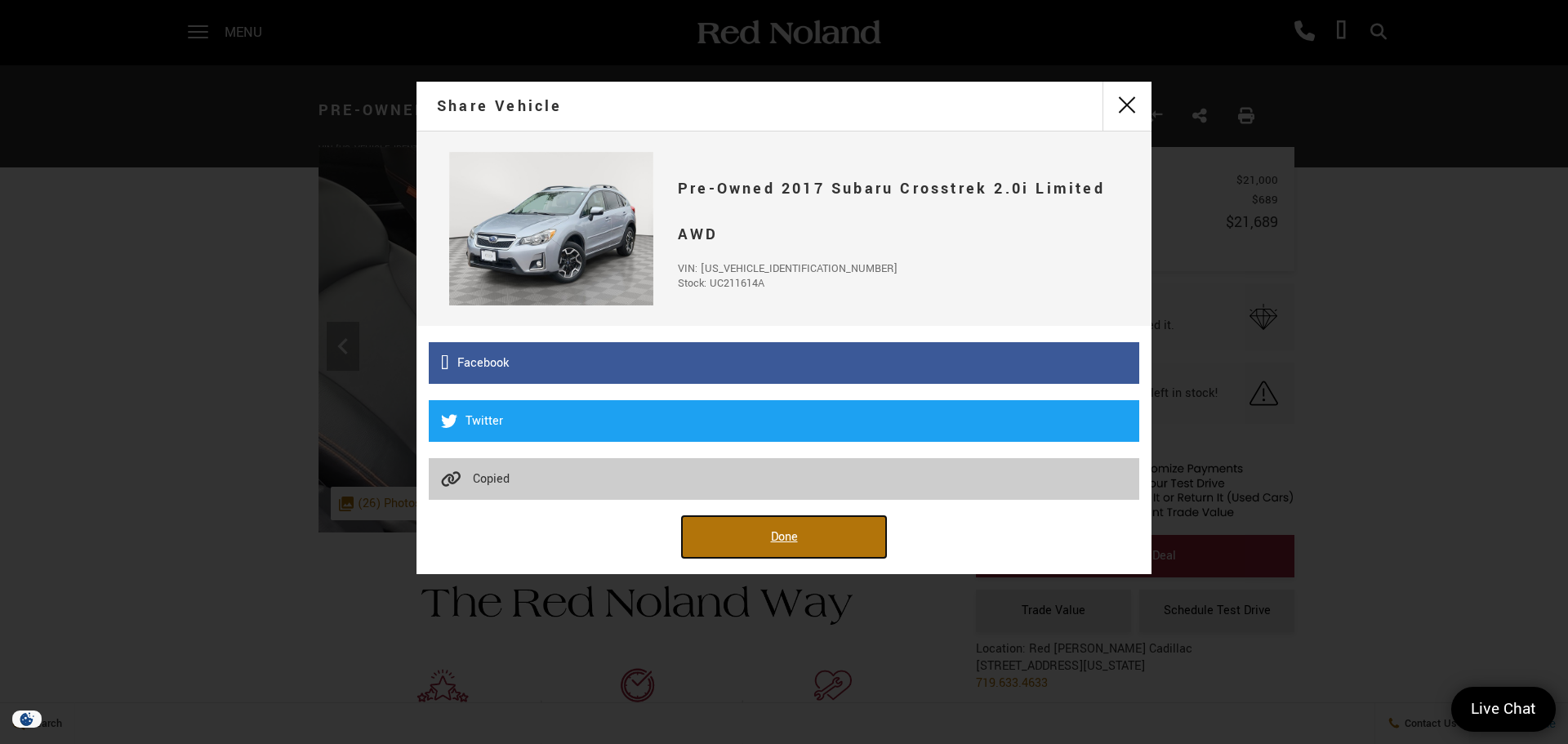
click at [749, 525] on link "Done" at bounding box center [784, 537] width 204 height 41
